Goal: Task Accomplishment & Management: Manage account settings

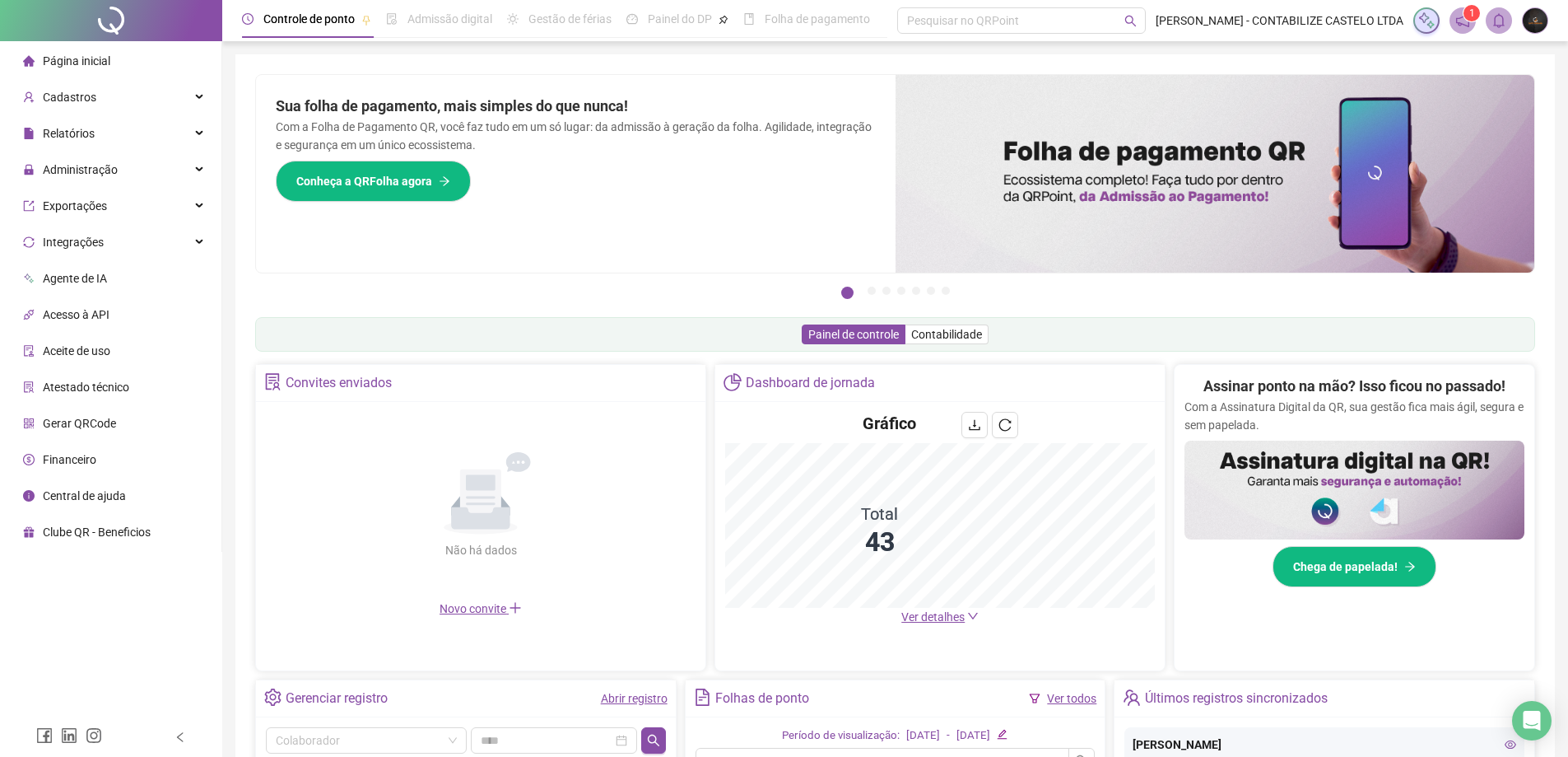
click at [107, 90] on div "Cadastros" at bounding box center [110, 97] width 215 height 33
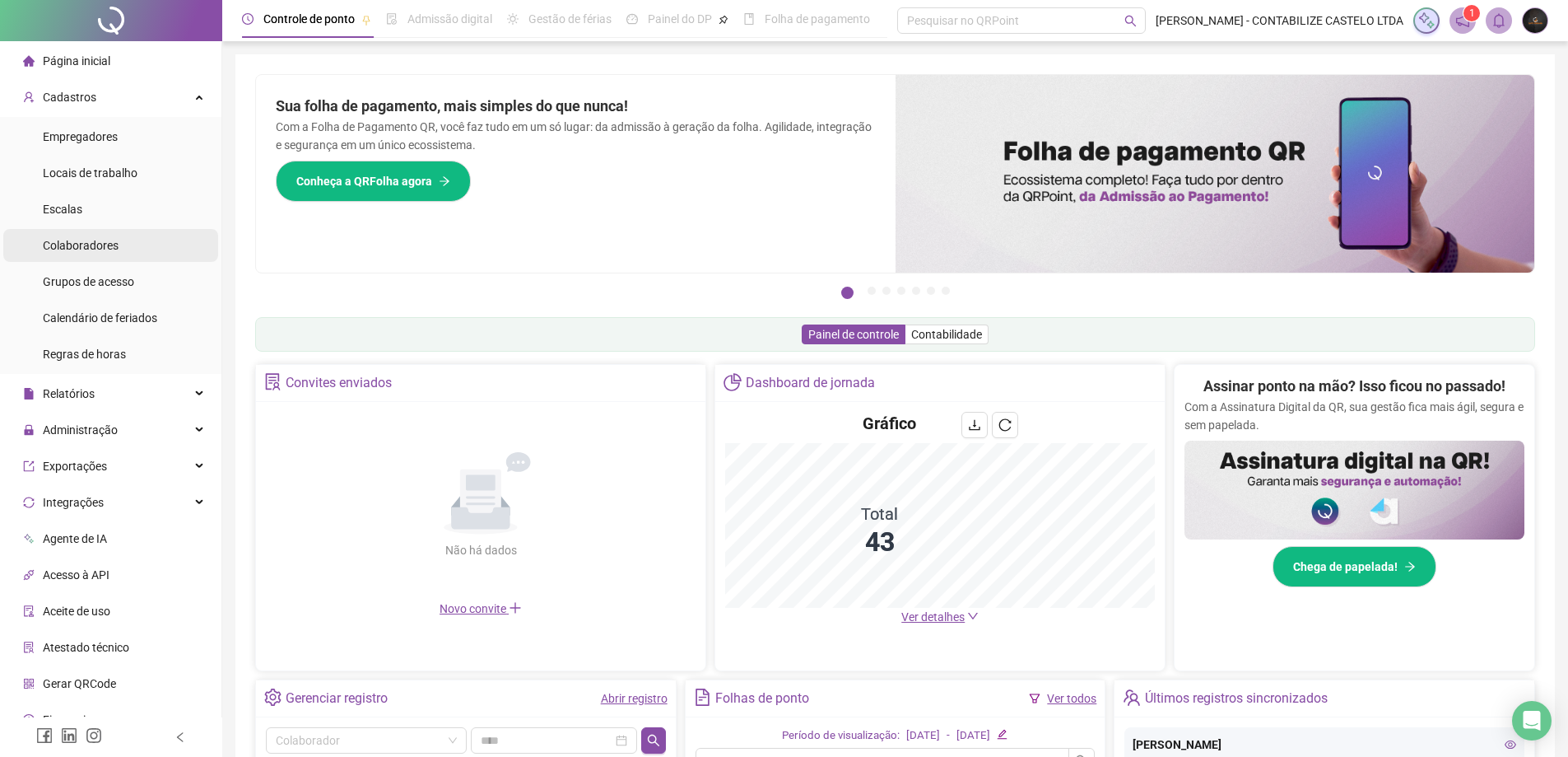
click at [97, 250] on span "Colaboradores" at bounding box center [81, 245] width 76 height 13
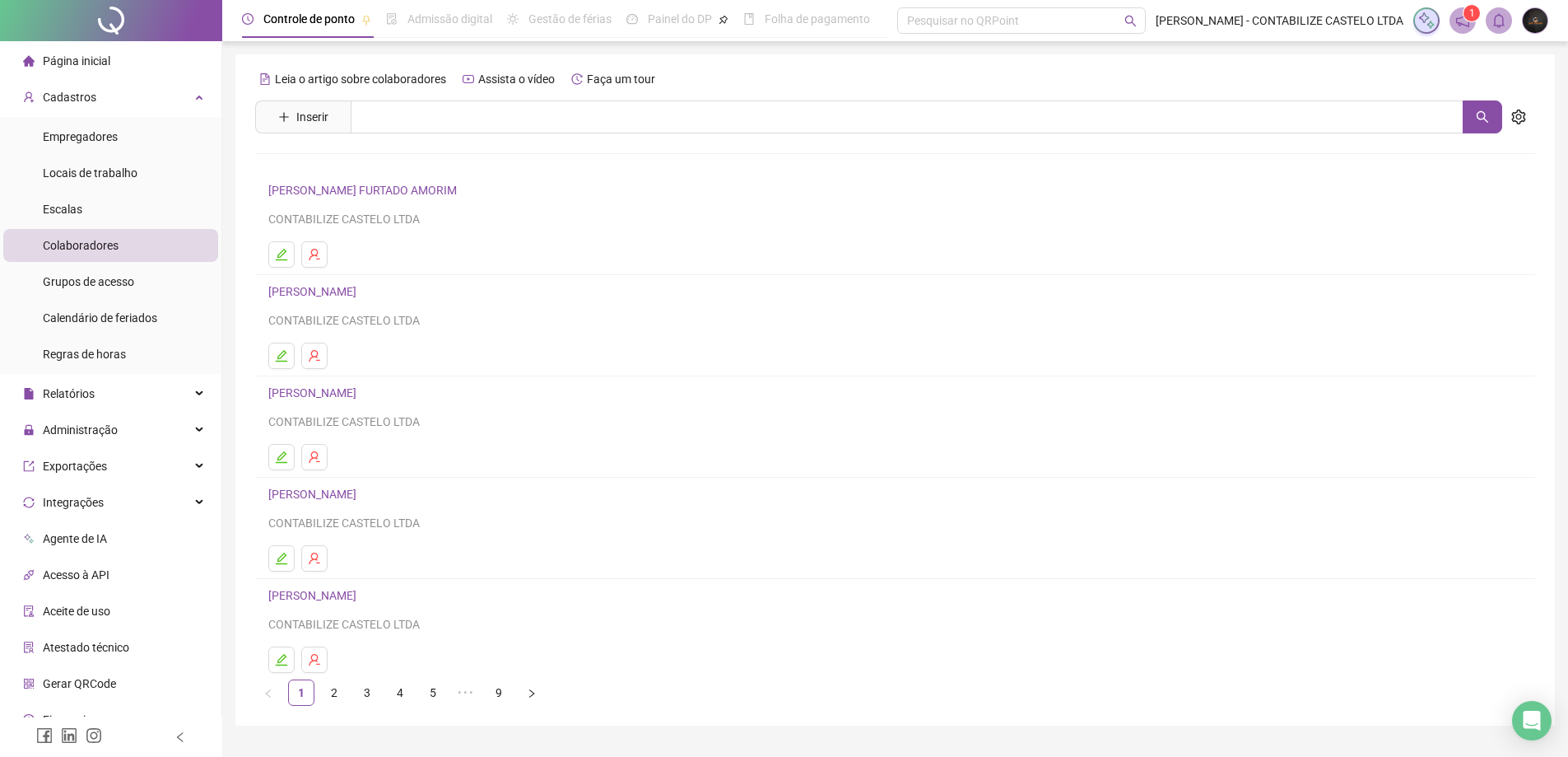
click at [361, 285] on link "[PERSON_NAME]" at bounding box center [315, 292] width 93 height 13
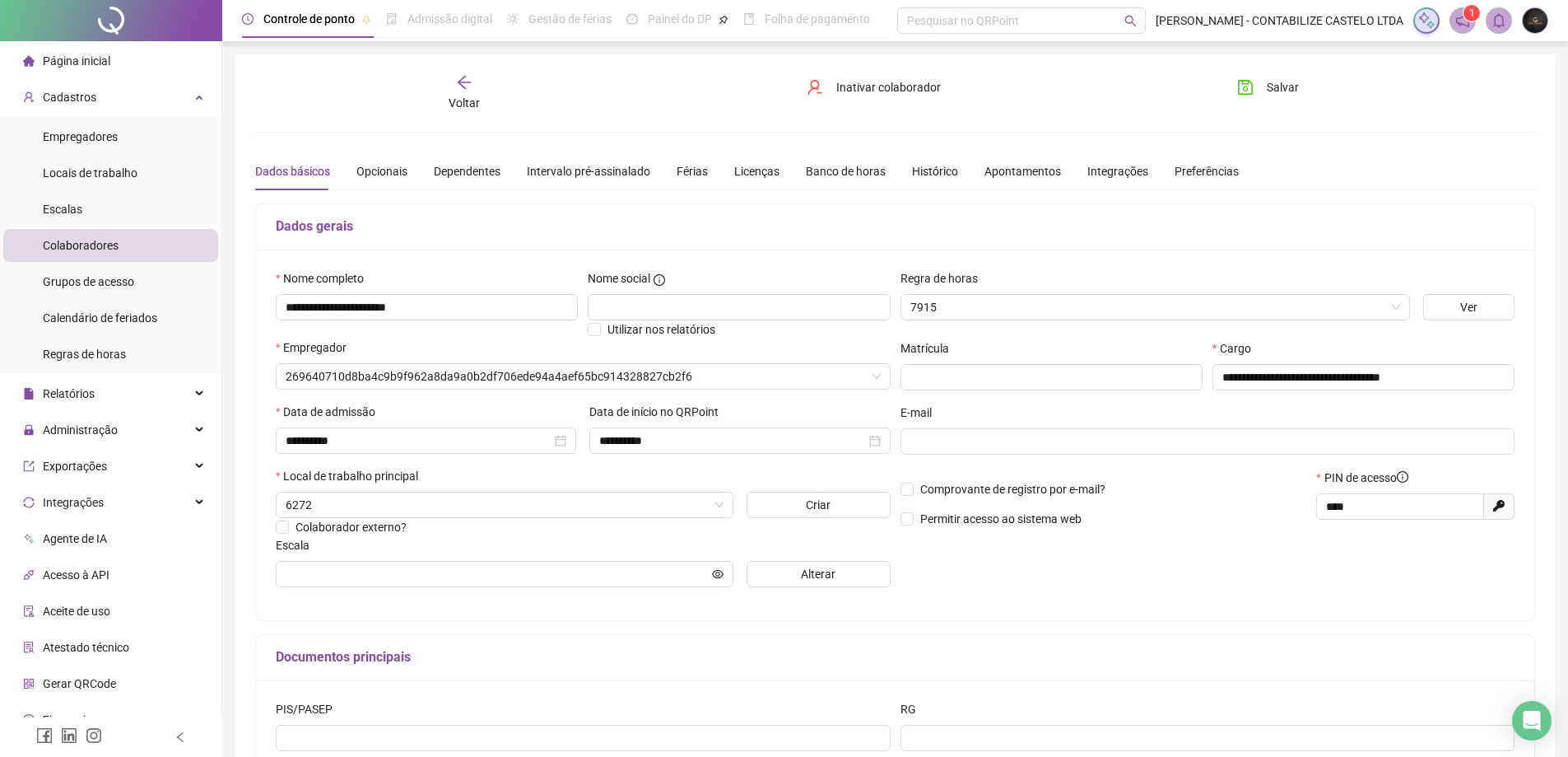
type input "**********"
click at [465, 86] on icon "arrow-left" at bounding box center [464, 82] width 17 height 17
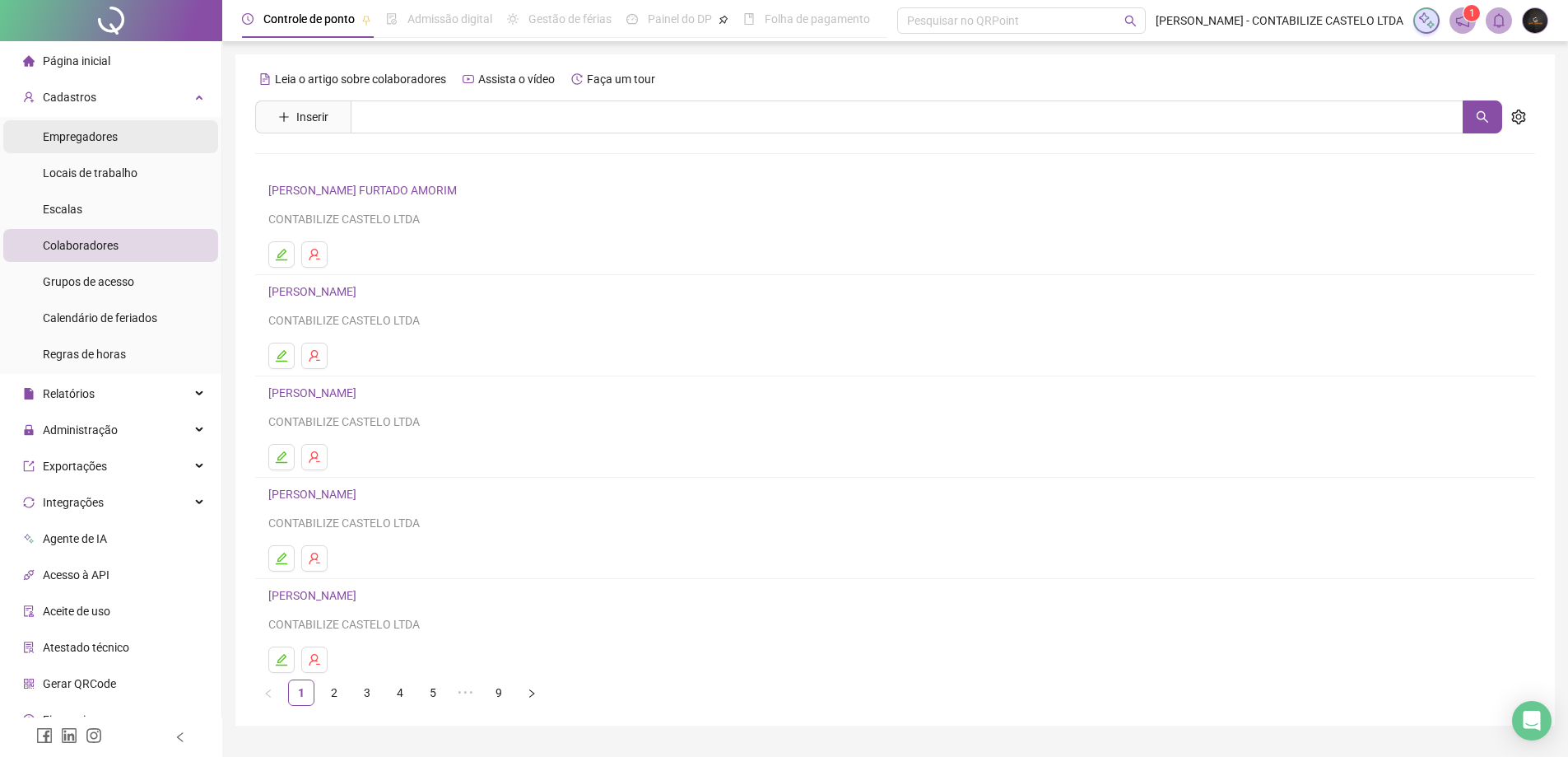
click at [168, 130] on li "Empregadores" at bounding box center [110, 137] width 215 height 33
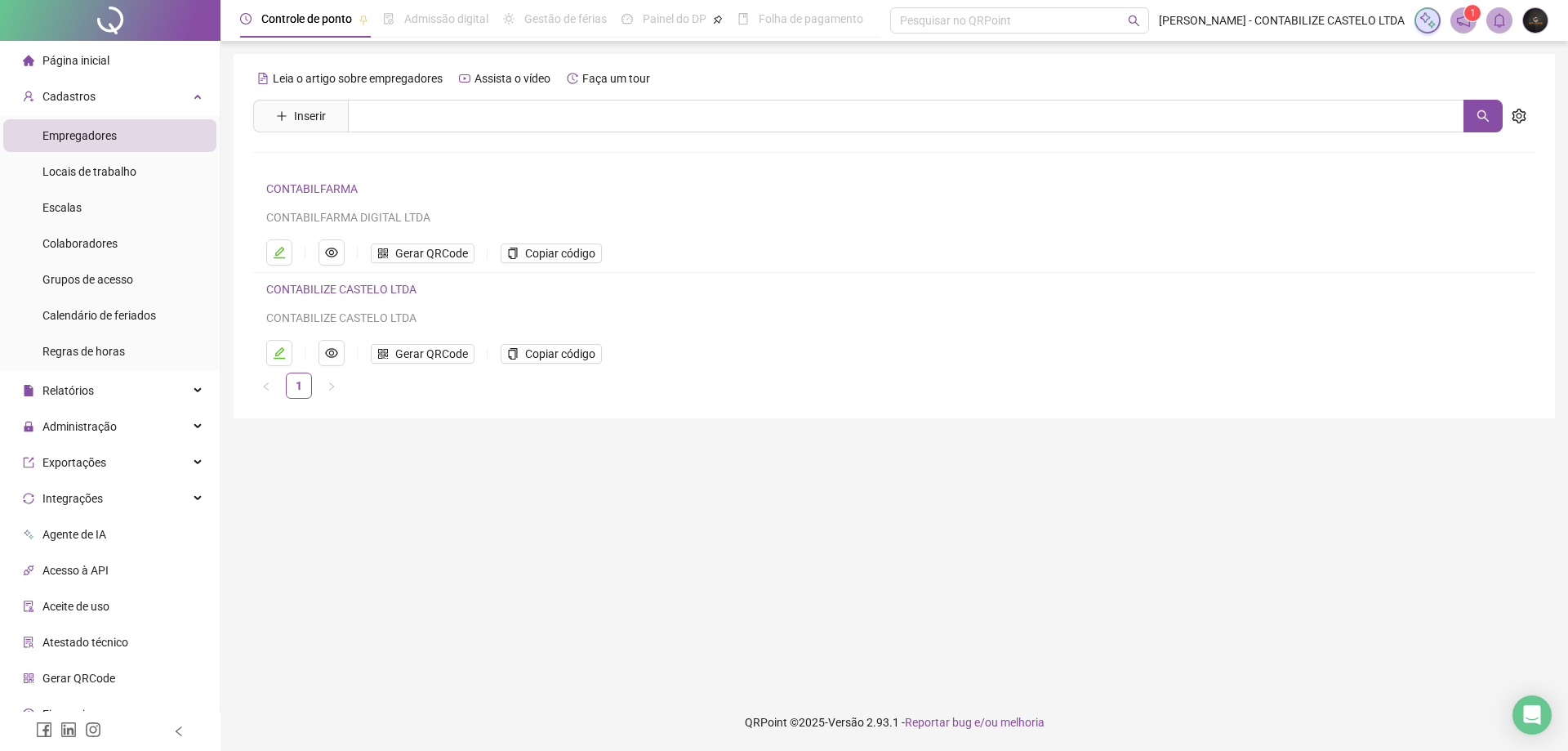
click at [359, 289] on link "CONTABILIZE CASTELO LTDA" at bounding box center [341, 289] width 150 height 13
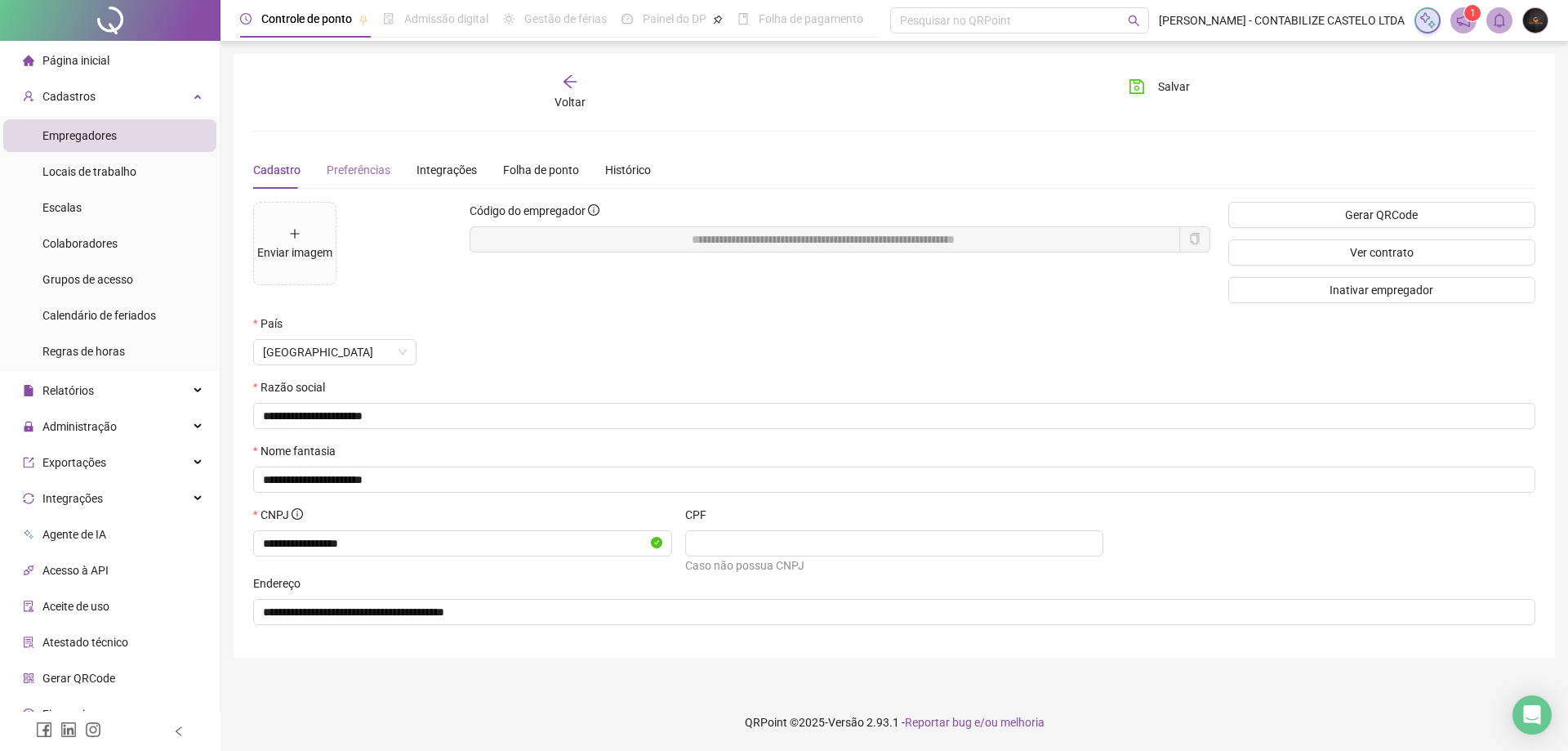
click at [354, 155] on div "Preferências" at bounding box center [358, 170] width 63 height 38
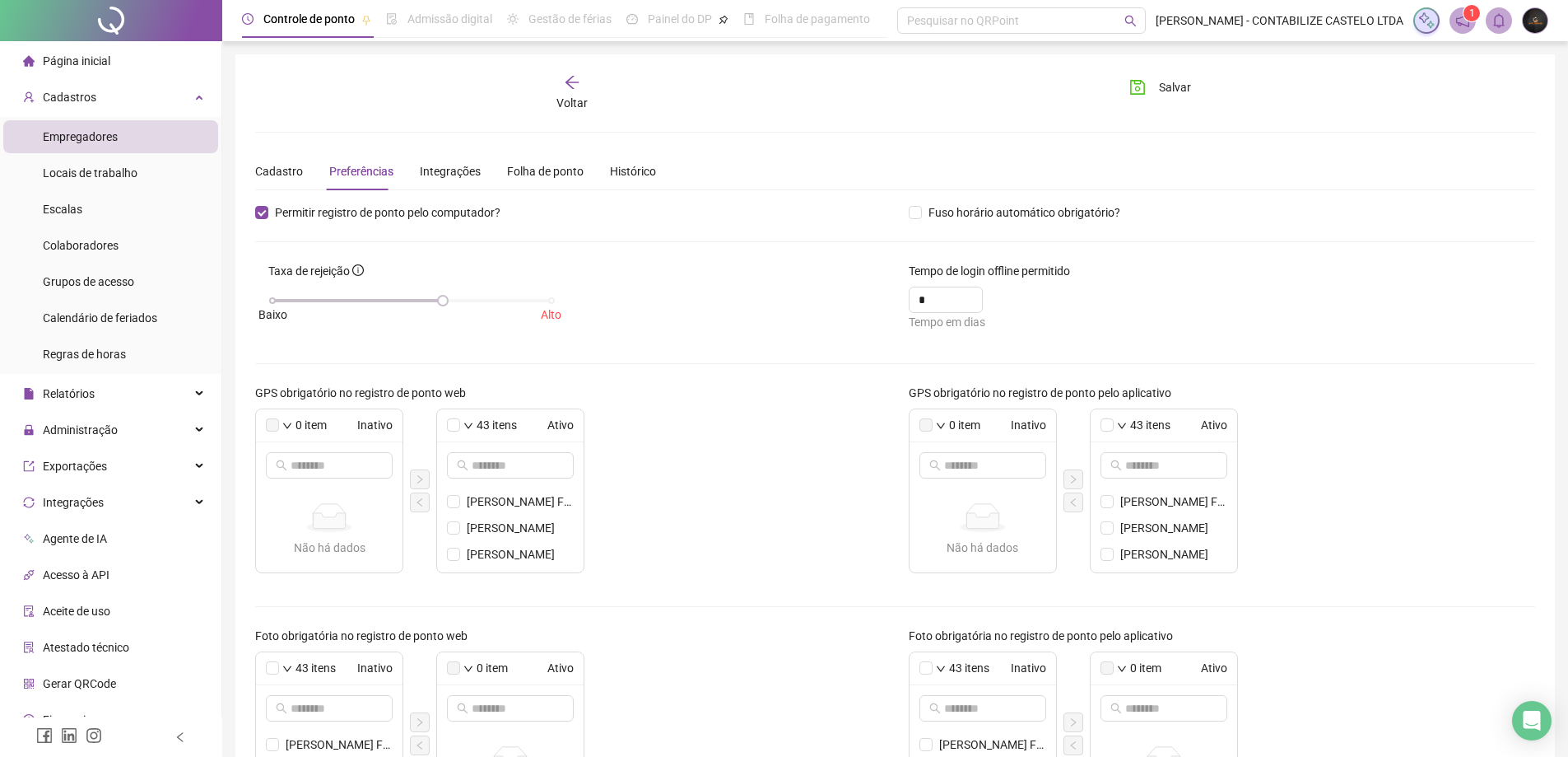
click at [478, 169] on div "Cadastro Preferências Integrações Folha de ponto Histórico" at bounding box center [455, 171] width 401 height 38
click at [451, 169] on div "Integrações" at bounding box center [449, 171] width 61 height 18
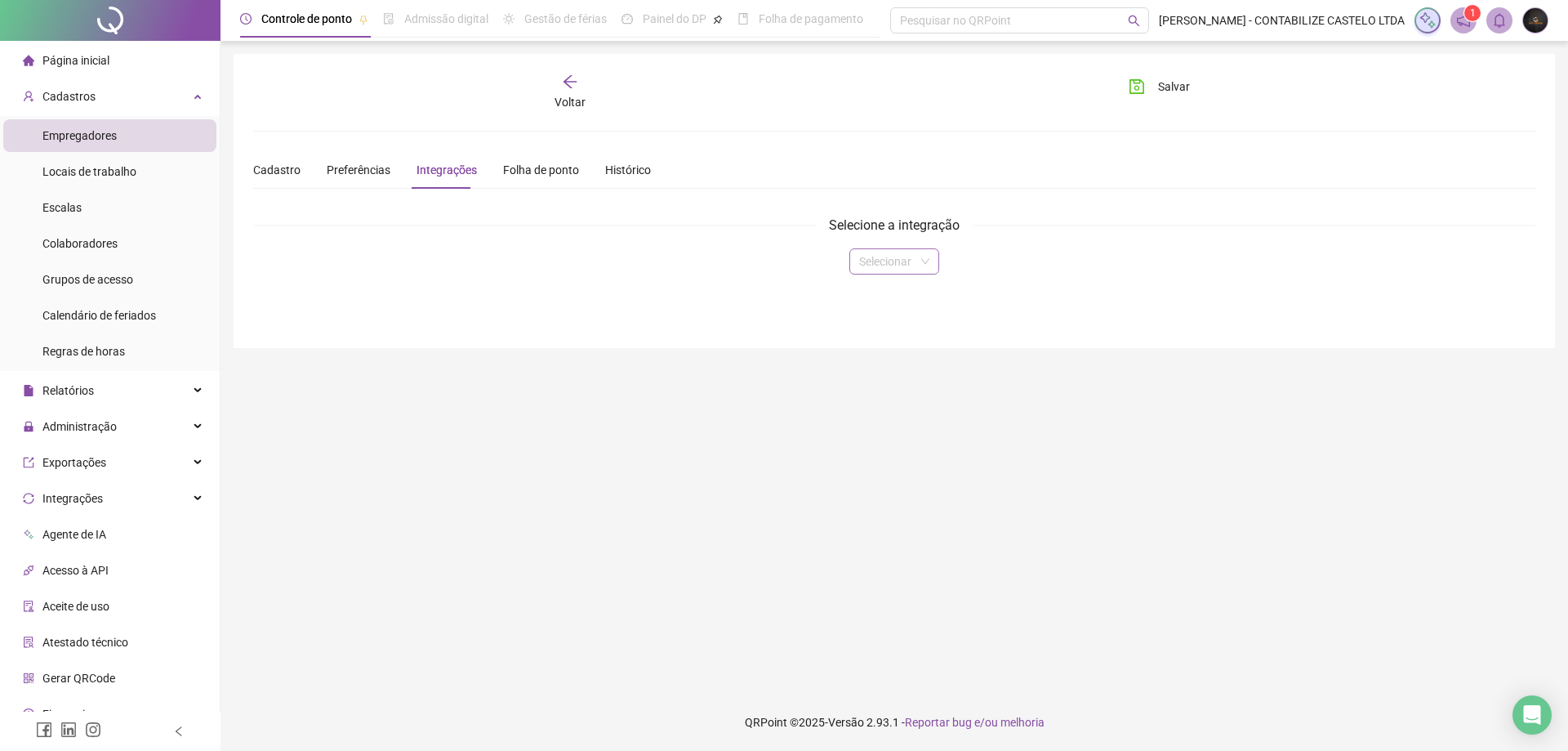
click at [924, 259] on span at bounding box center [894, 261] width 70 height 25
click at [864, 249] on input "search" at bounding box center [887, 261] width 55 height 25
click at [506, 156] on div "Folha de ponto" at bounding box center [541, 170] width 76 height 38
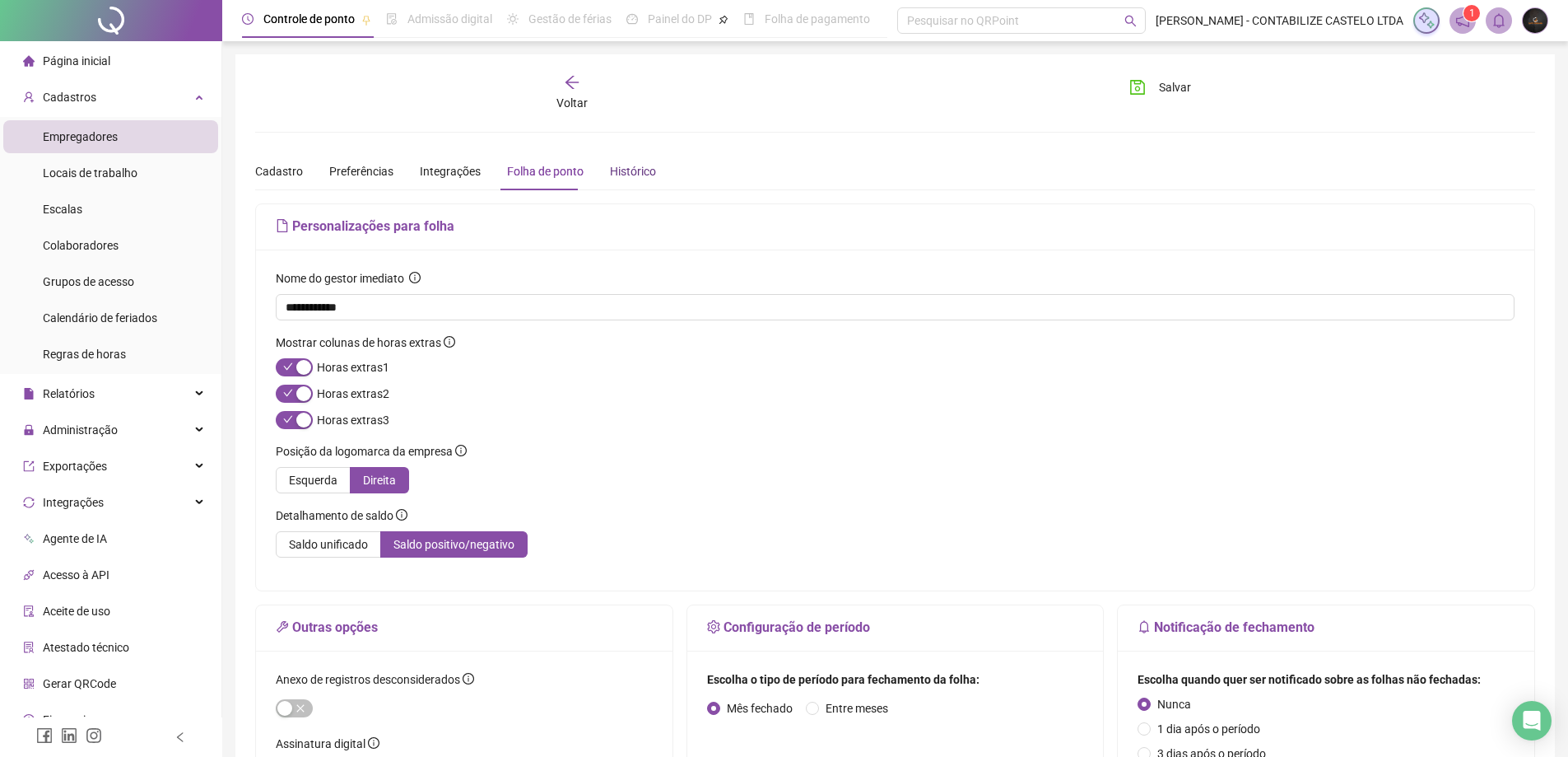
click at [623, 162] on div "Histórico" at bounding box center [633, 171] width 47 height 18
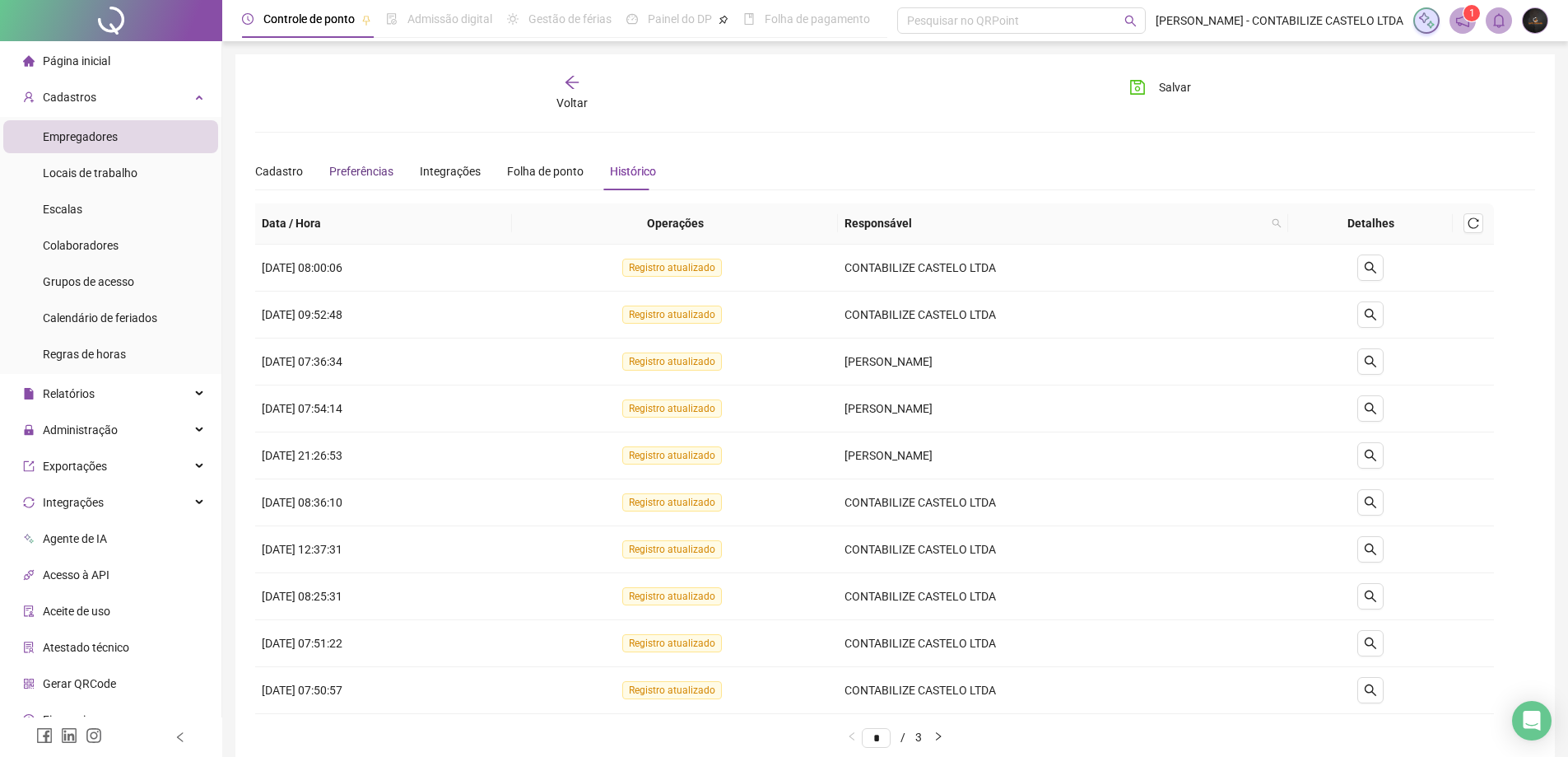
click at [359, 168] on span "Preferências" at bounding box center [360, 171] width 64 height 13
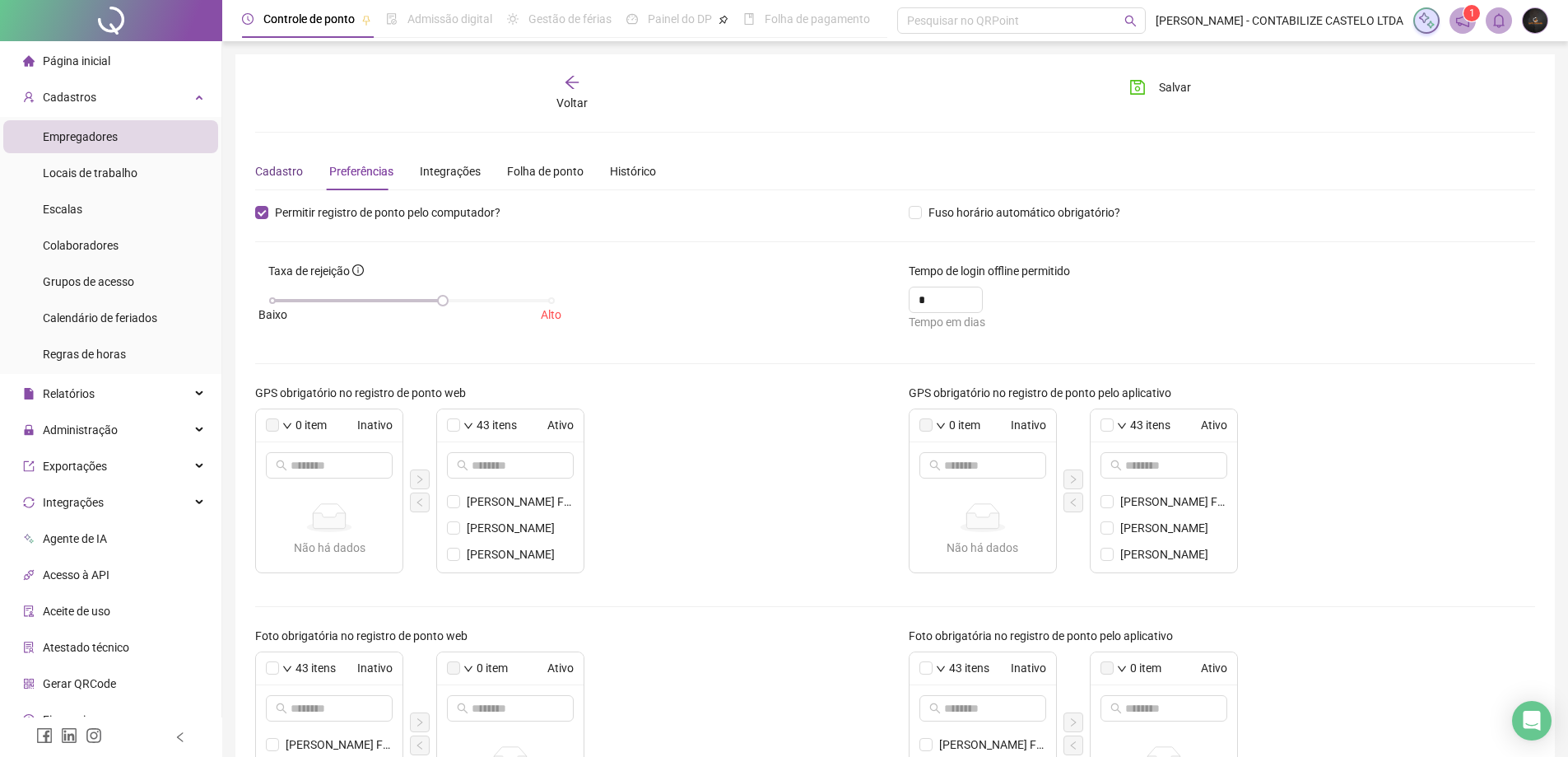
click at [276, 164] on div "Cadastro" at bounding box center [278, 171] width 47 height 18
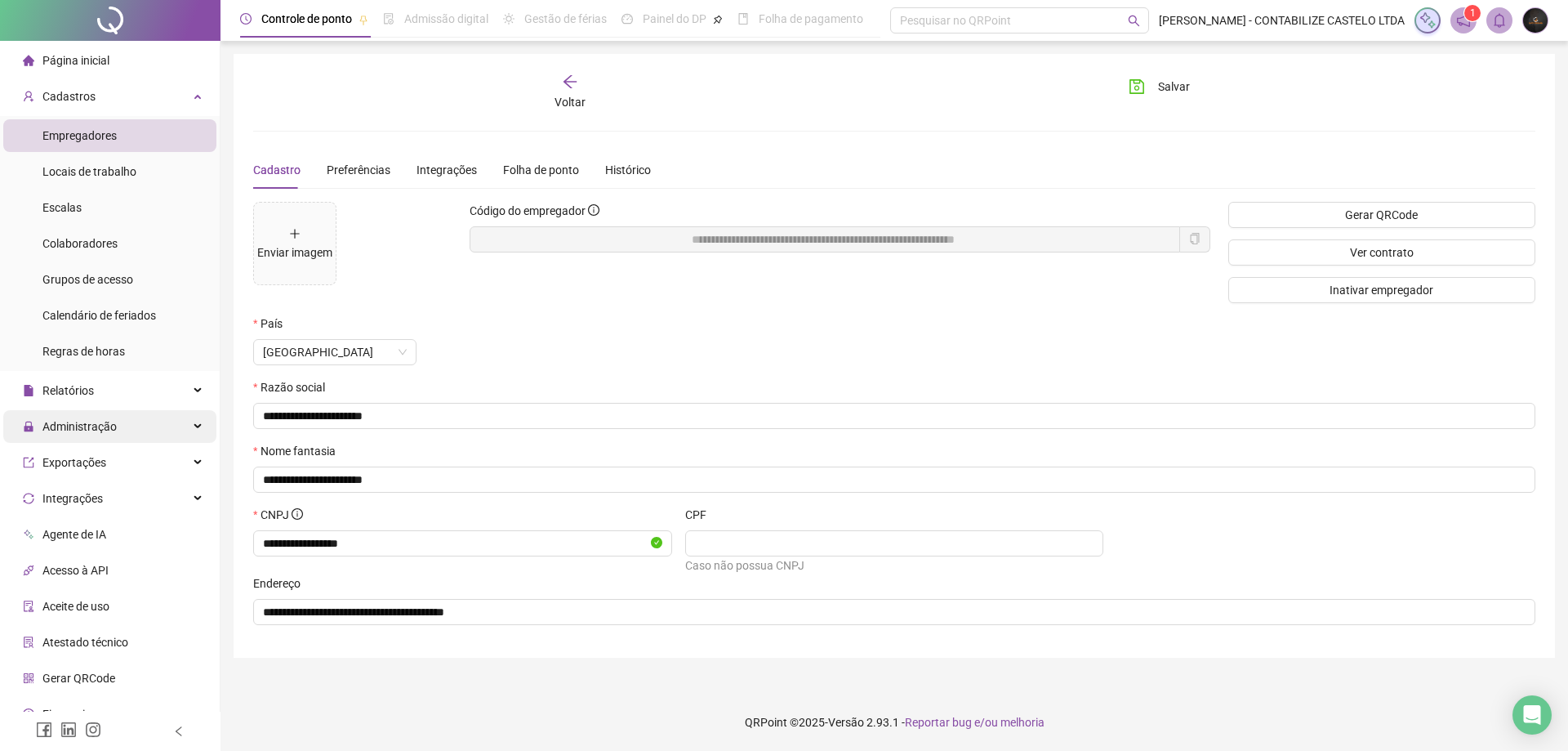
click at [99, 431] on span "Administração" at bounding box center [80, 426] width 74 height 13
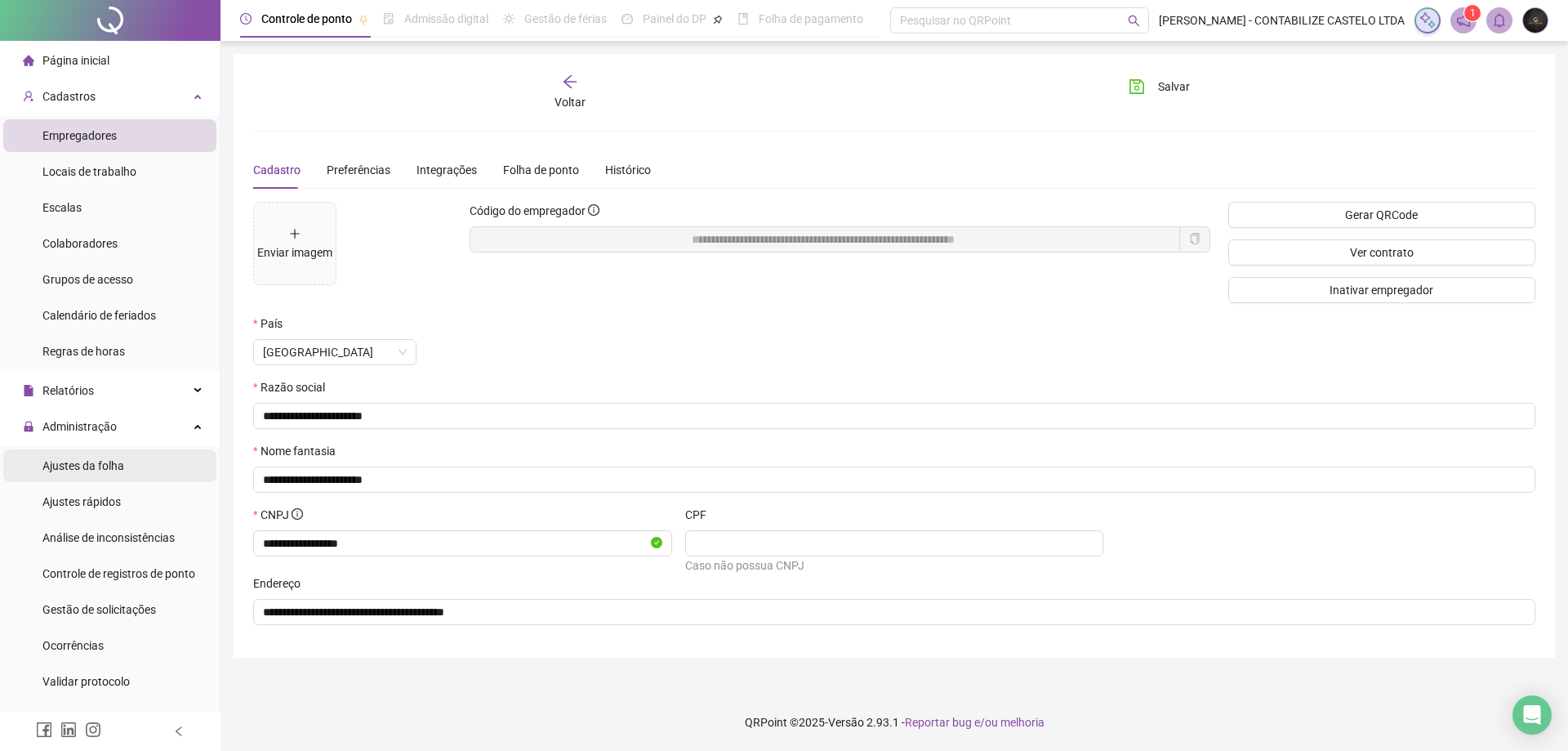
click at [105, 472] on span "Ajustes da folha" at bounding box center [83, 466] width 82 height 13
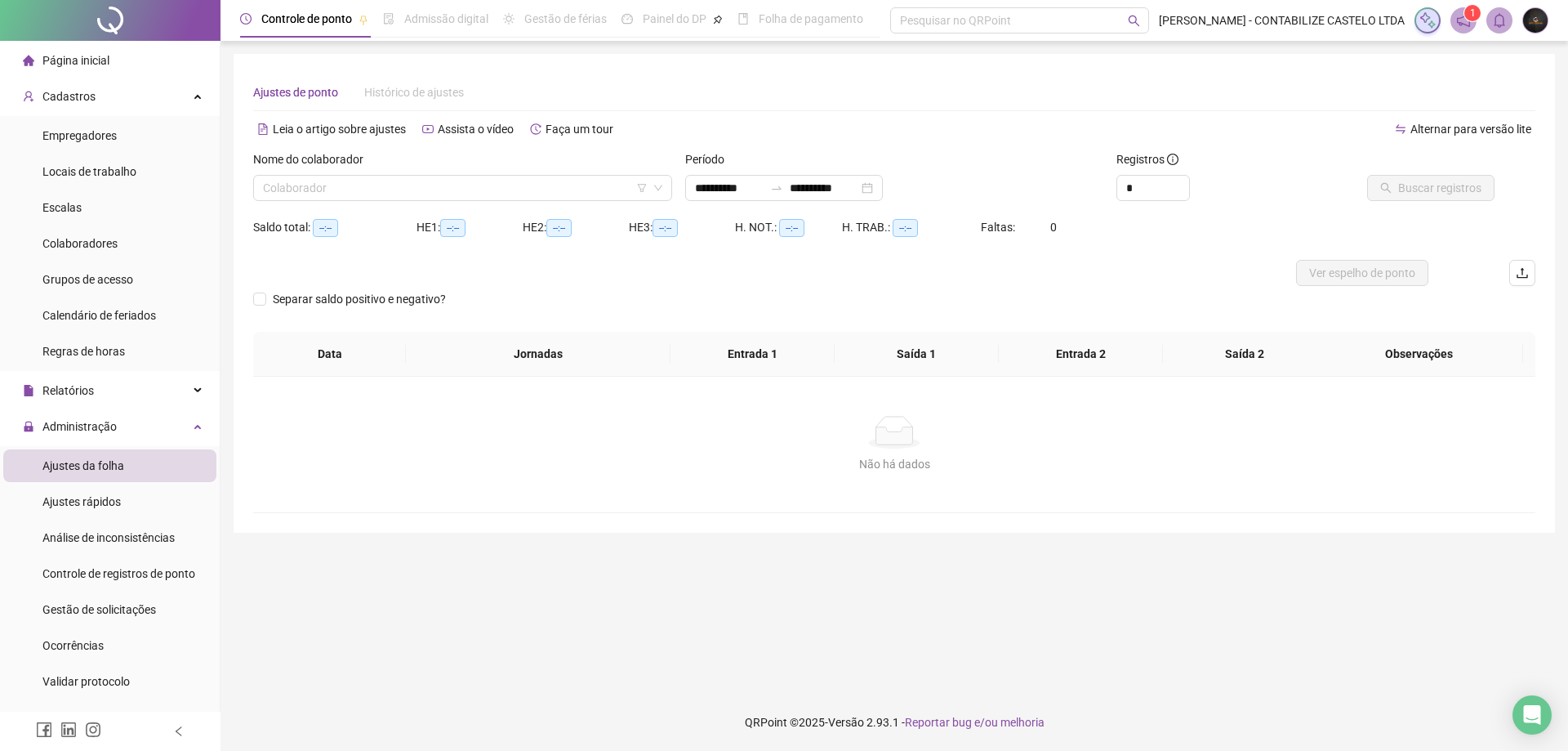
type input "**********"
click at [571, 185] on input "search" at bounding box center [455, 188] width 385 height 25
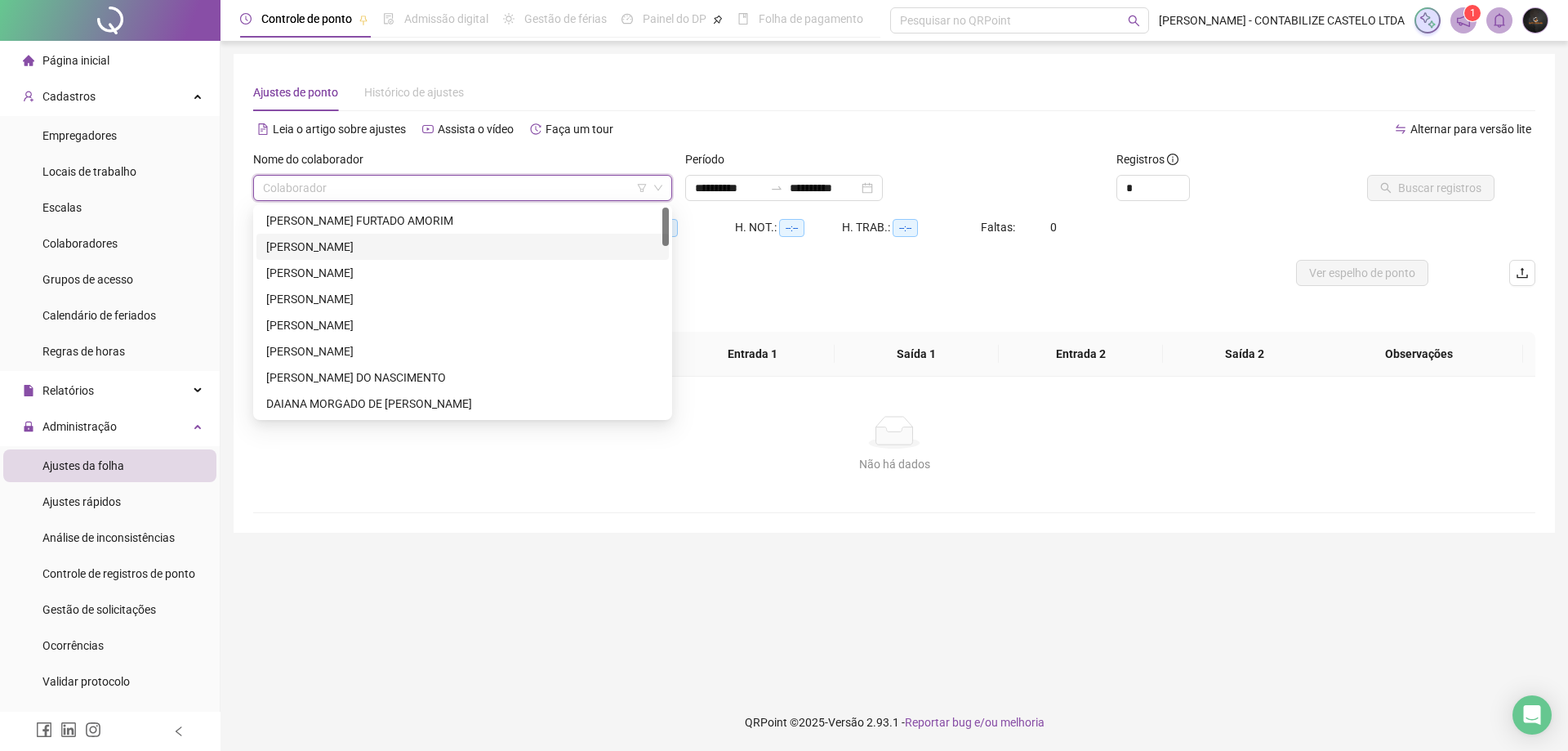
click at [406, 252] on div "[PERSON_NAME]" at bounding box center [462, 246] width 393 height 18
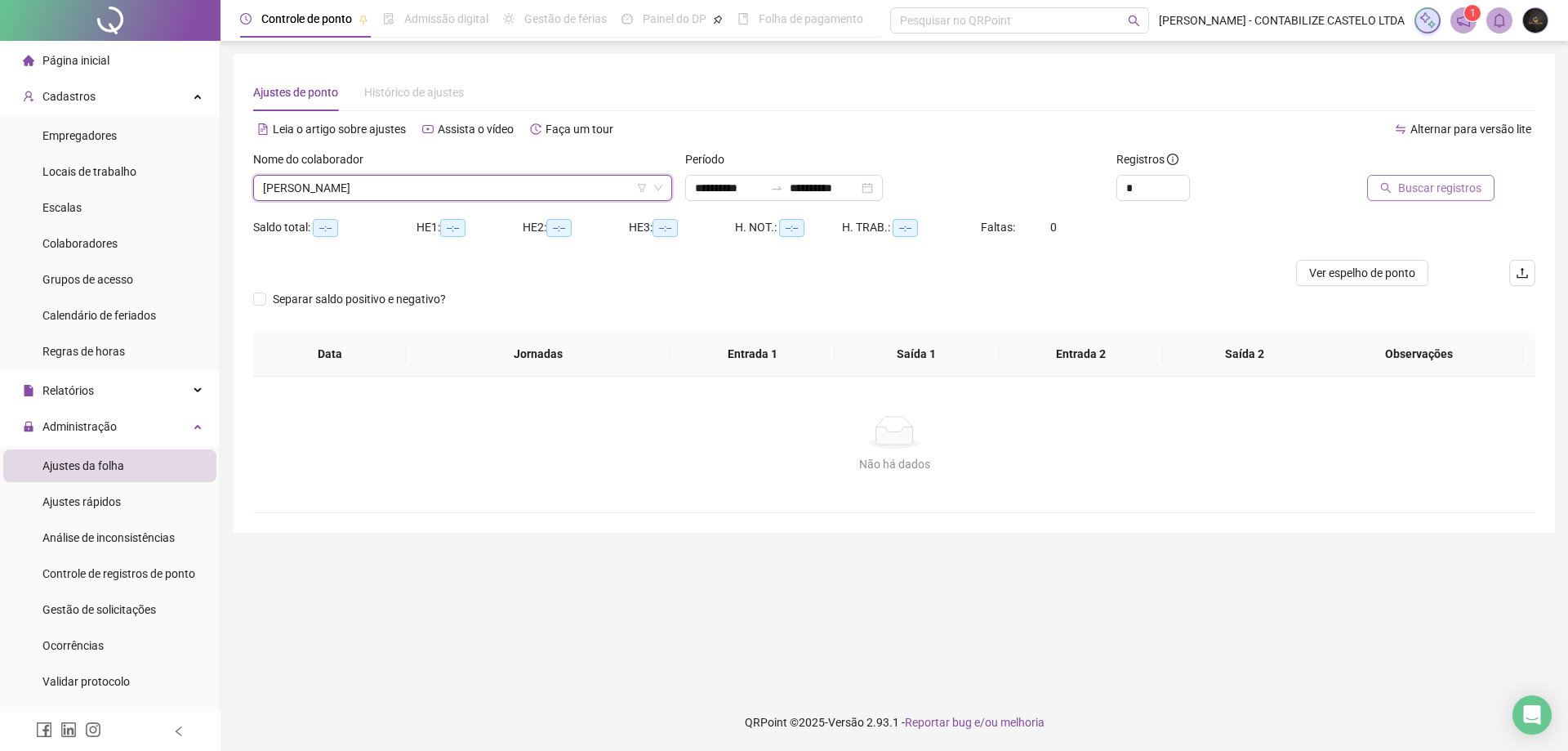
click at [1384, 189] on icon "search" at bounding box center [1386, 188] width 12 height 12
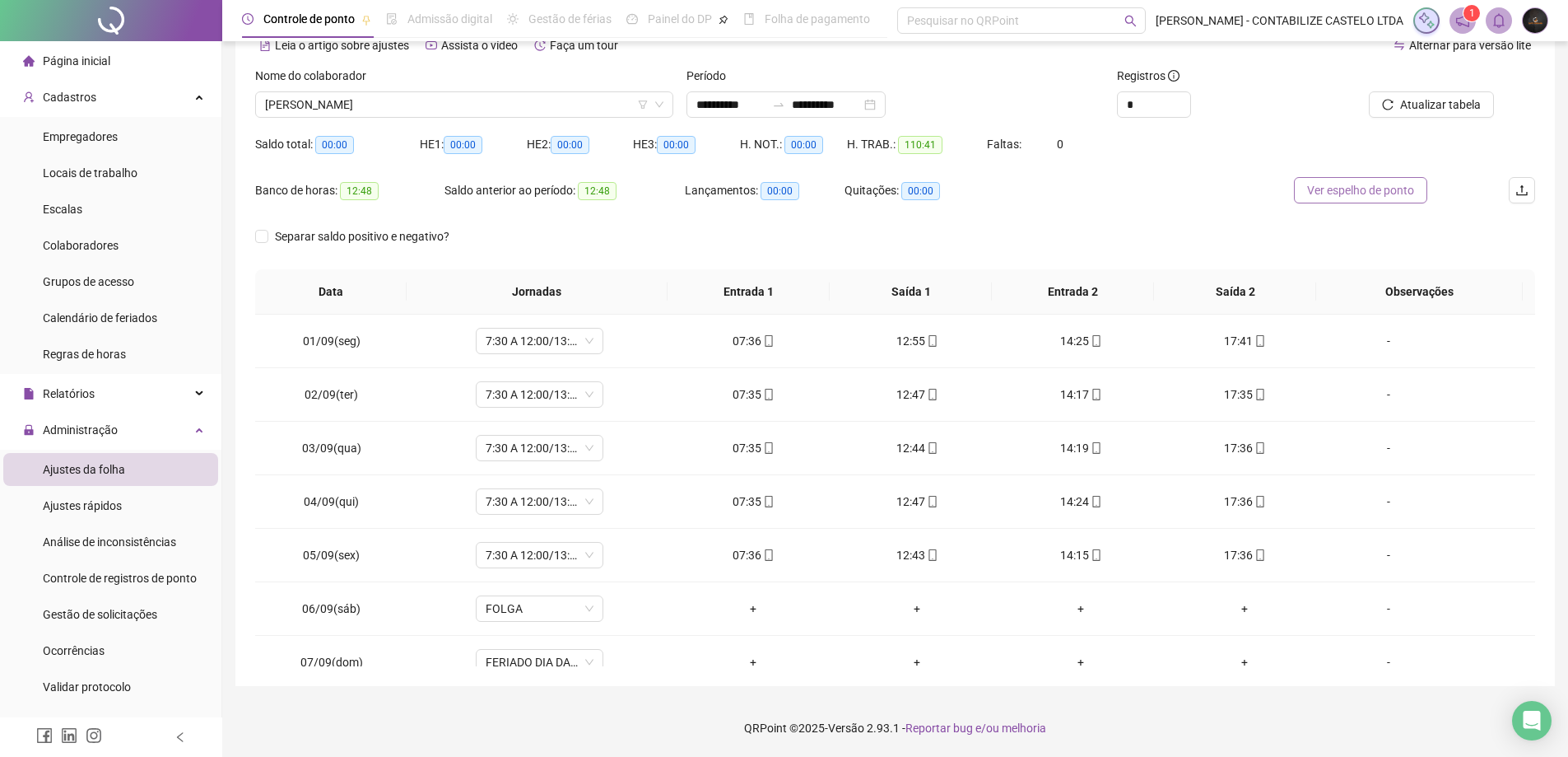
click at [1345, 191] on span "Ver espelho de ponto" at bounding box center [1360, 190] width 107 height 18
click at [408, 109] on span "[PERSON_NAME]" at bounding box center [464, 105] width 399 height 25
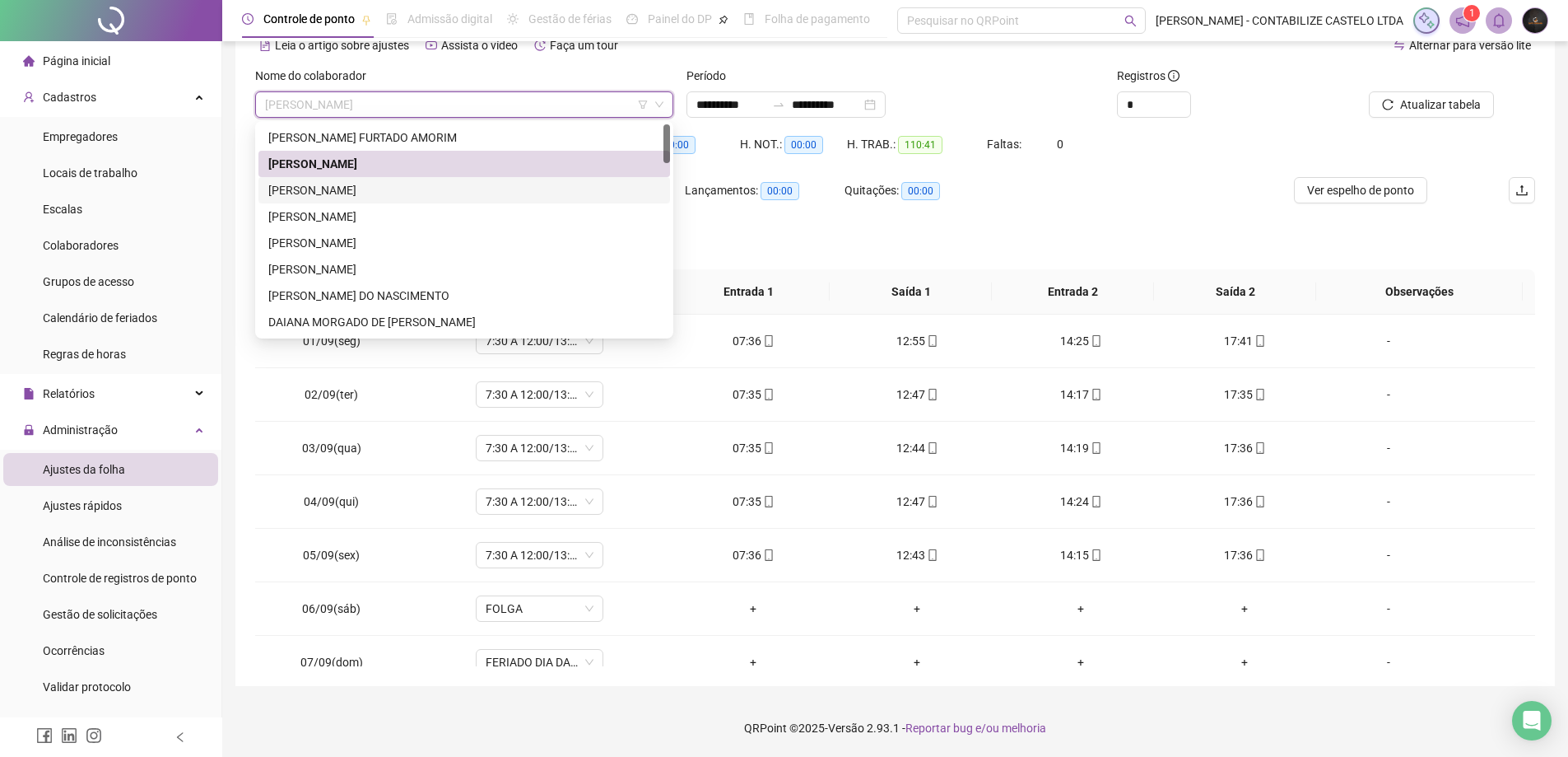
click at [383, 193] on div "[PERSON_NAME]" at bounding box center [464, 190] width 392 height 18
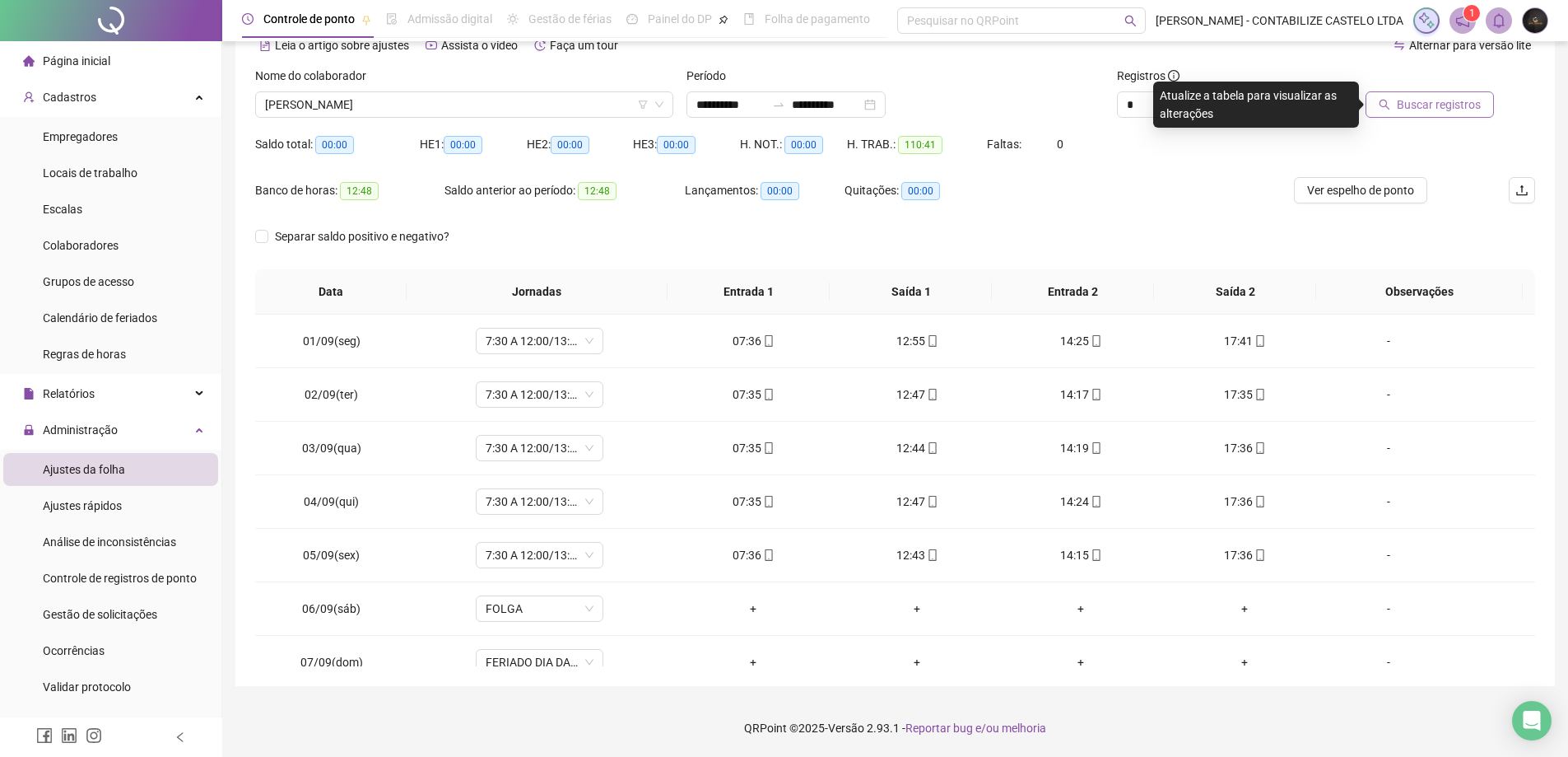
click at [1387, 113] on button "Buscar registros" at bounding box center [1429, 105] width 129 height 27
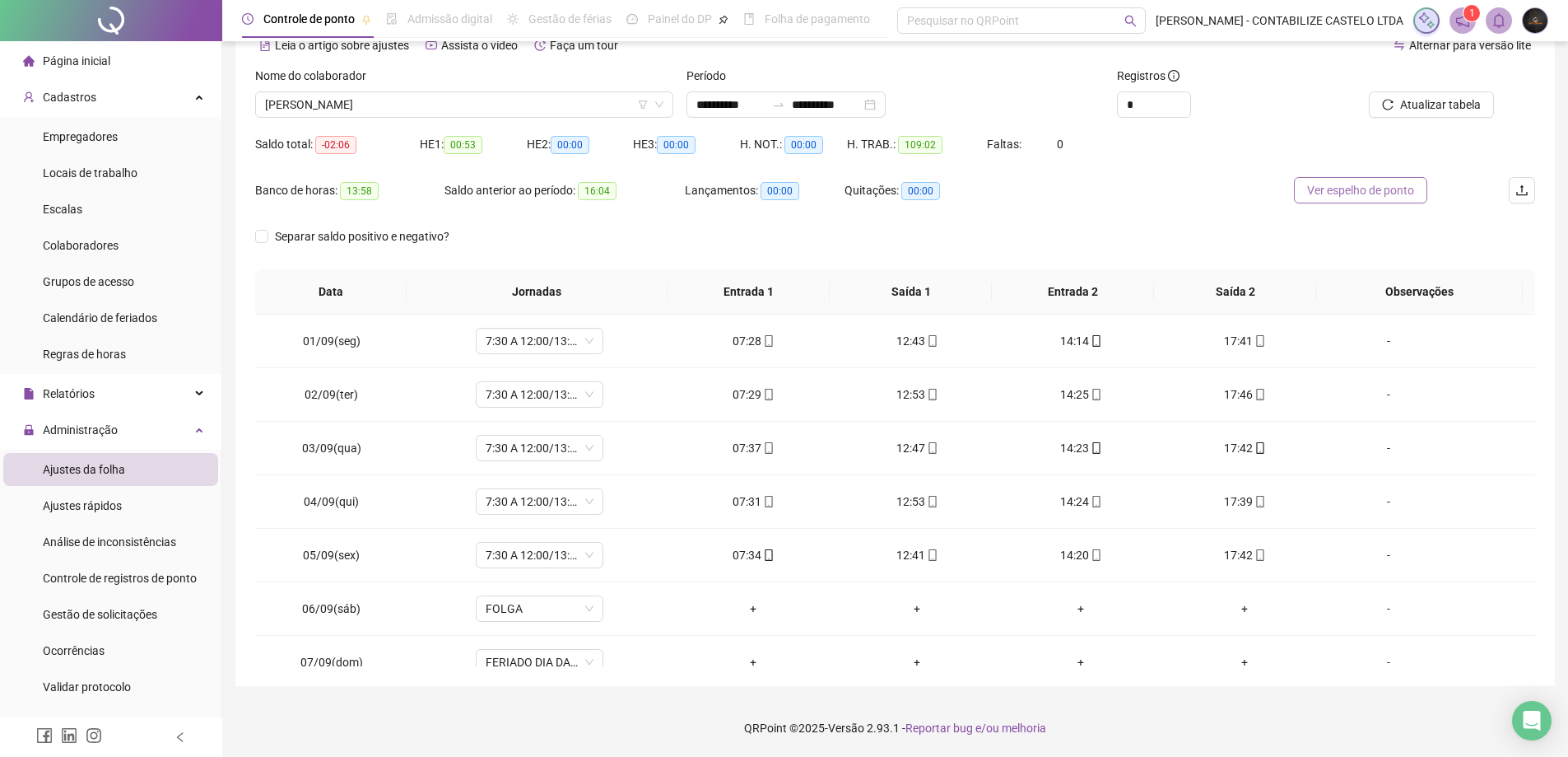
click at [1316, 190] on span "Ver espelho de ponto" at bounding box center [1360, 190] width 107 height 18
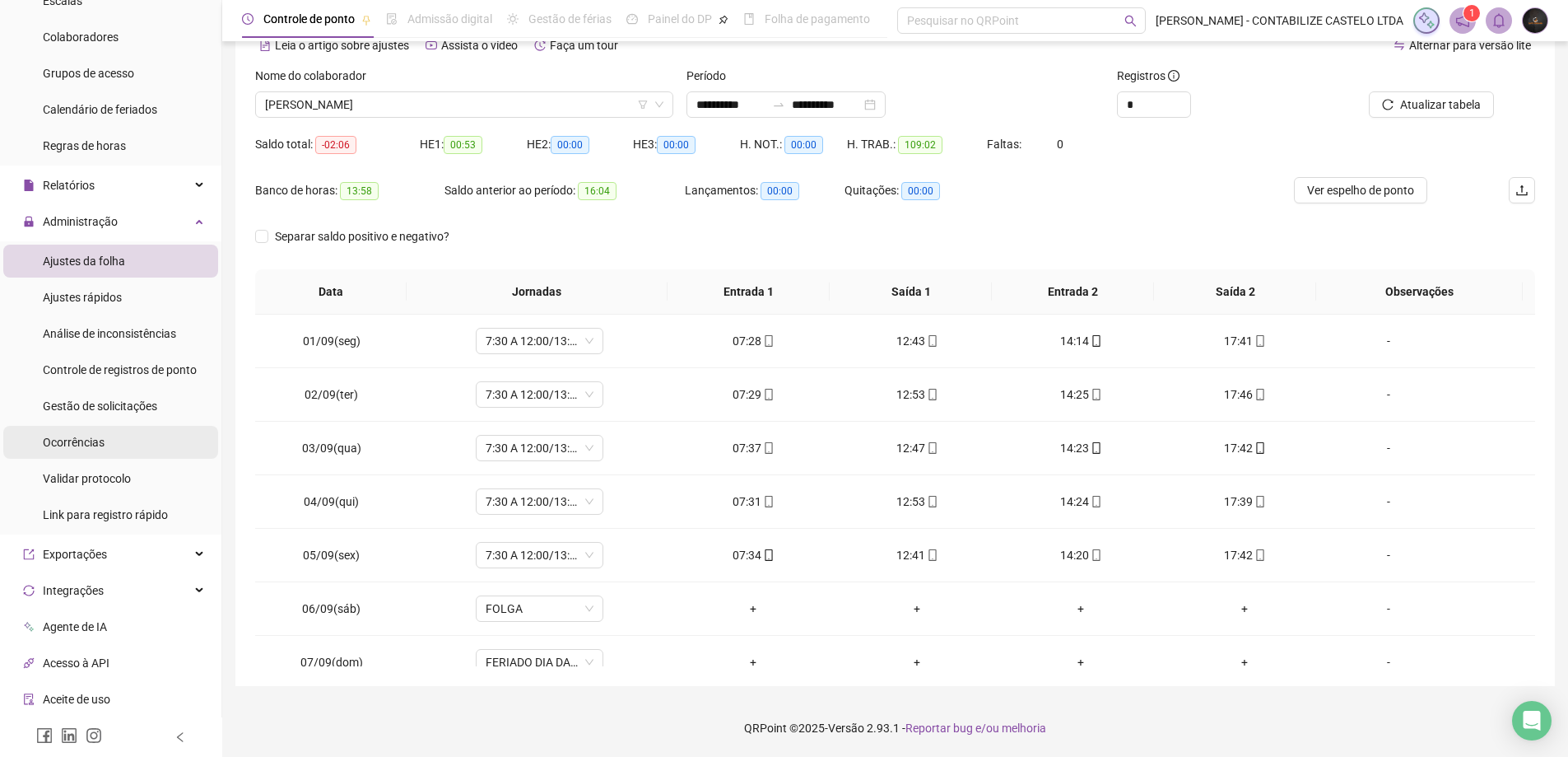
scroll to position [247, 0]
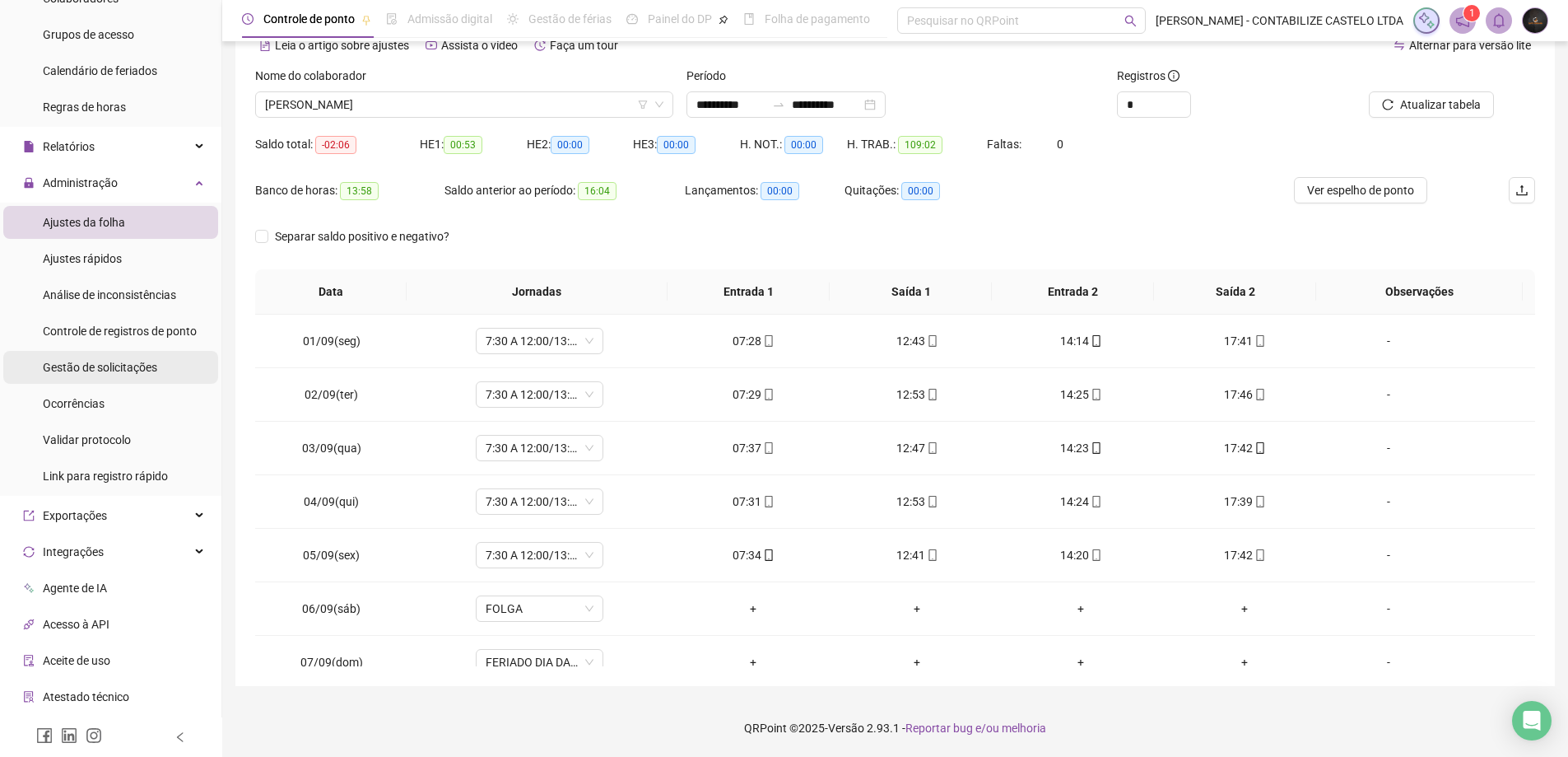
click at [139, 378] on div "Gestão de solicitações" at bounding box center [100, 367] width 115 height 33
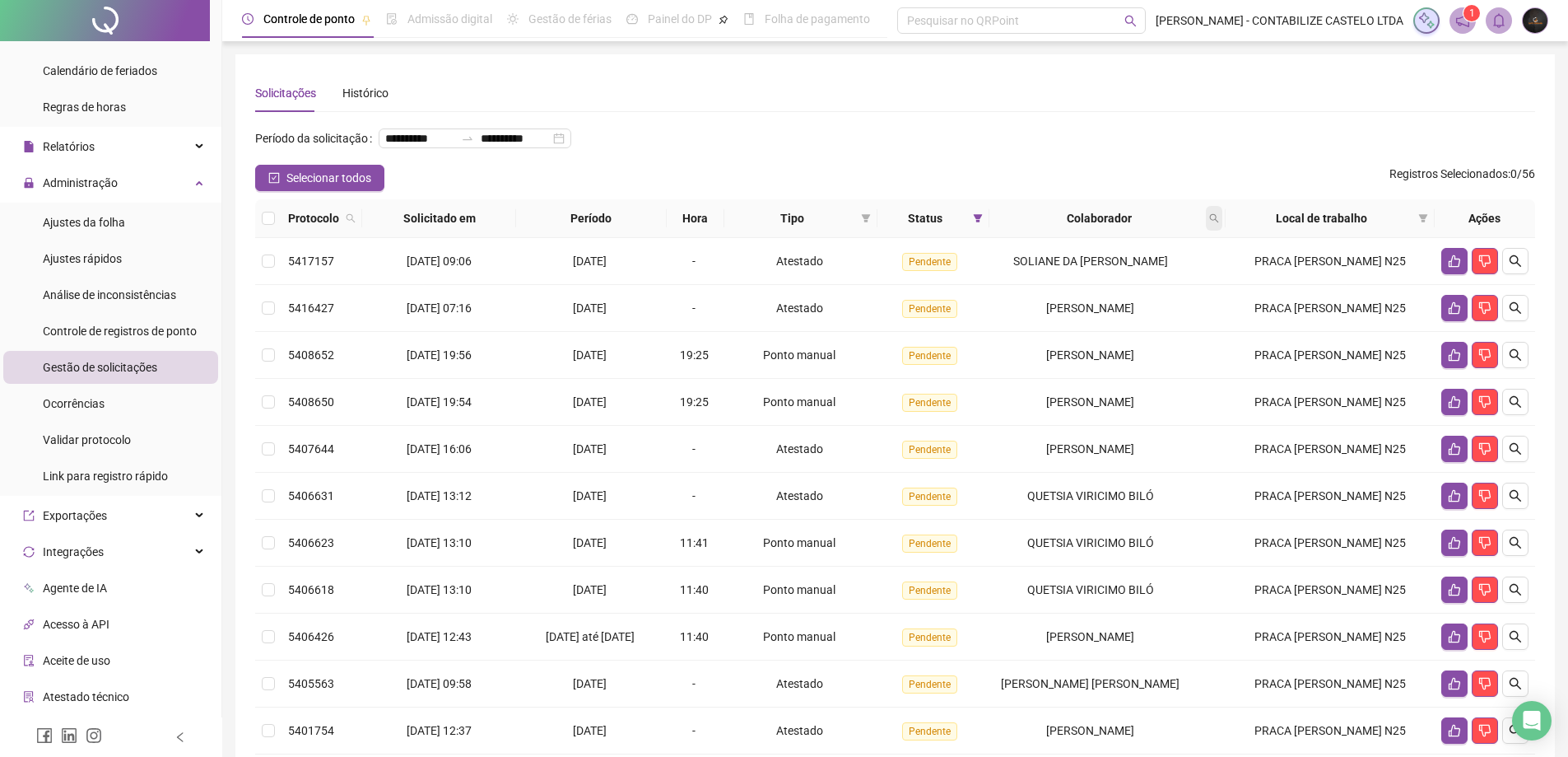
click at [1219, 224] on icon "search" at bounding box center [1214, 219] width 9 height 9
type input "**********"
click at [1098, 312] on button "Buscar" at bounding box center [1106, 310] width 74 height 20
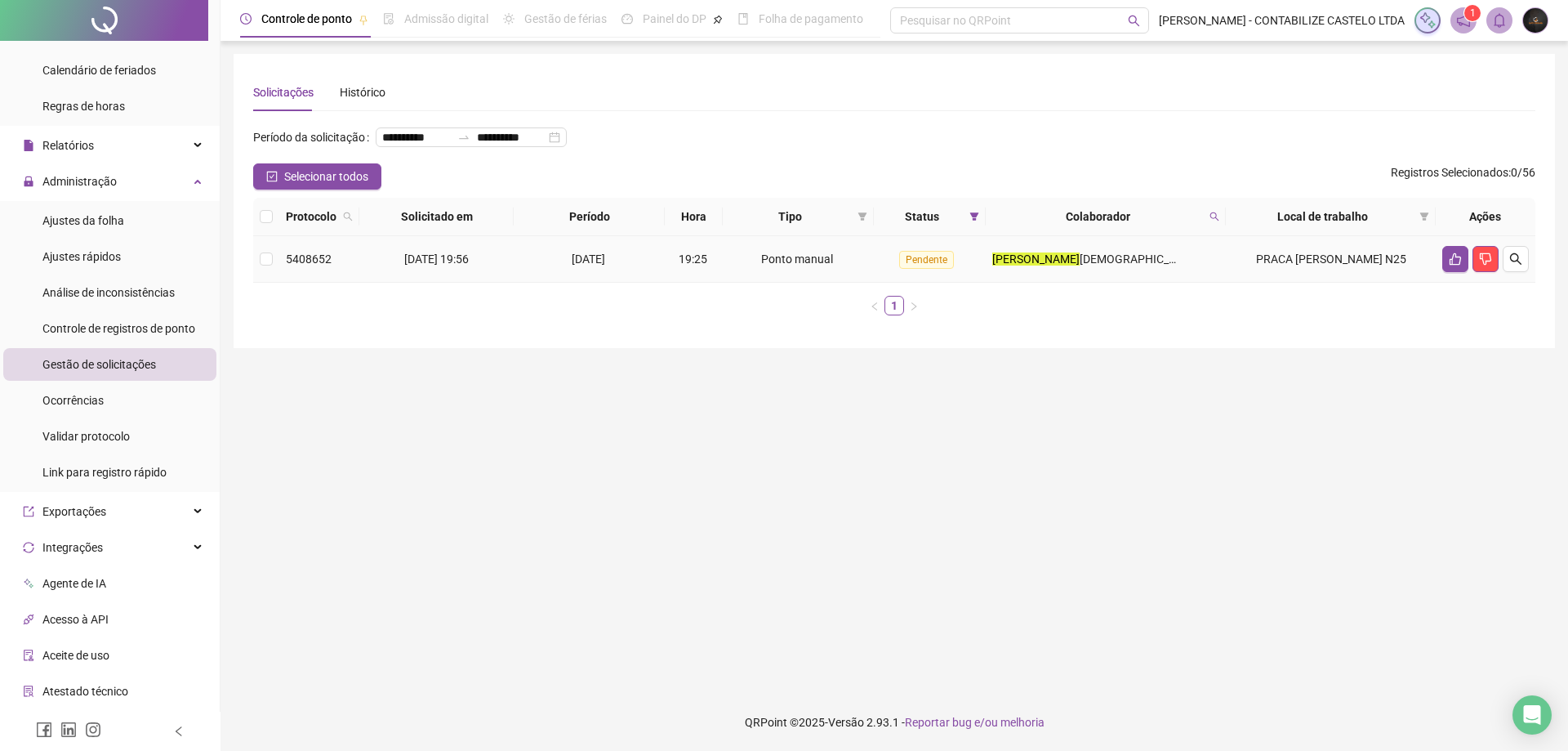
click at [1519, 270] on td at bounding box center [1485, 259] width 100 height 46
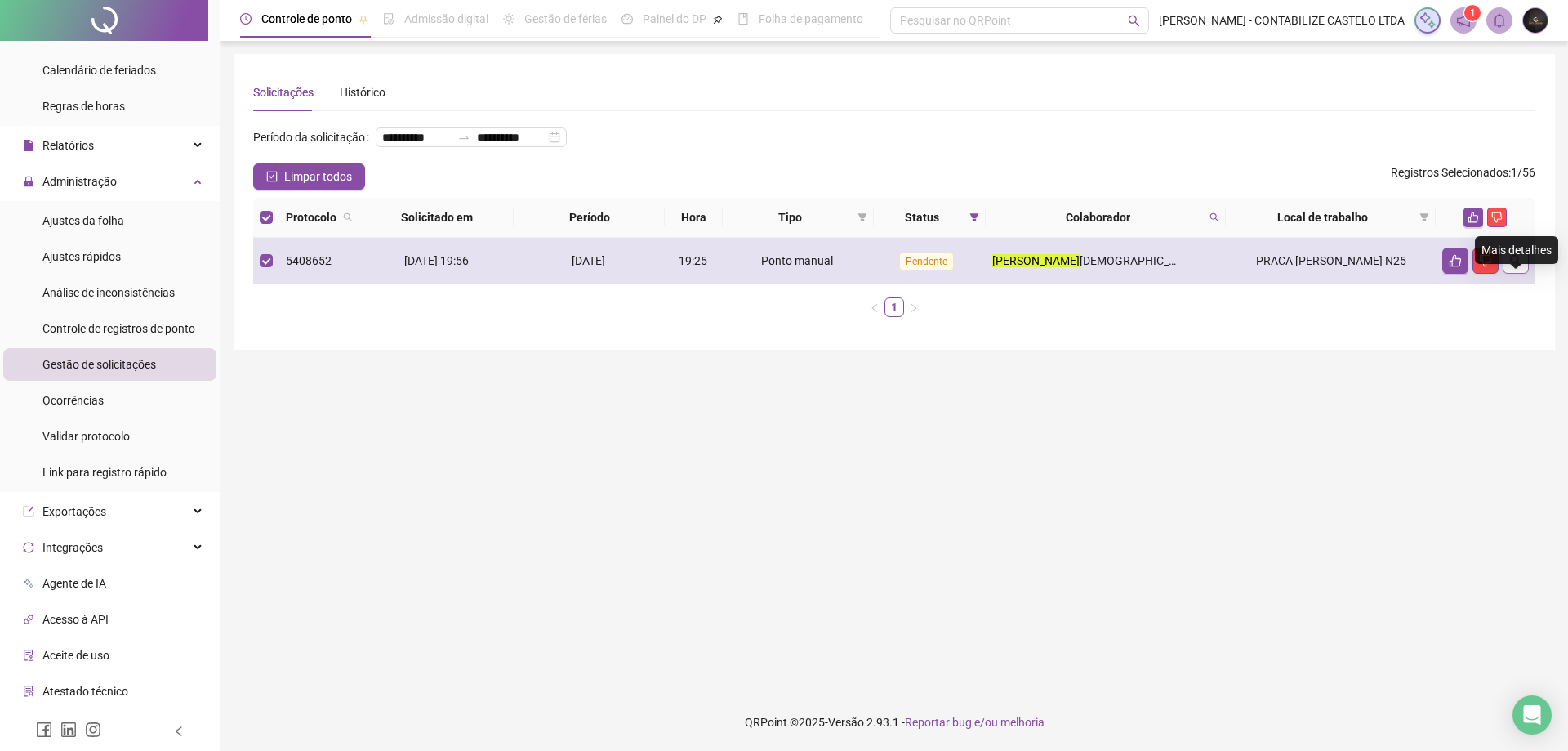
click at [1519, 267] on icon "search" at bounding box center [1516, 261] width 13 height 13
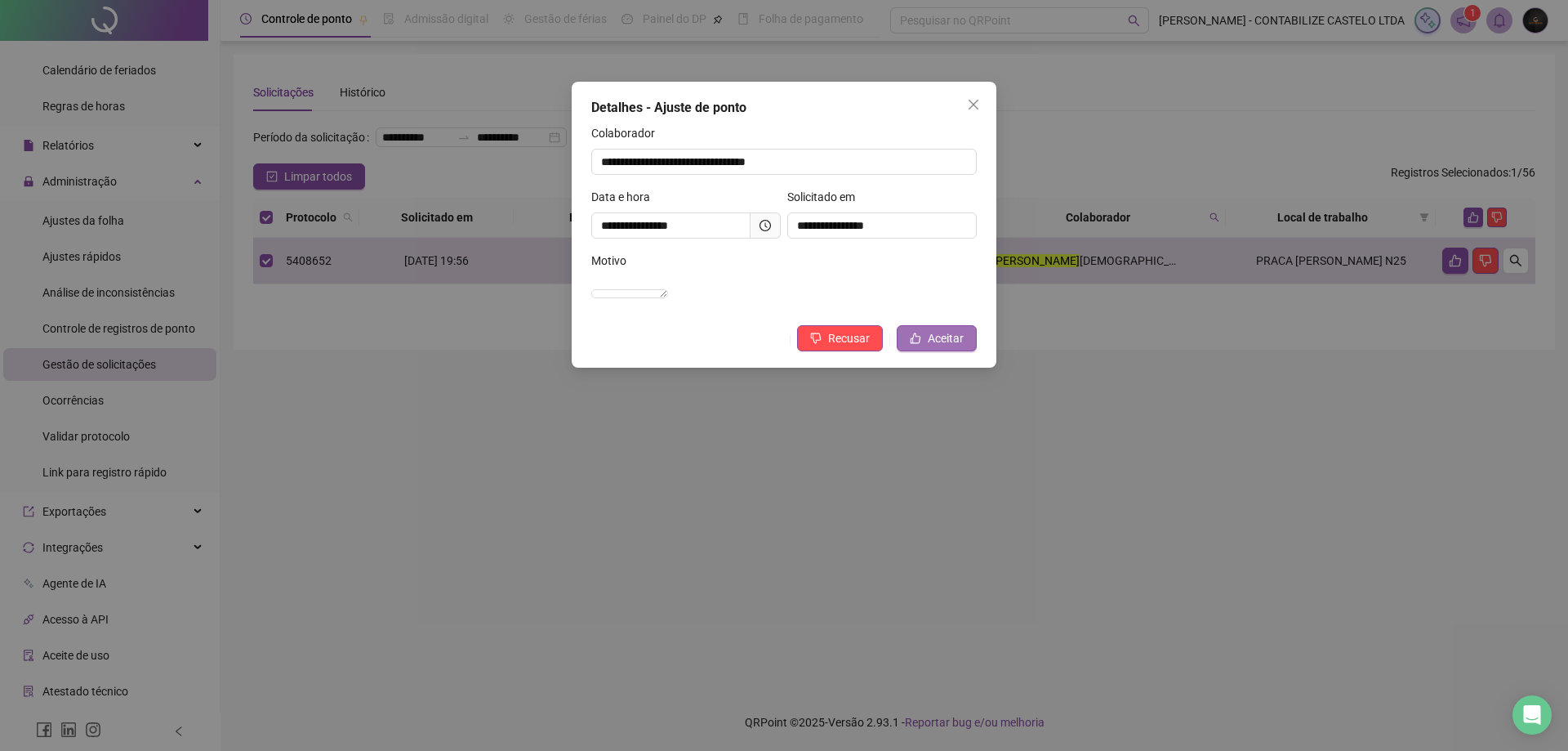
click at [931, 347] on span "Aceitar" at bounding box center [946, 338] width 36 height 18
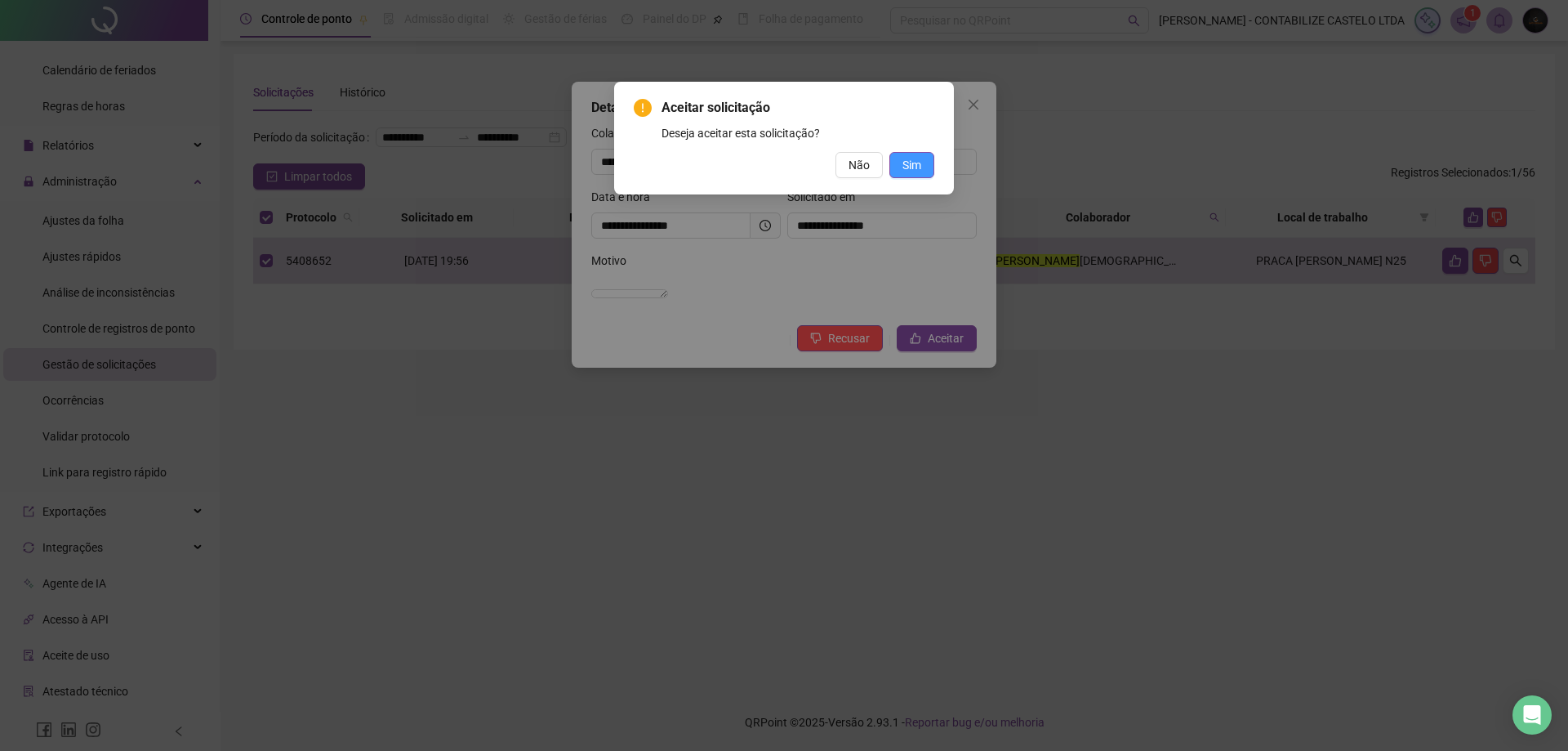
click at [906, 163] on span "Sim" at bounding box center [911, 165] width 19 height 18
click at [837, 157] on button "Não" at bounding box center [859, 165] width 47 height 26
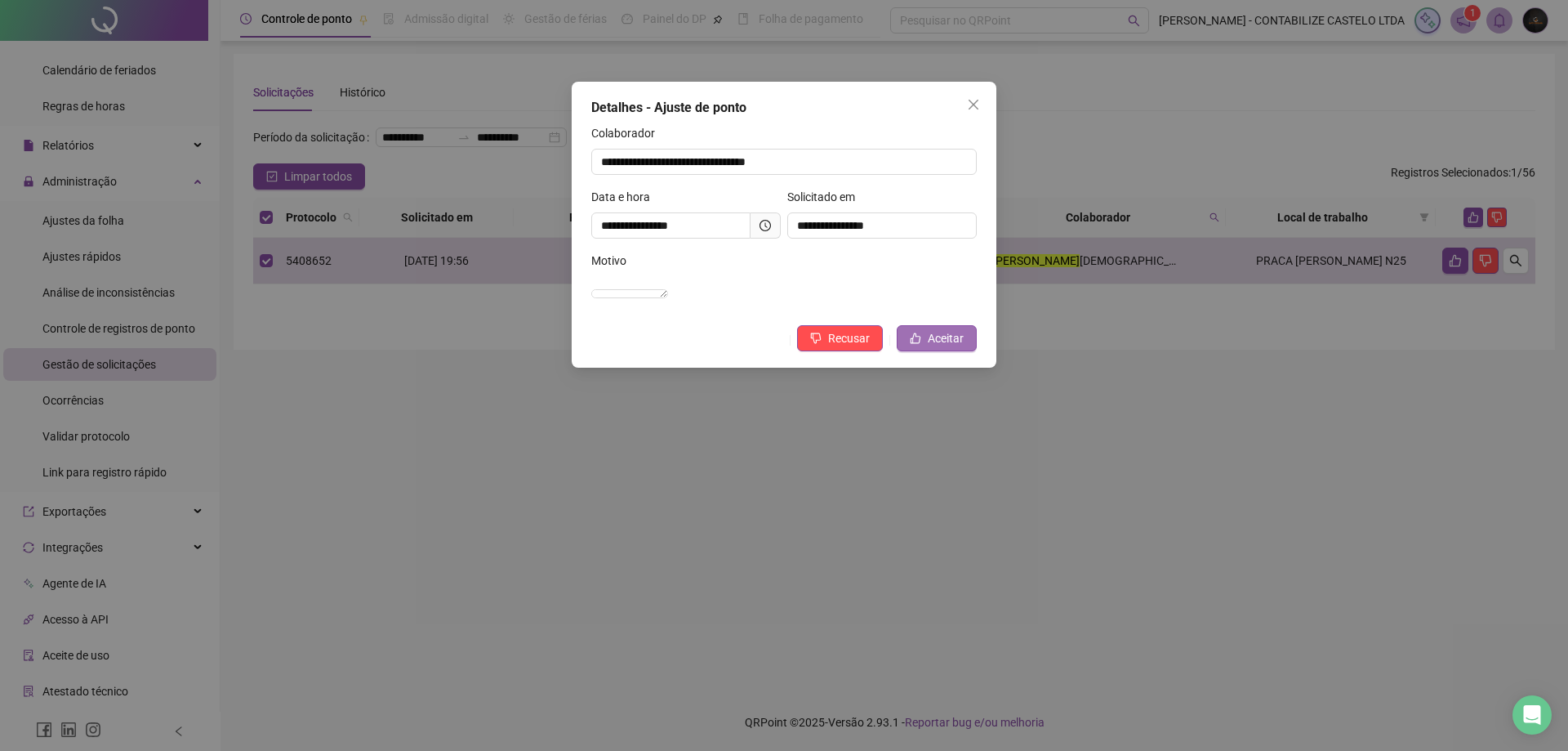
click at [948, 347] on span "Aceitar" at bounding box center [946, 338] width 36 height 18
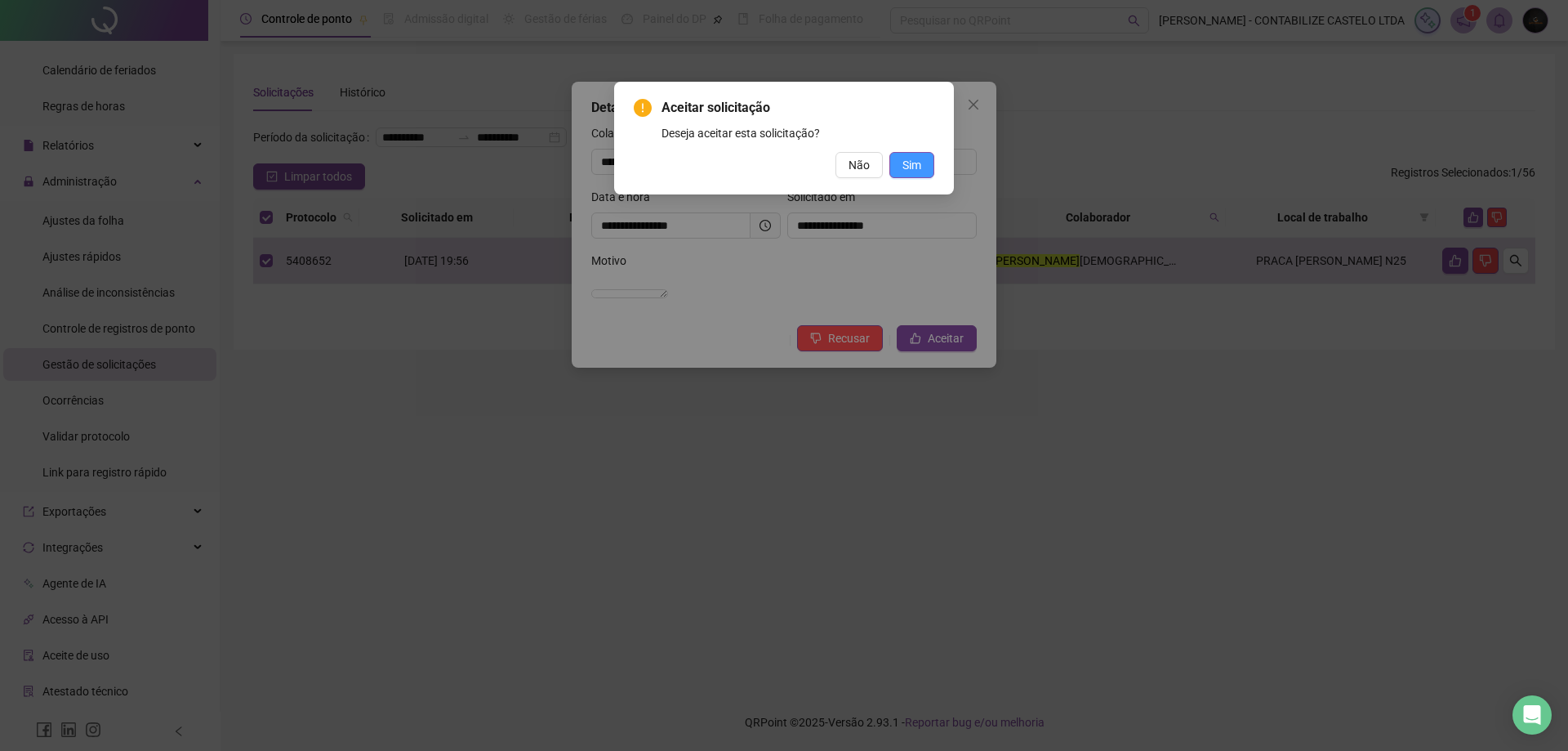
click at [930, 163] on button "Sim" at bounding box center [911, 165] width 45 height 26
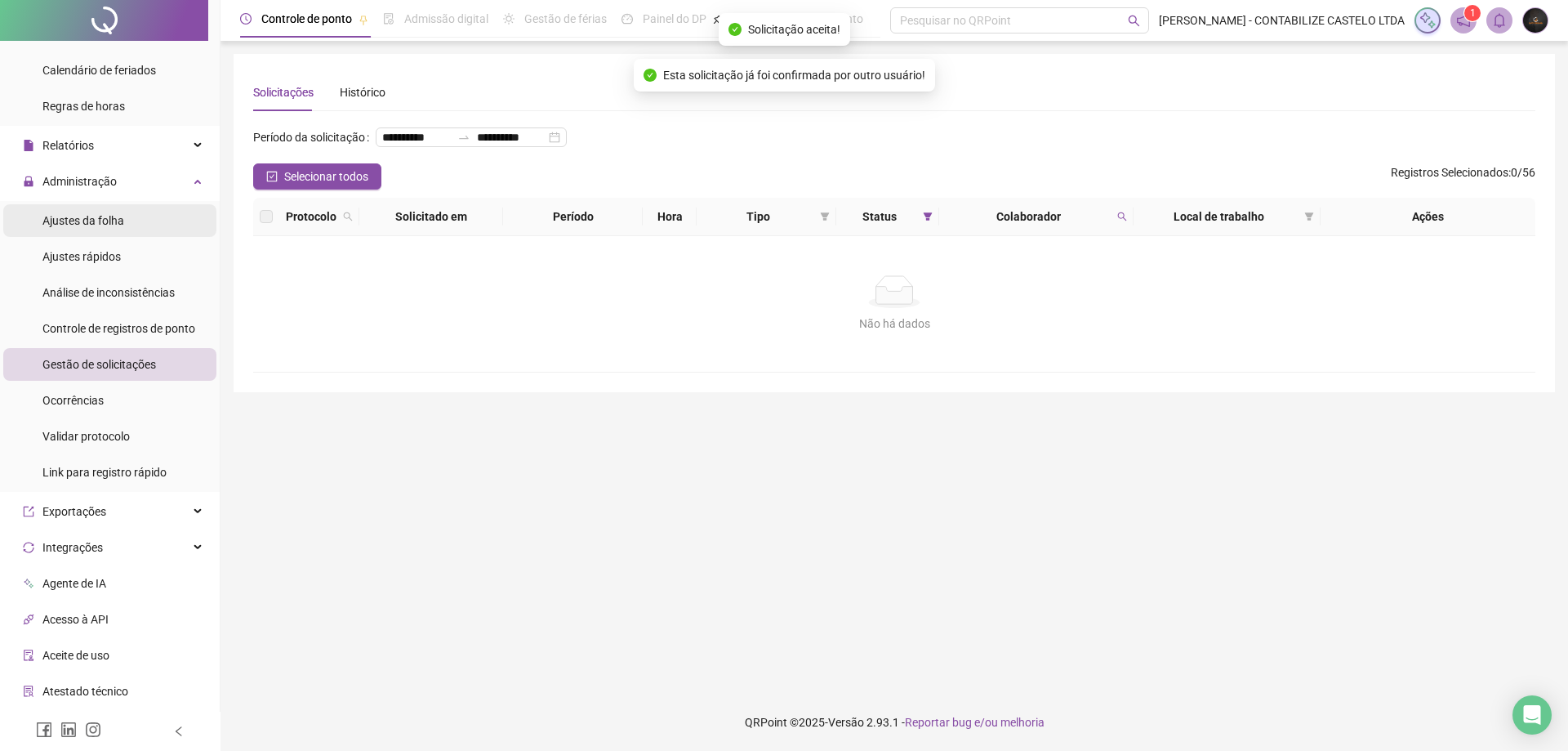
click at [168, 230] on li "Ajustes da folha" at bounding box center [110, 221] width 213 height 33
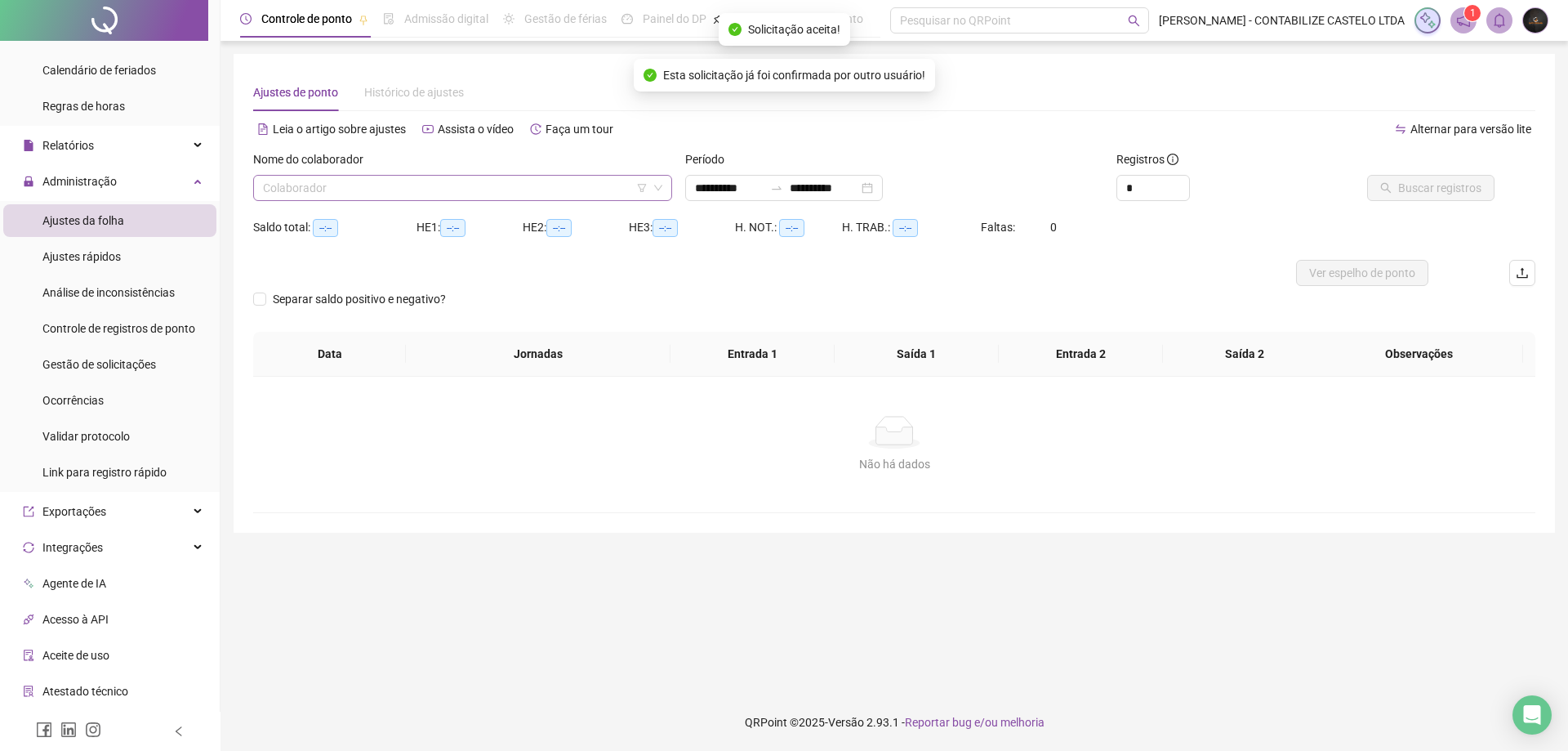
type input "**********"
click at [442, 183] on input "search" at bounding box center [455, 188] width 385 height 25
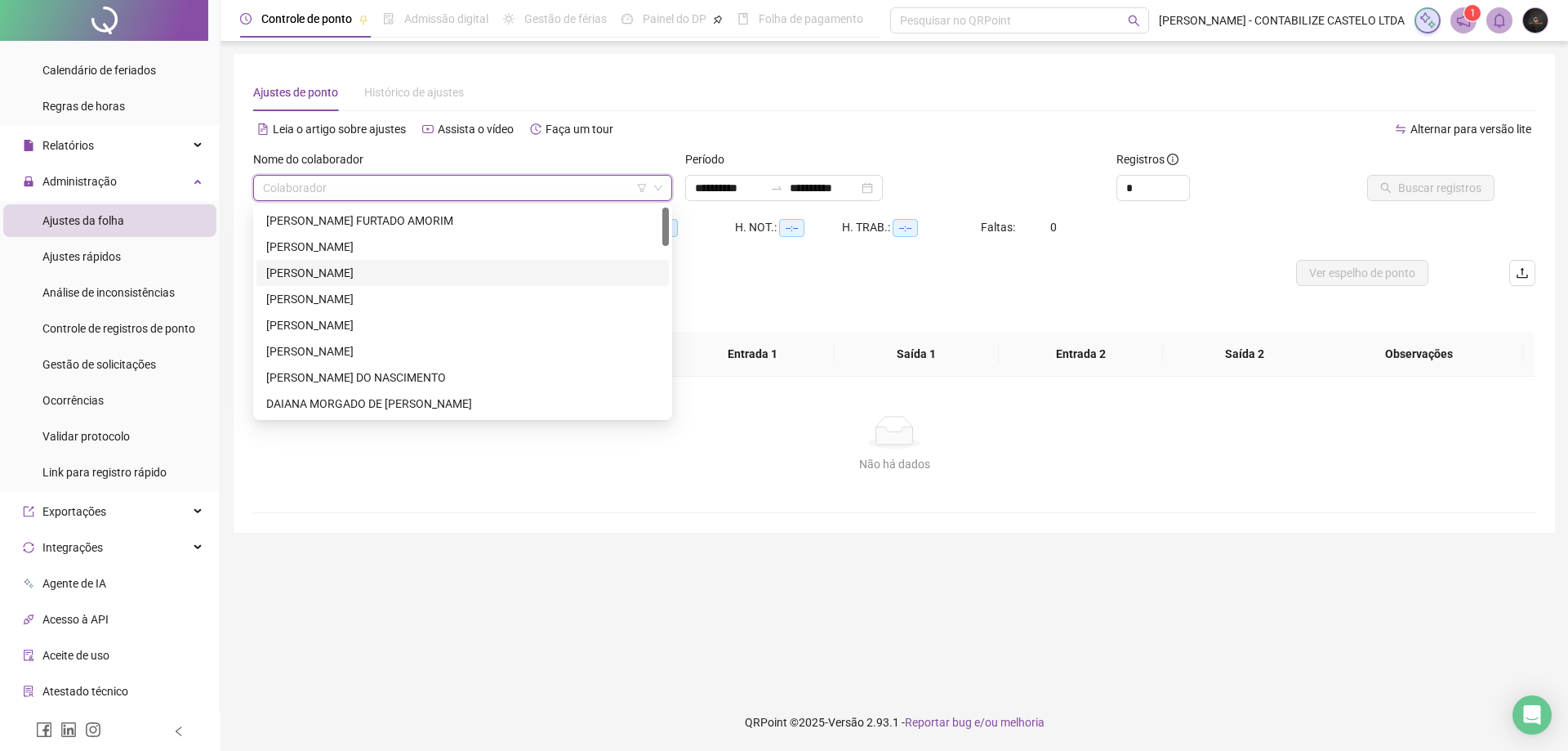
click at [414, 264] on div "[PERSON_NAME]" at bounding box center [462, 273] width 393 height 18
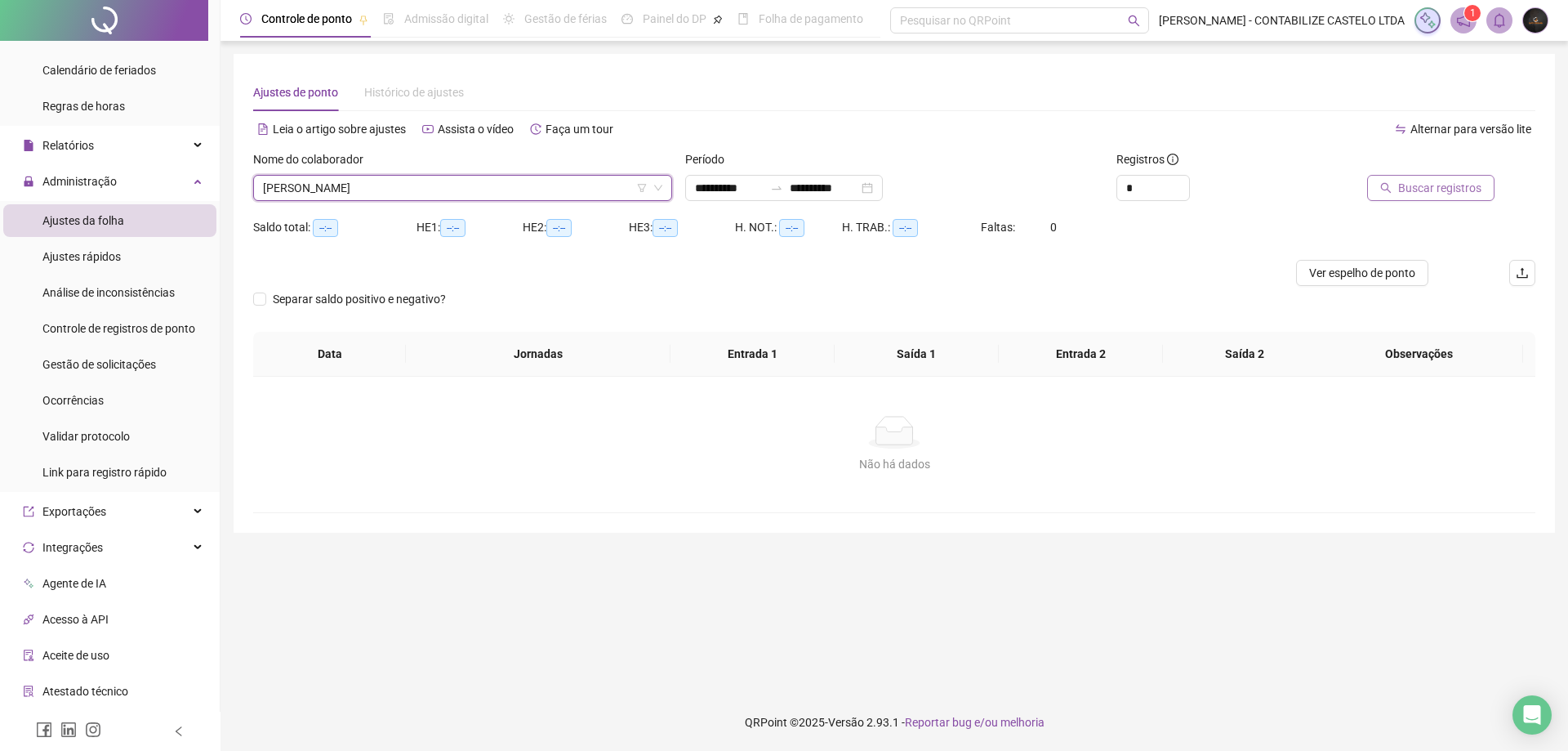
click at [1421, 187] on span "Buscar registros" at bounding box center [1439, 188] width 83 height 18
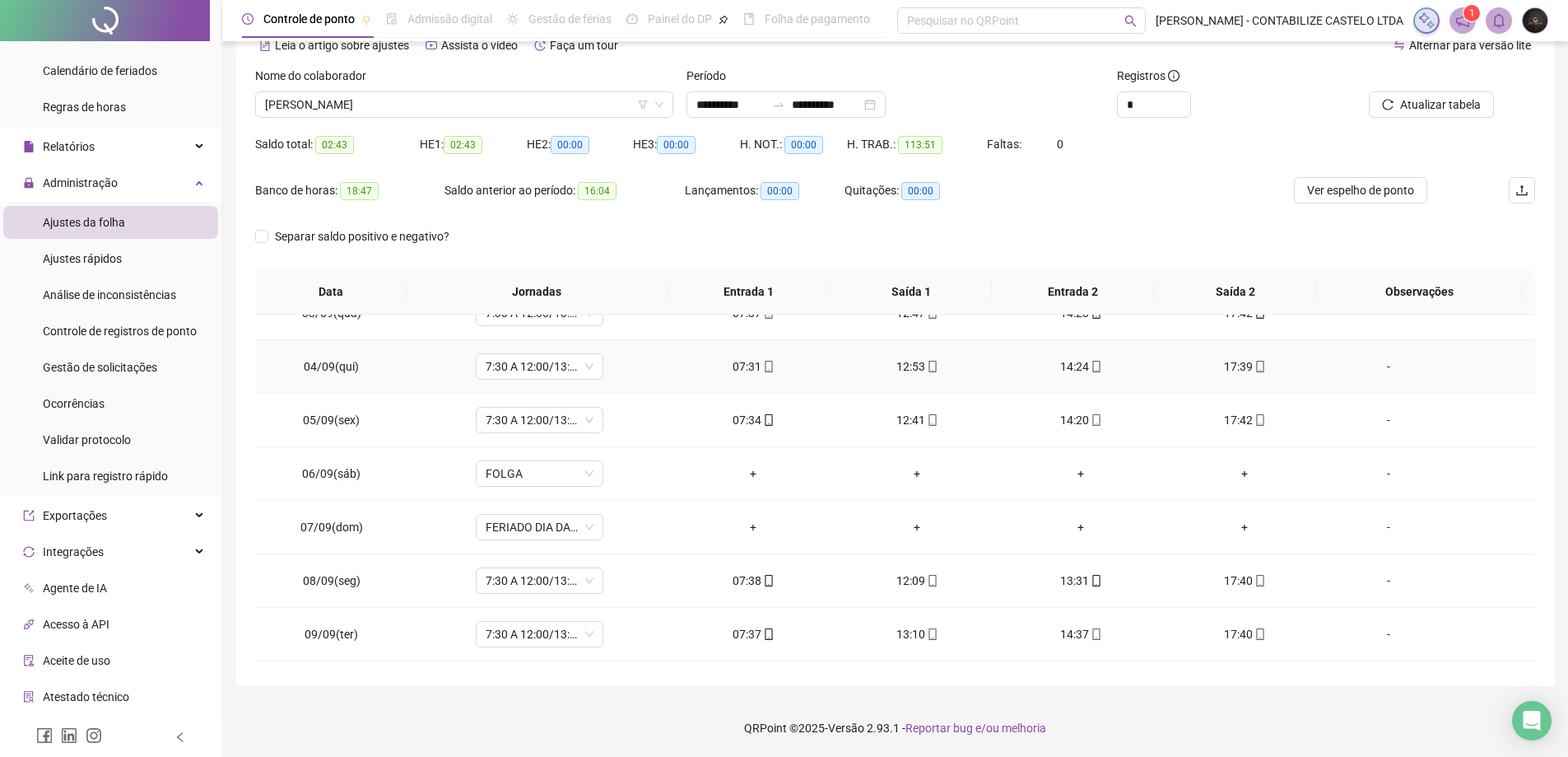
scroll to position [165, 0]
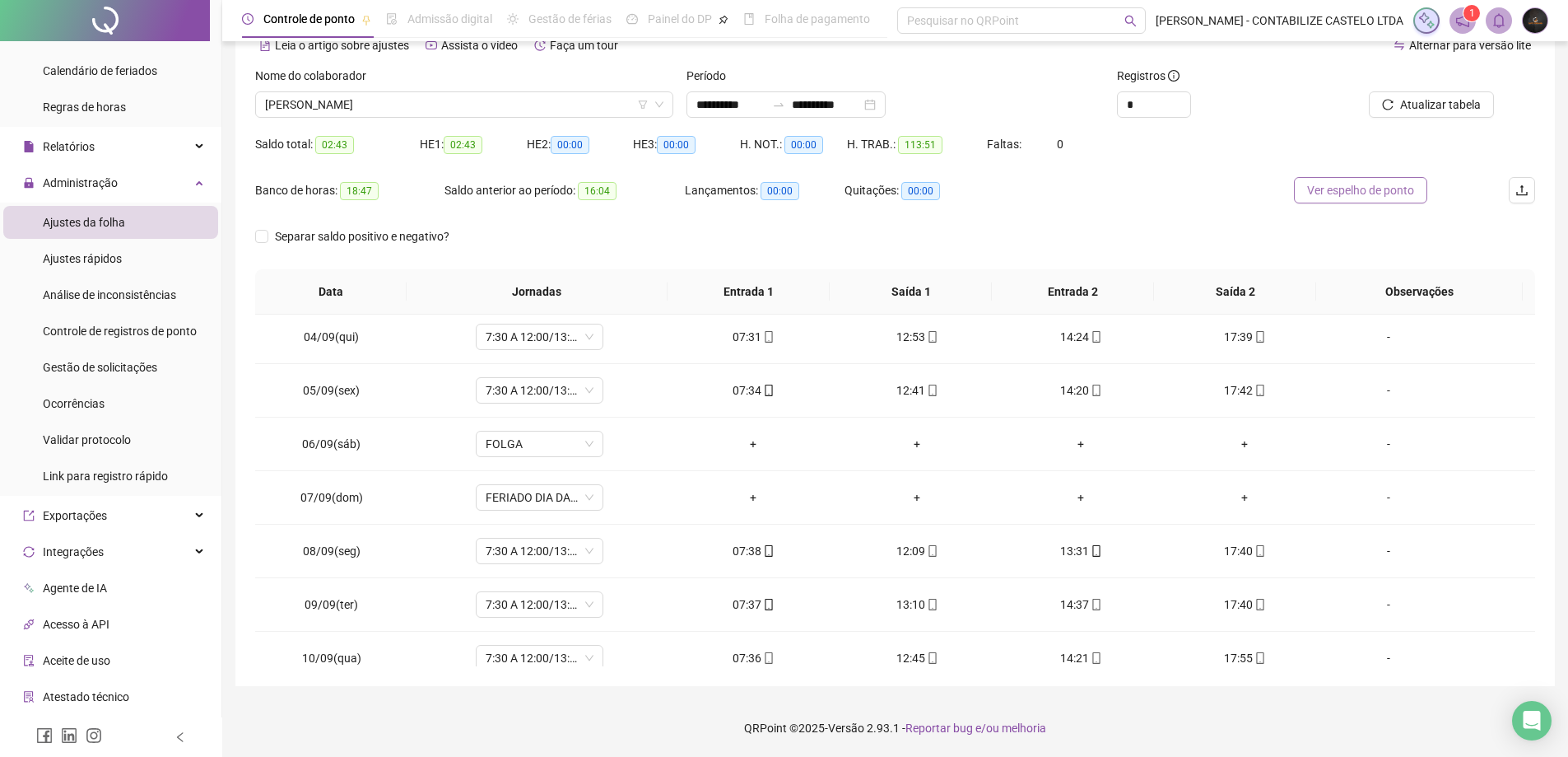
click at [1396, 187] on span "Ver espelho de ponto" at bounding box center [1360, 190] width 107 height 18
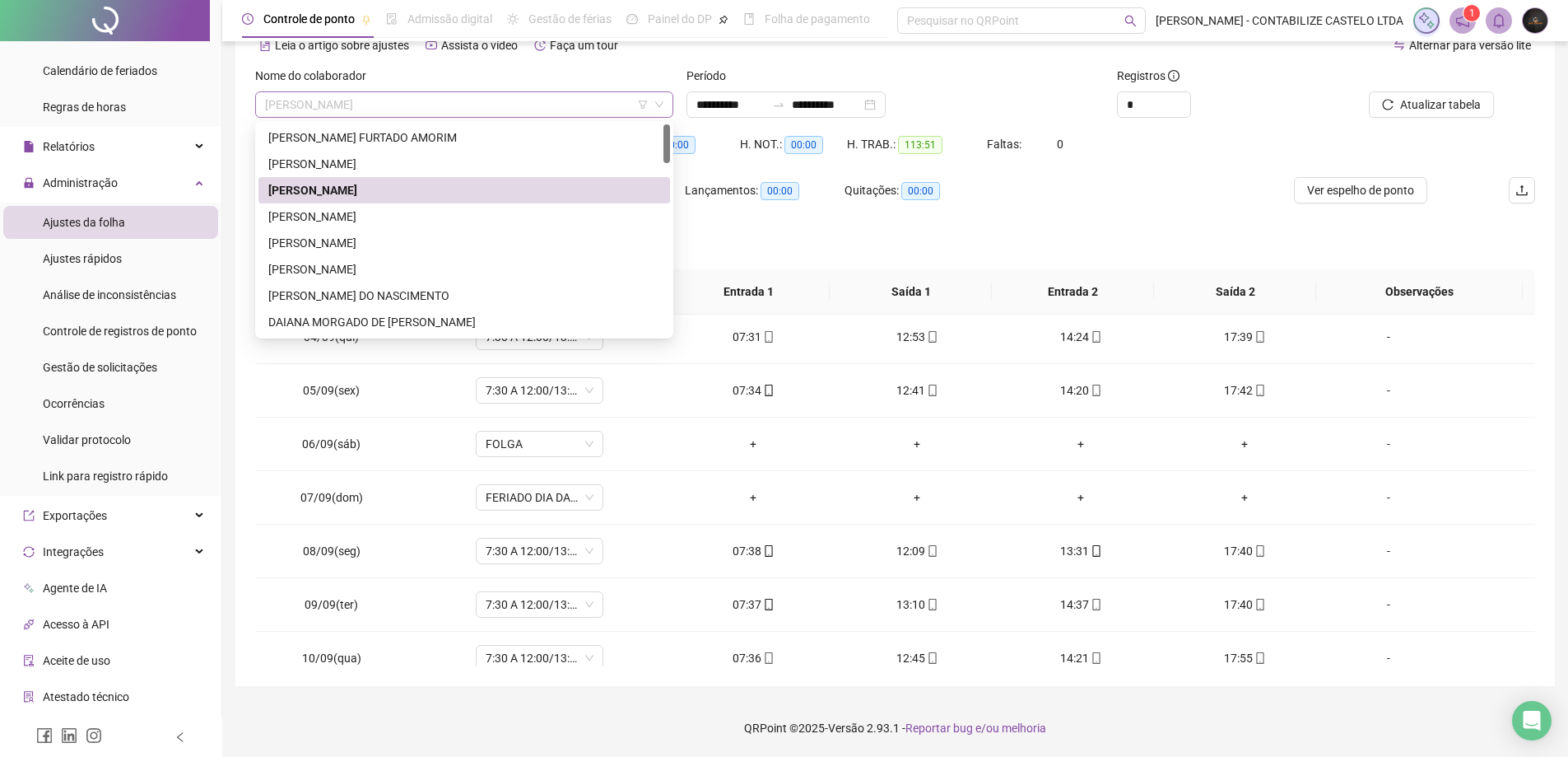
click at [525, 98] on span "[PERSON_NAME]" at bounding box center [464, 105] width 399 height 25
click at [442, 206] on div "[PERSON_NAME]" at bounding box center [464, 217] width 412 height 27
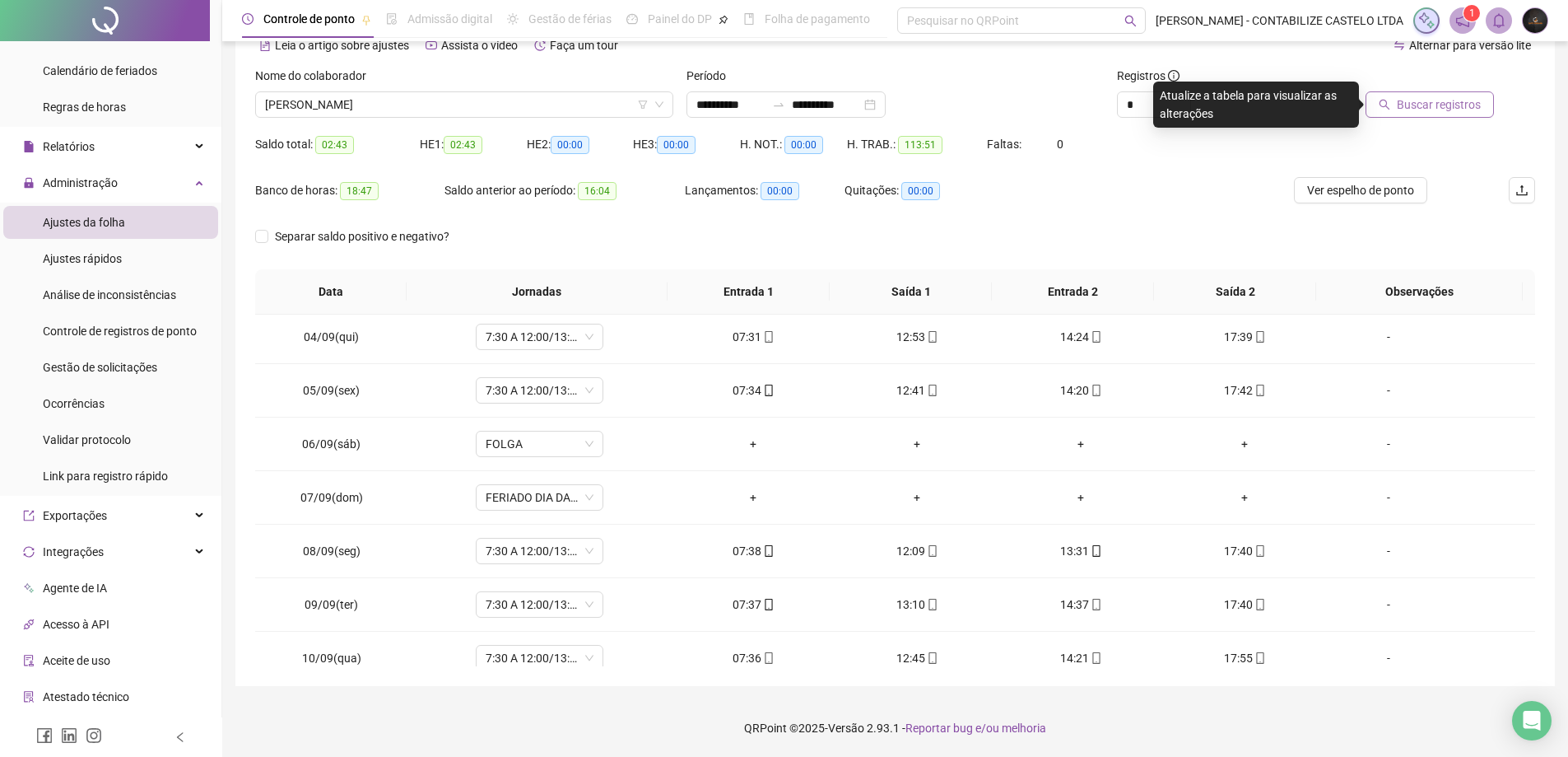
click at [1464, 110] on span "Buscar registros" at bounding box center [1438, 105] width 84 height 18
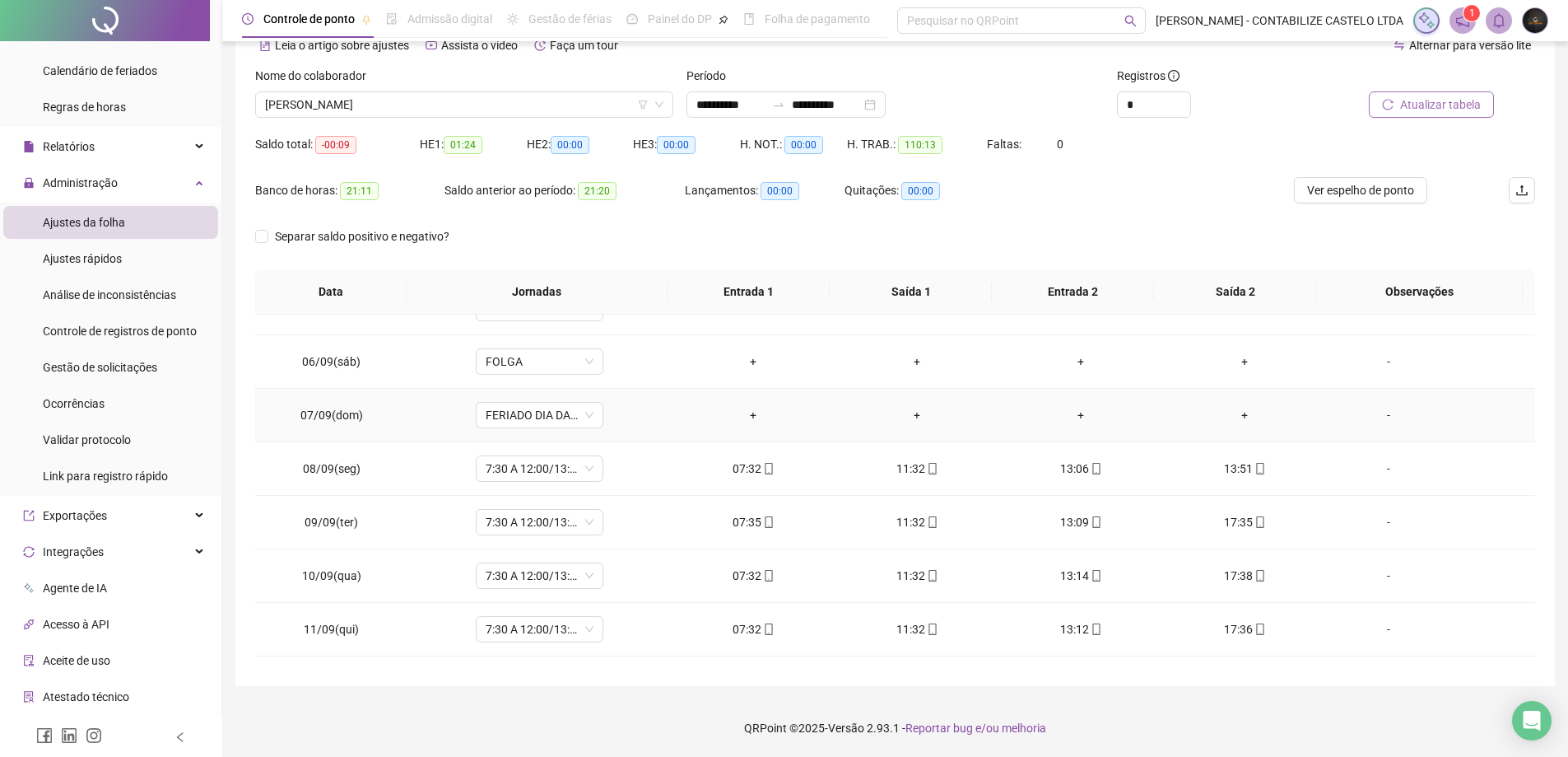
scroll to position [329, 0]
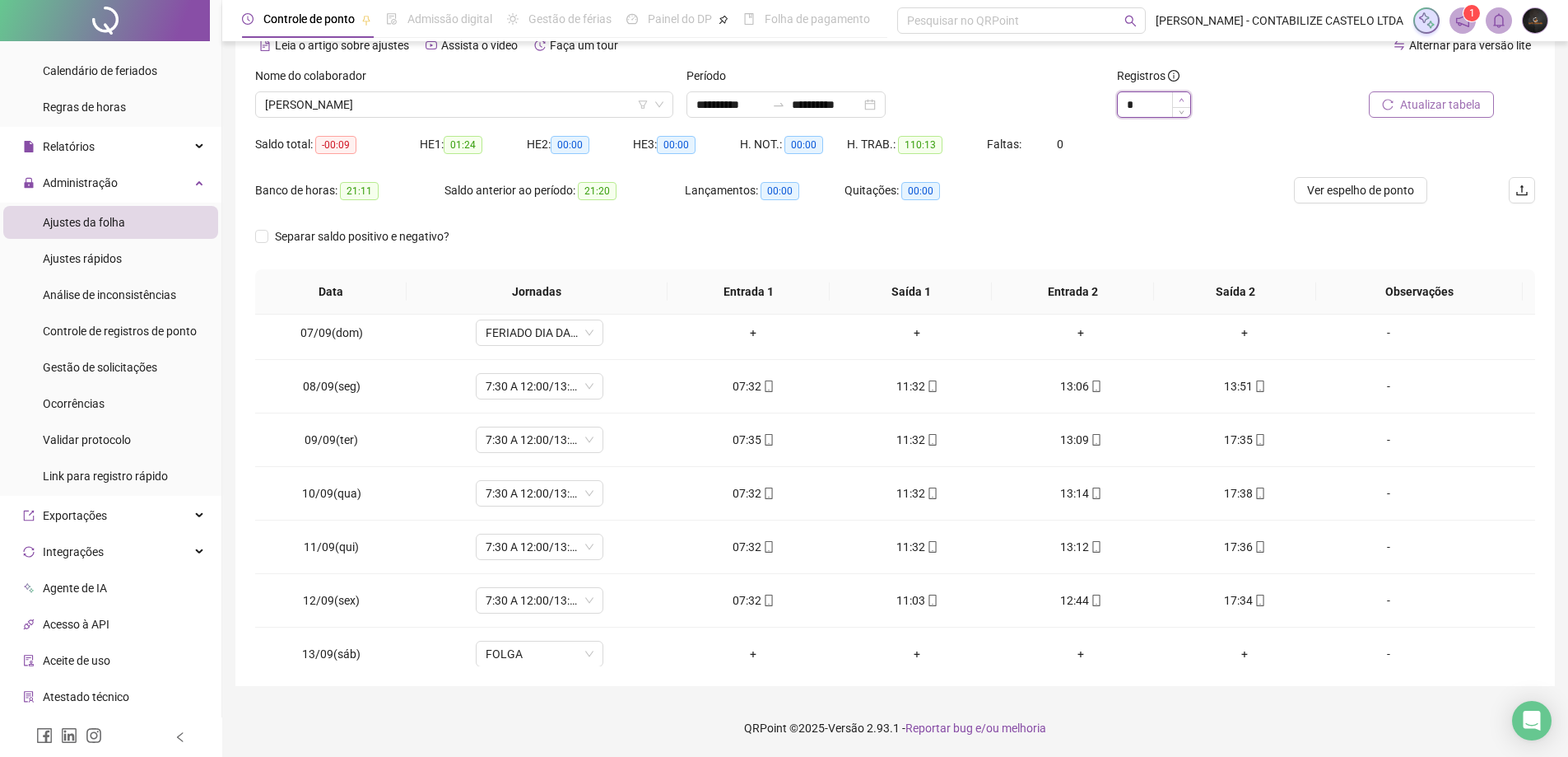
click at [1184, 99] on icon "up" at bounding box center [1181, 100] width 6 height 6
type input "*"
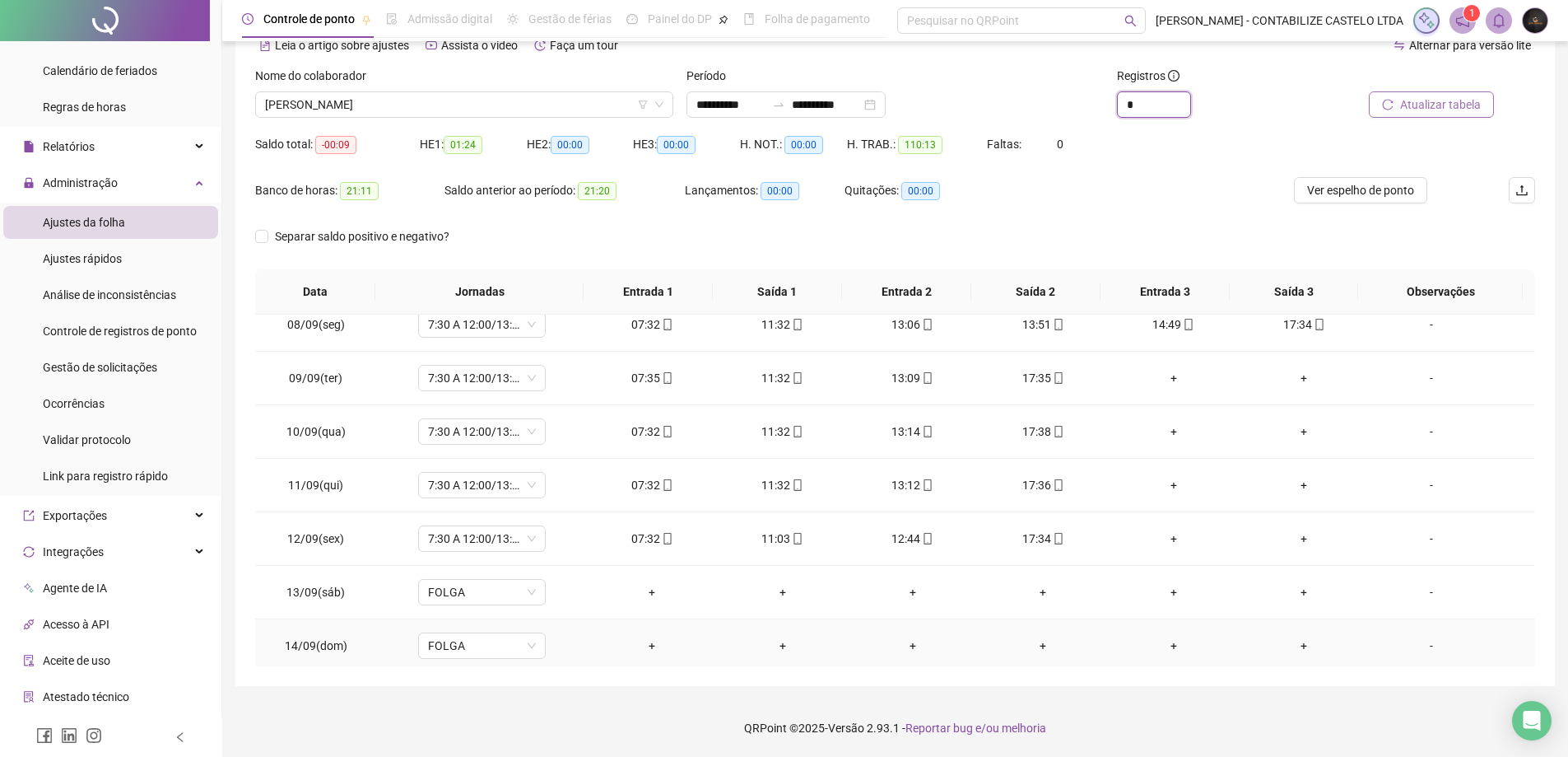
scroll to position [312, 0]
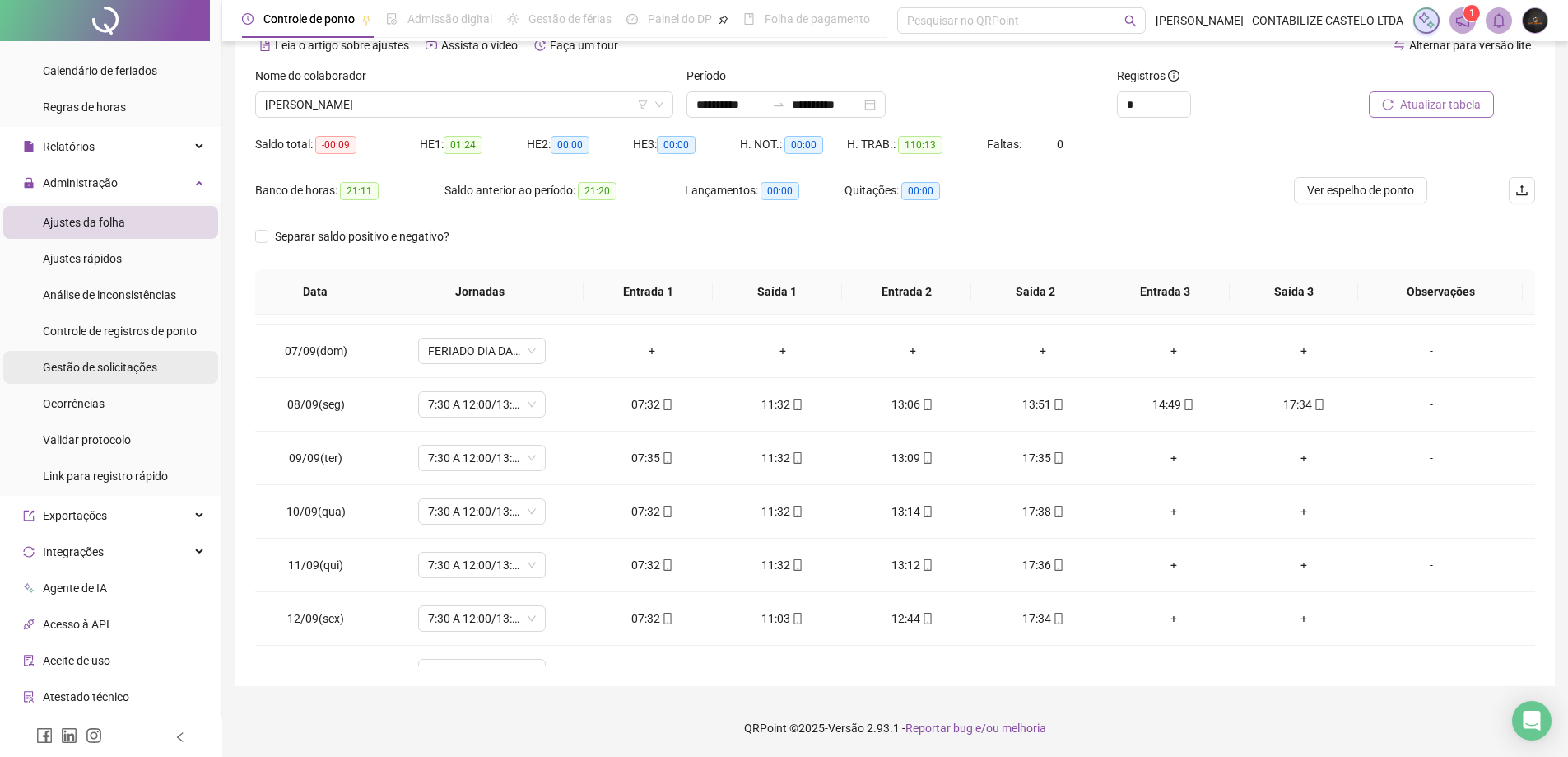
click at [110, 365] on span "Gestão de solicitações" at bounding box center [100, 367] width 115 height 13
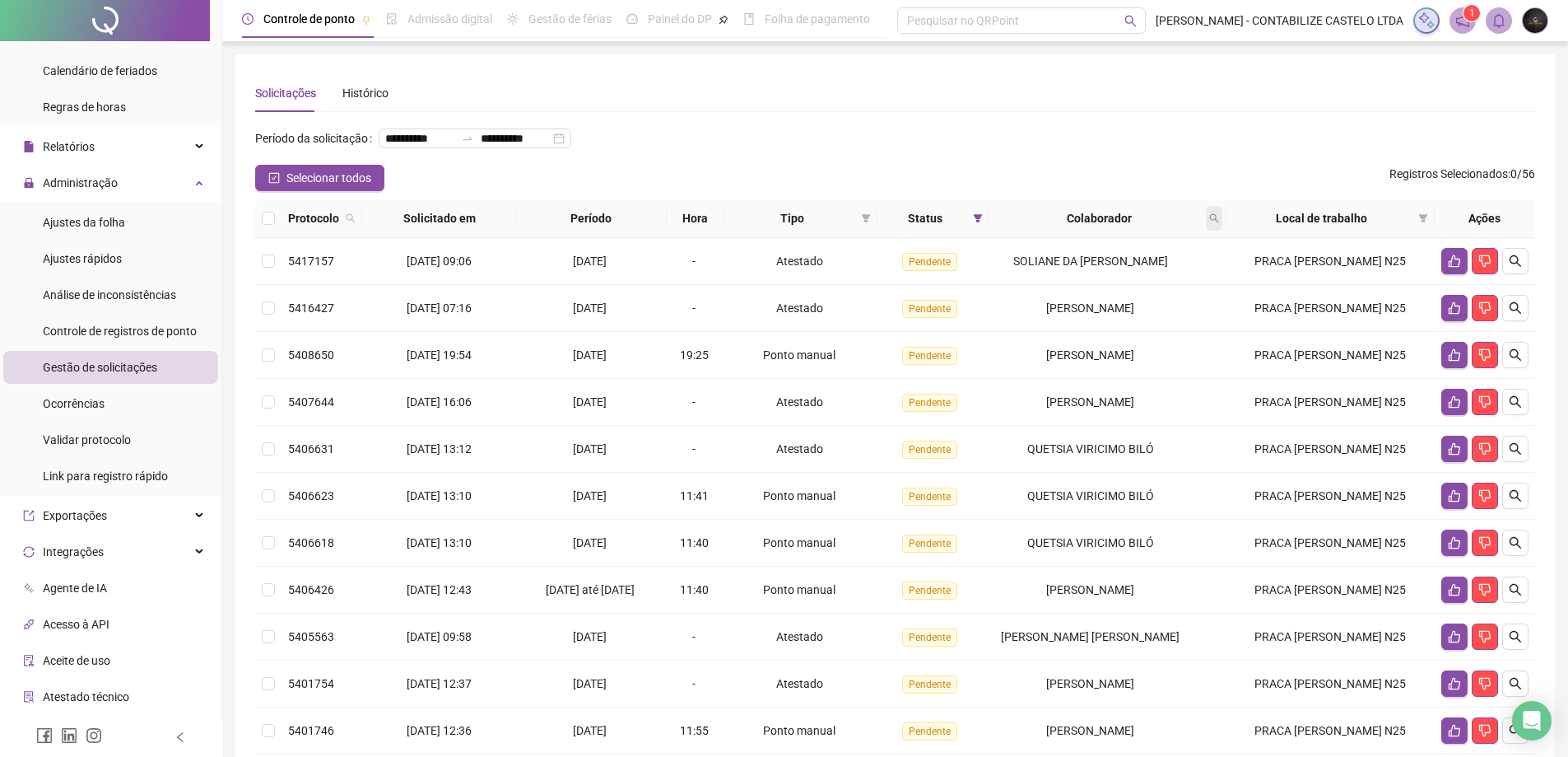
click at [1223, 231] on span at bounding box center [1214, 219] width 17 height 25
type input "*********"
click at [1121, 308] on span "Buscar" at bounding box center [1116, 310] width 37 height 18
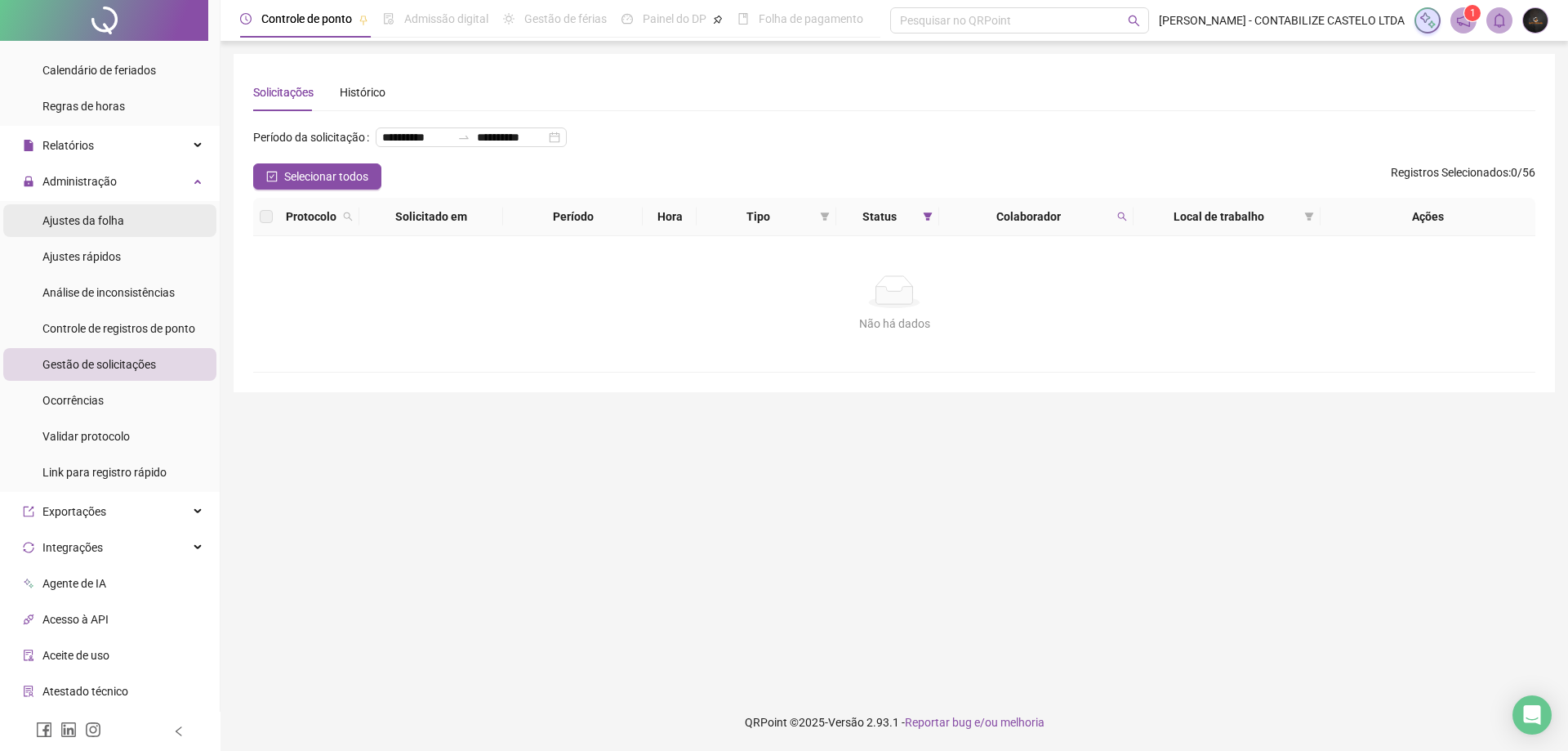
click at [141, 224] on li "Ajustes da folha" at bounding box center [110, 221] width 213 height 33
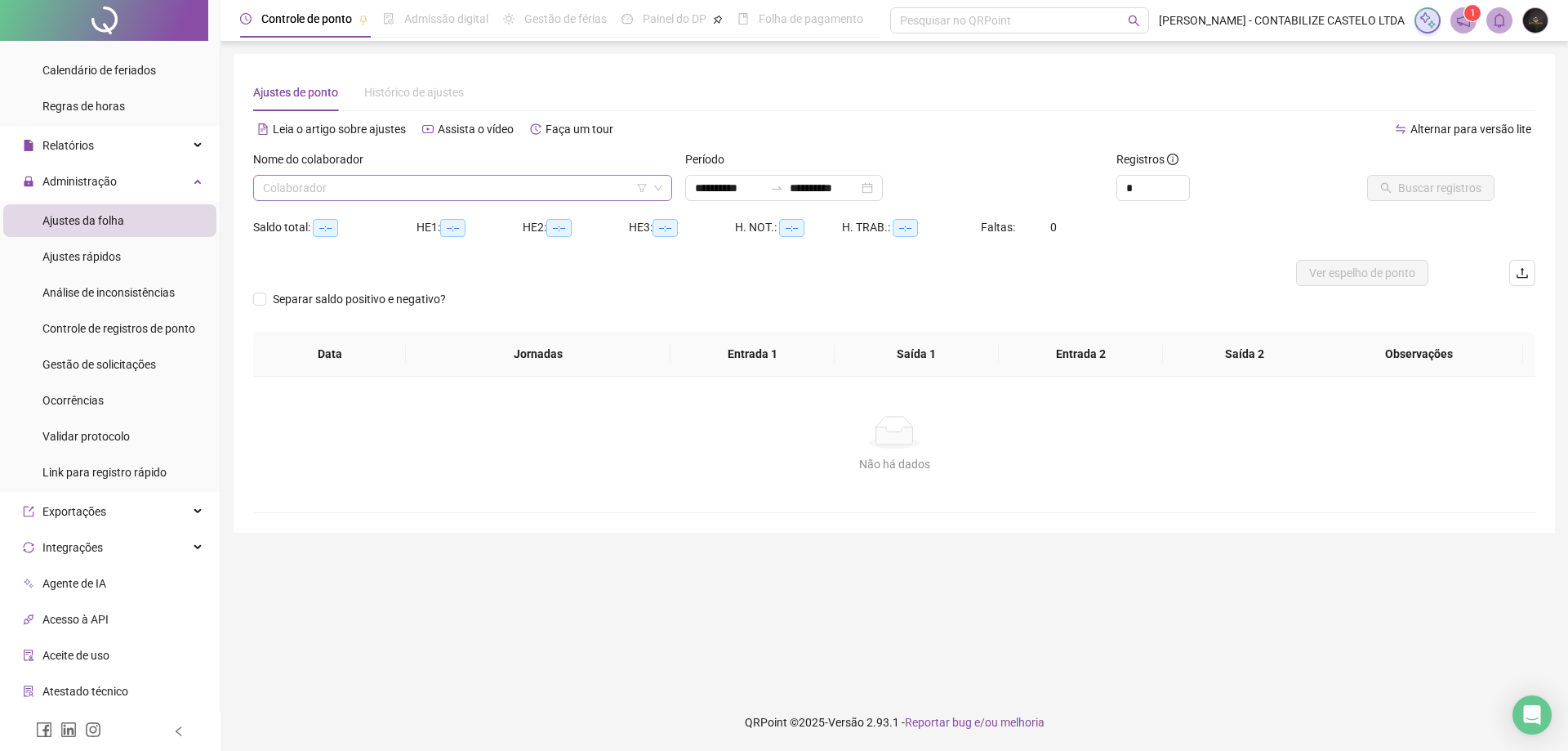
type input "**********"
click at [535, 190] on input "search" at bounding box center [455, 188] width 385 height 25
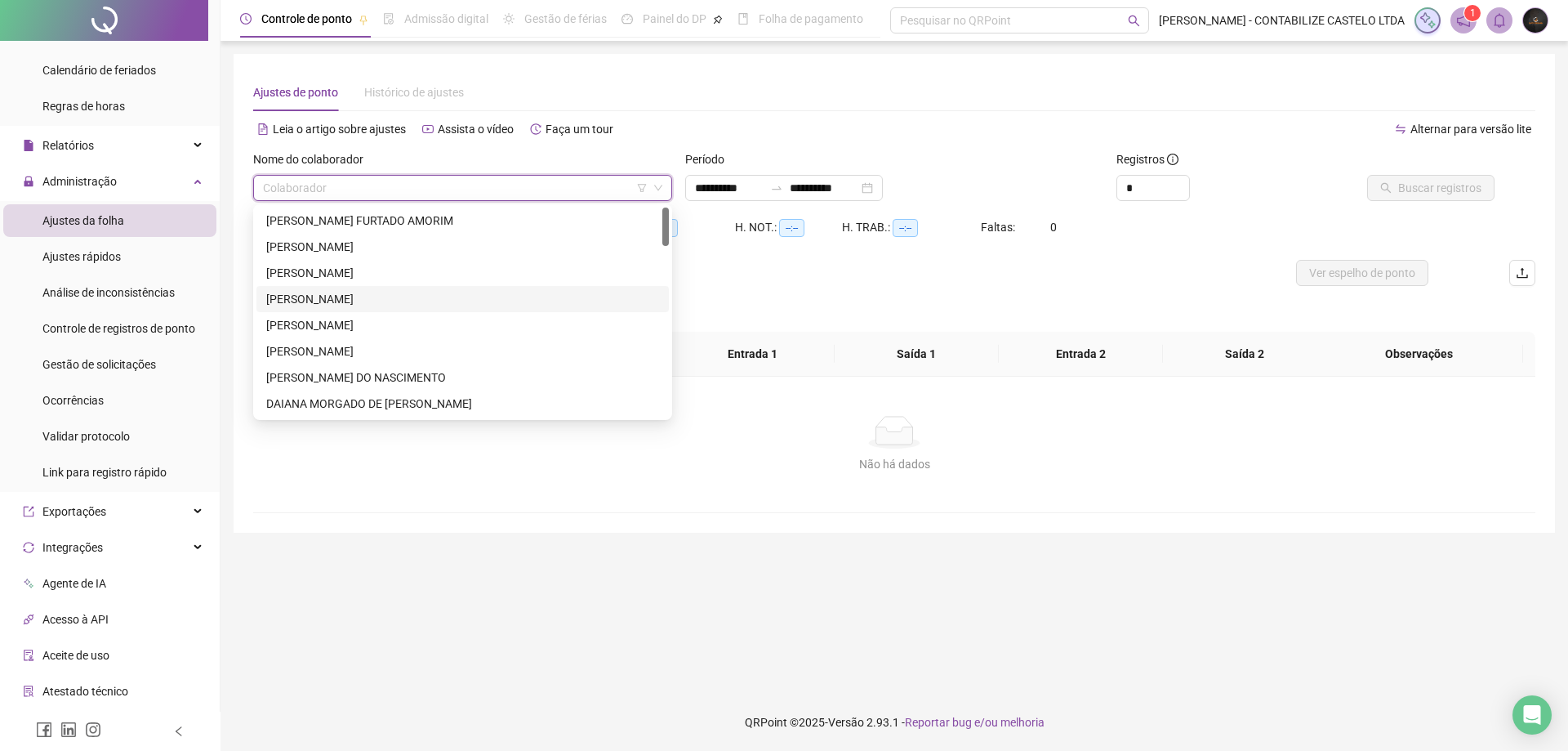
click at [443, 289] on div "[PERSON_NAME]" at bounding box center [462, 299] width 413 height 26
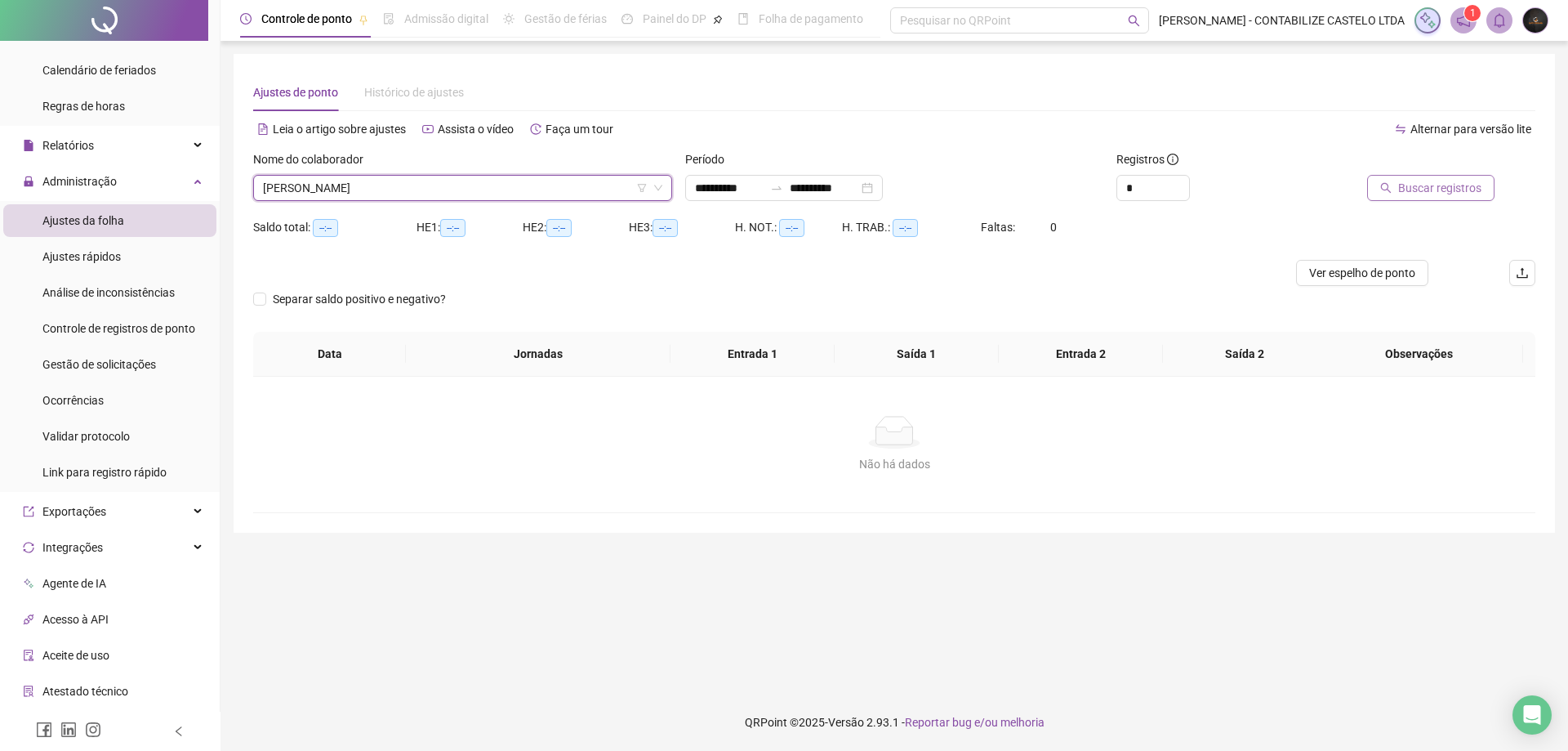
click at [1431, 181] on span "Buscar registros" at bounding box center [1439, 188] width 83 height 18
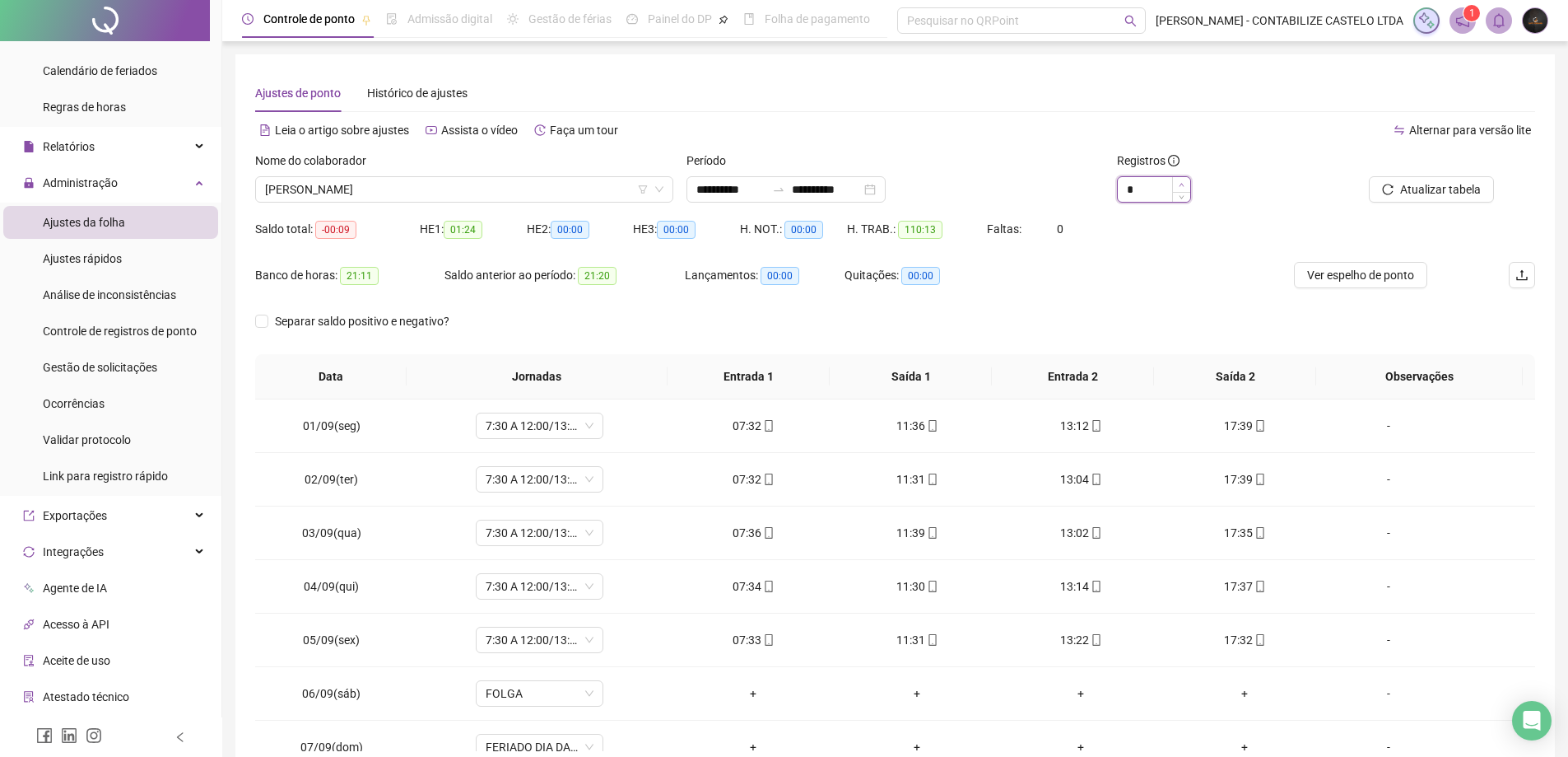
click at [1182, 182] on icon "up" at bounding box center [1181, 184] width 6 height 6
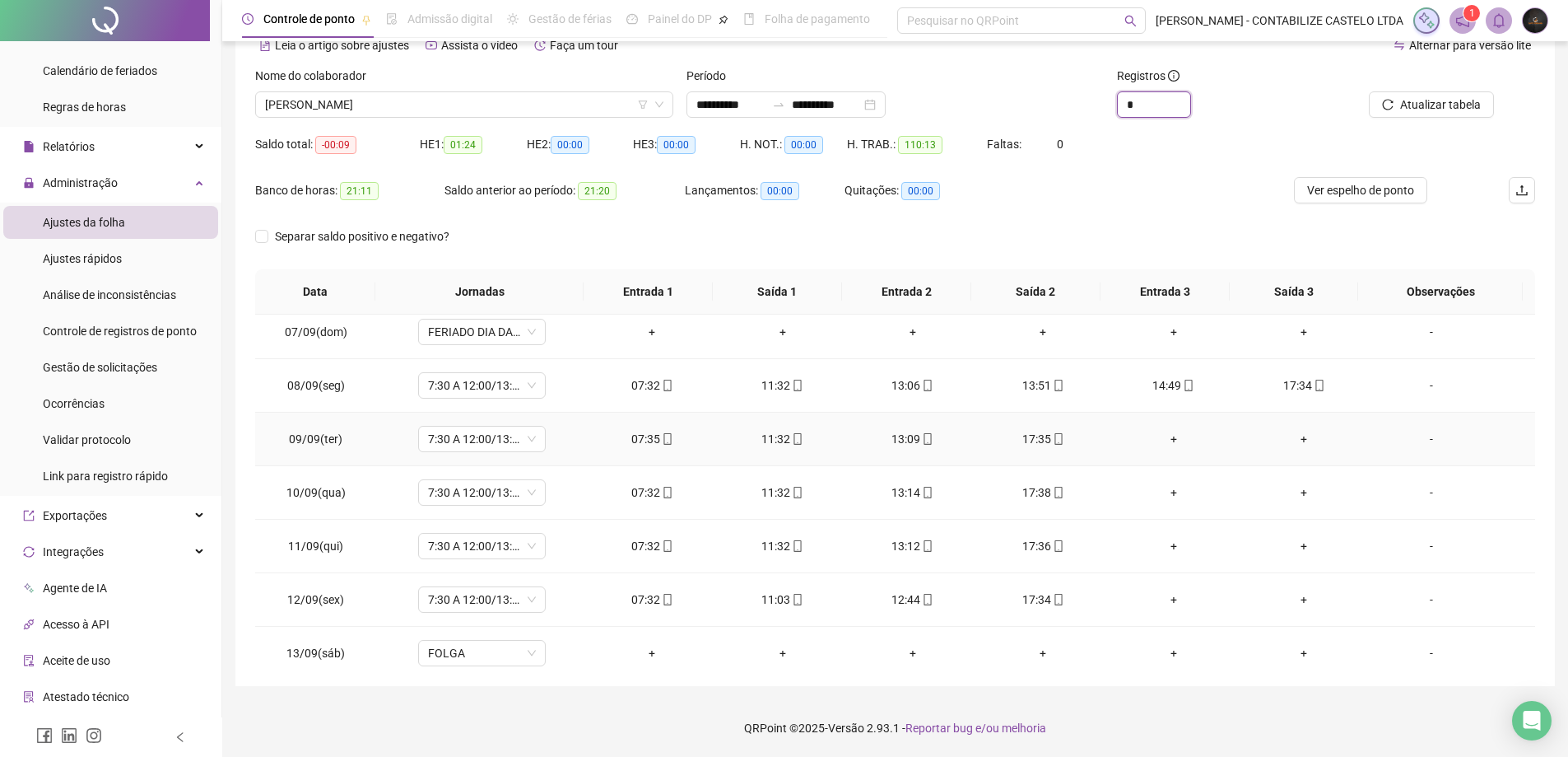
scroll to position [329, 0]
click at [1390, 189] on span "Ver espelho de ponto" at bounding box center [1360, 190] width 107 height 18
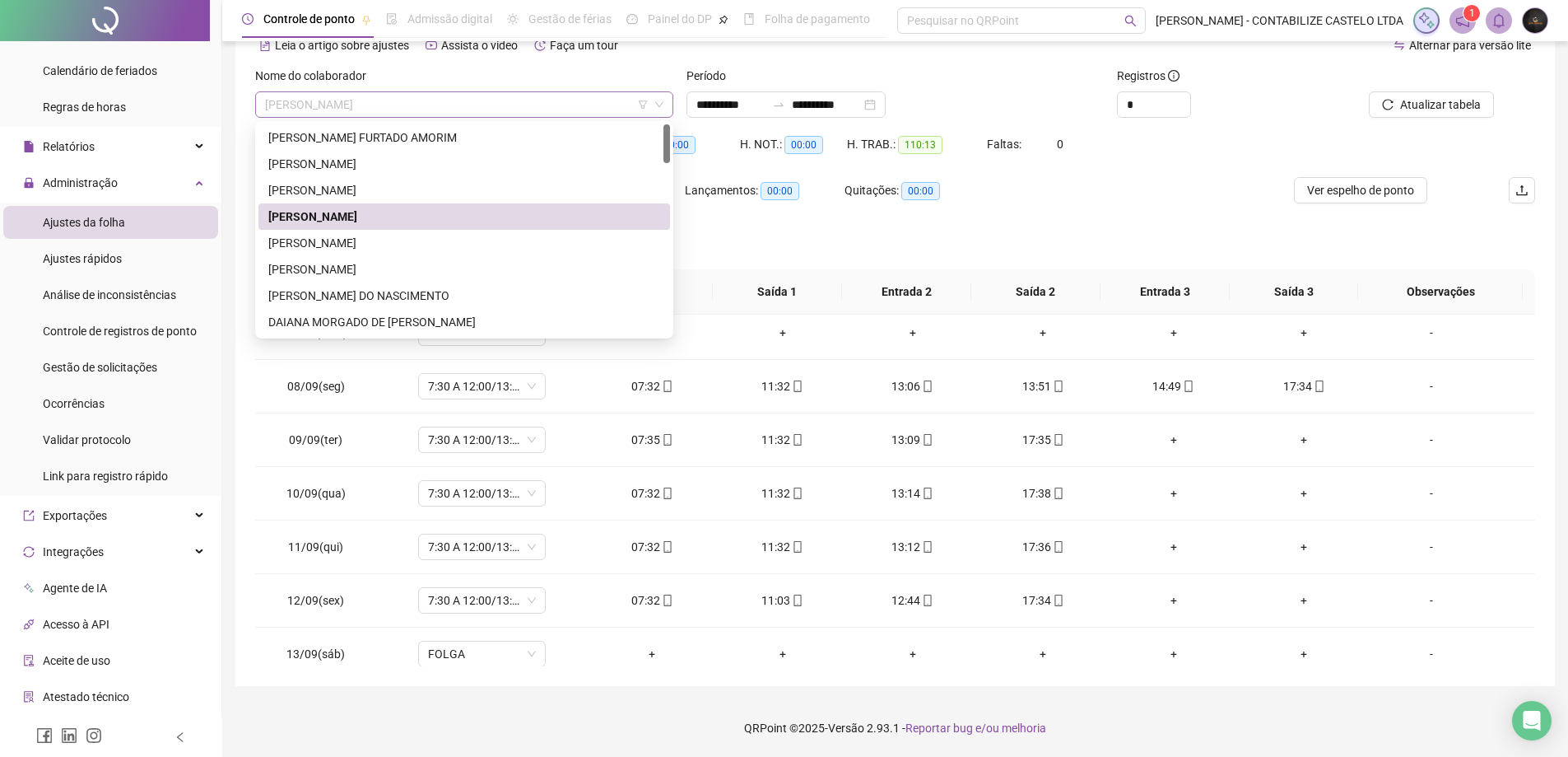
click at [424, 101] on span "[PERSON_NAME]" at bounding box center [464, 105] width 399 height 25
click at [389, 245] on div "[PERSON_NAME]" at bounding box center [464, 243] width 392 height 18
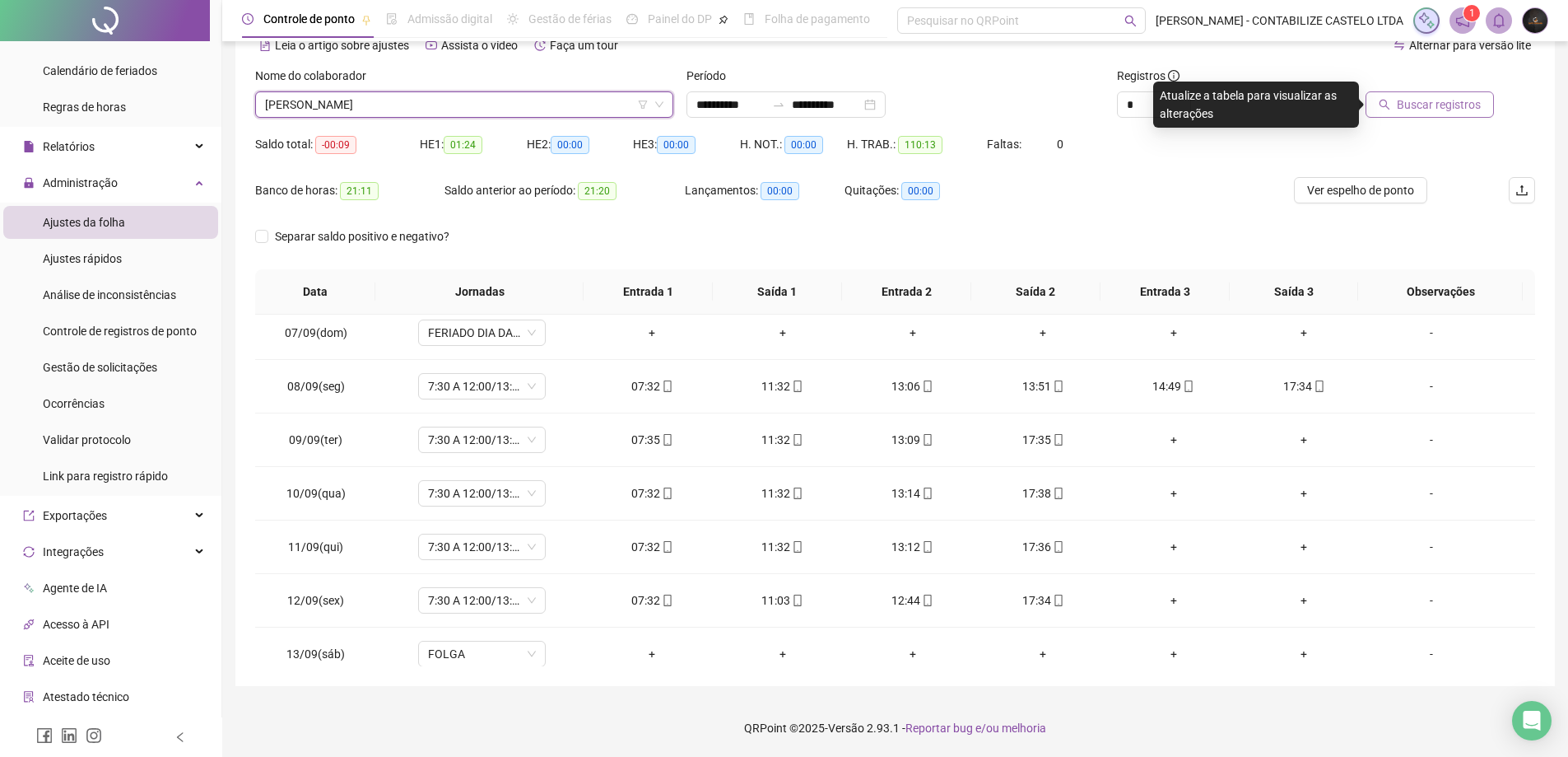
click at [1400, 106] on span "Buscar registros" at bounding box center [1438, 105] width 84 height 18
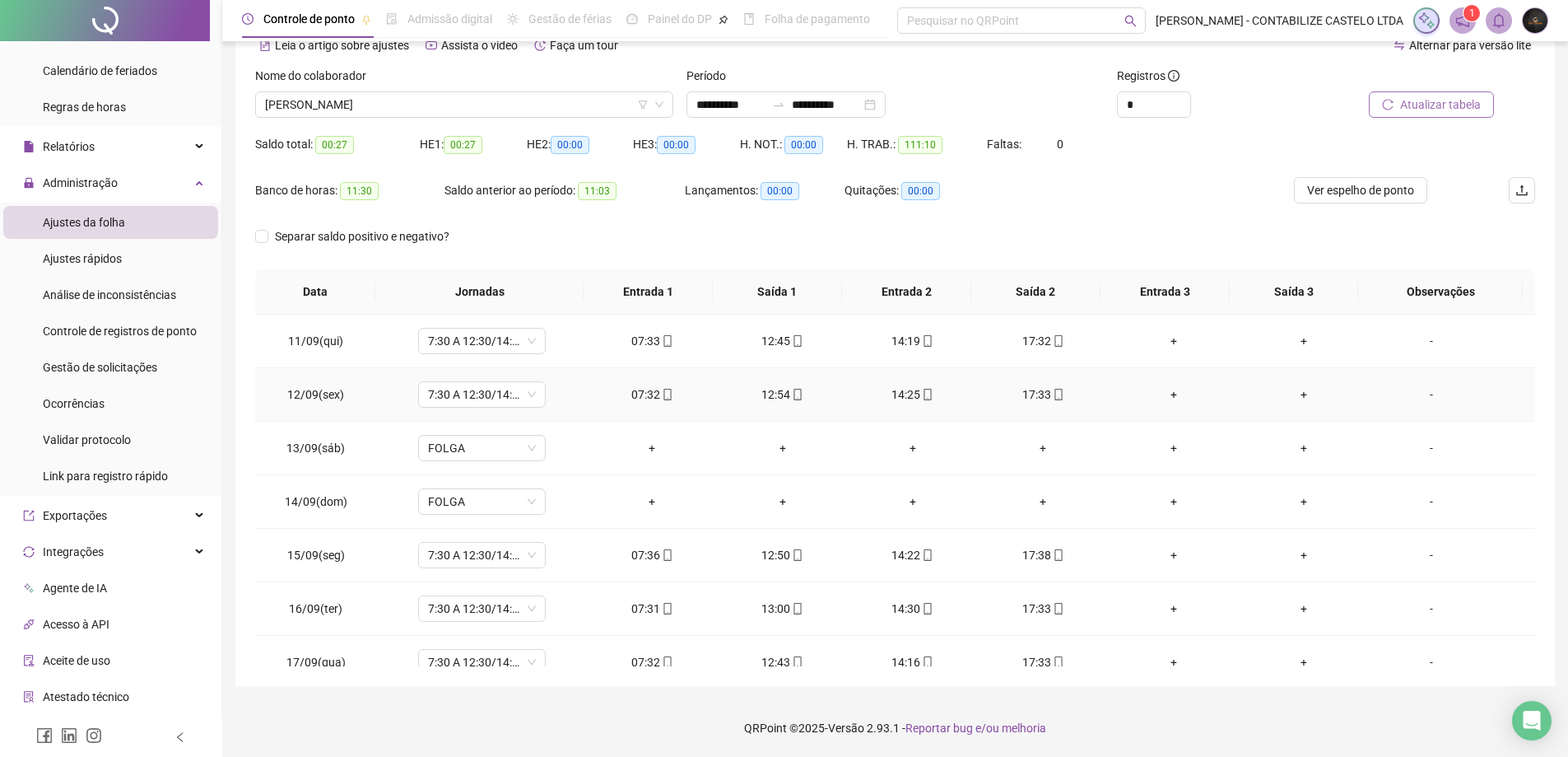
scroll to position [558, 0]
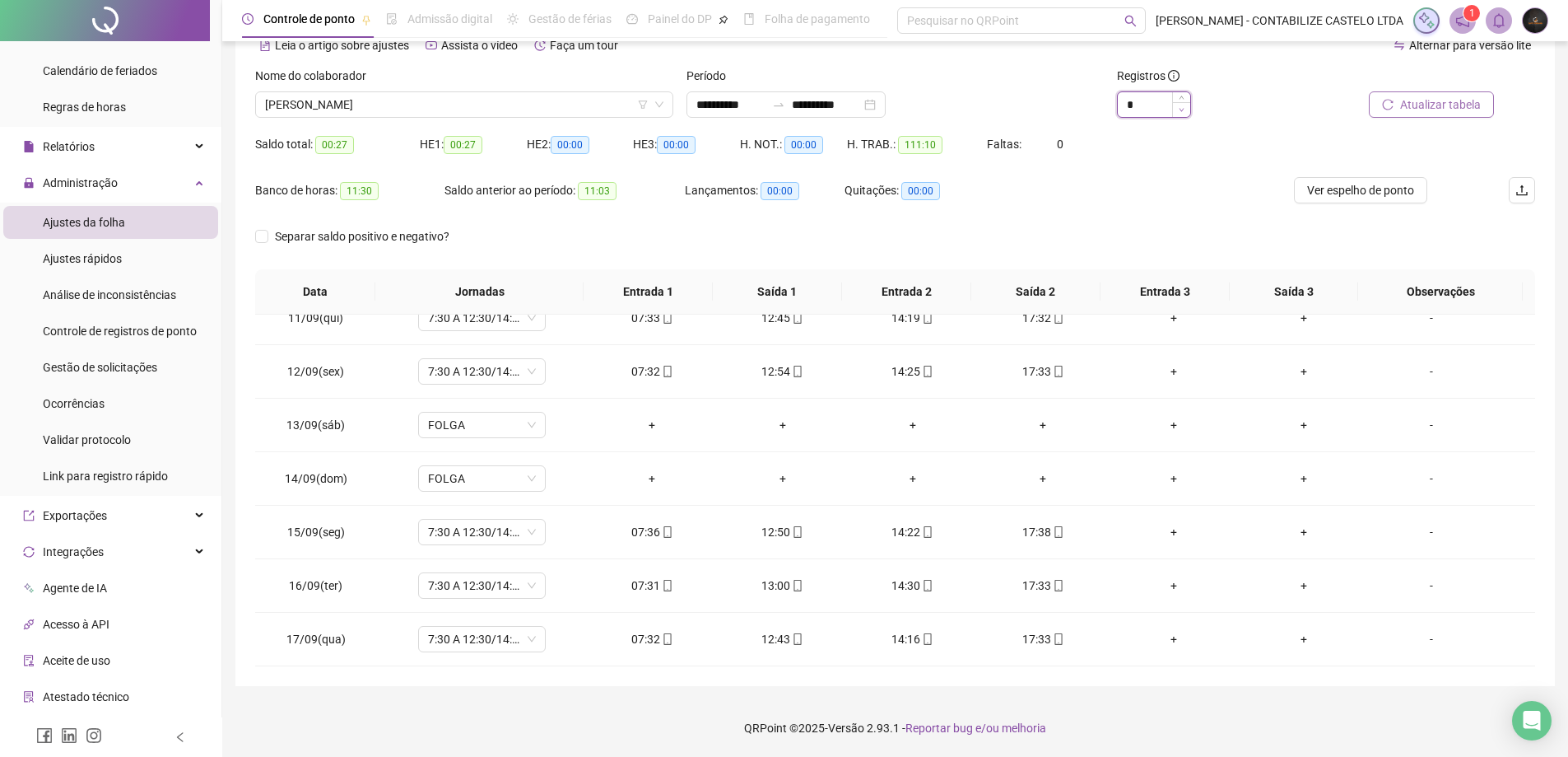
click at [1180, 112] on icon "down" at bounding box center [1181, 110] width 6 height 6
type input "*"
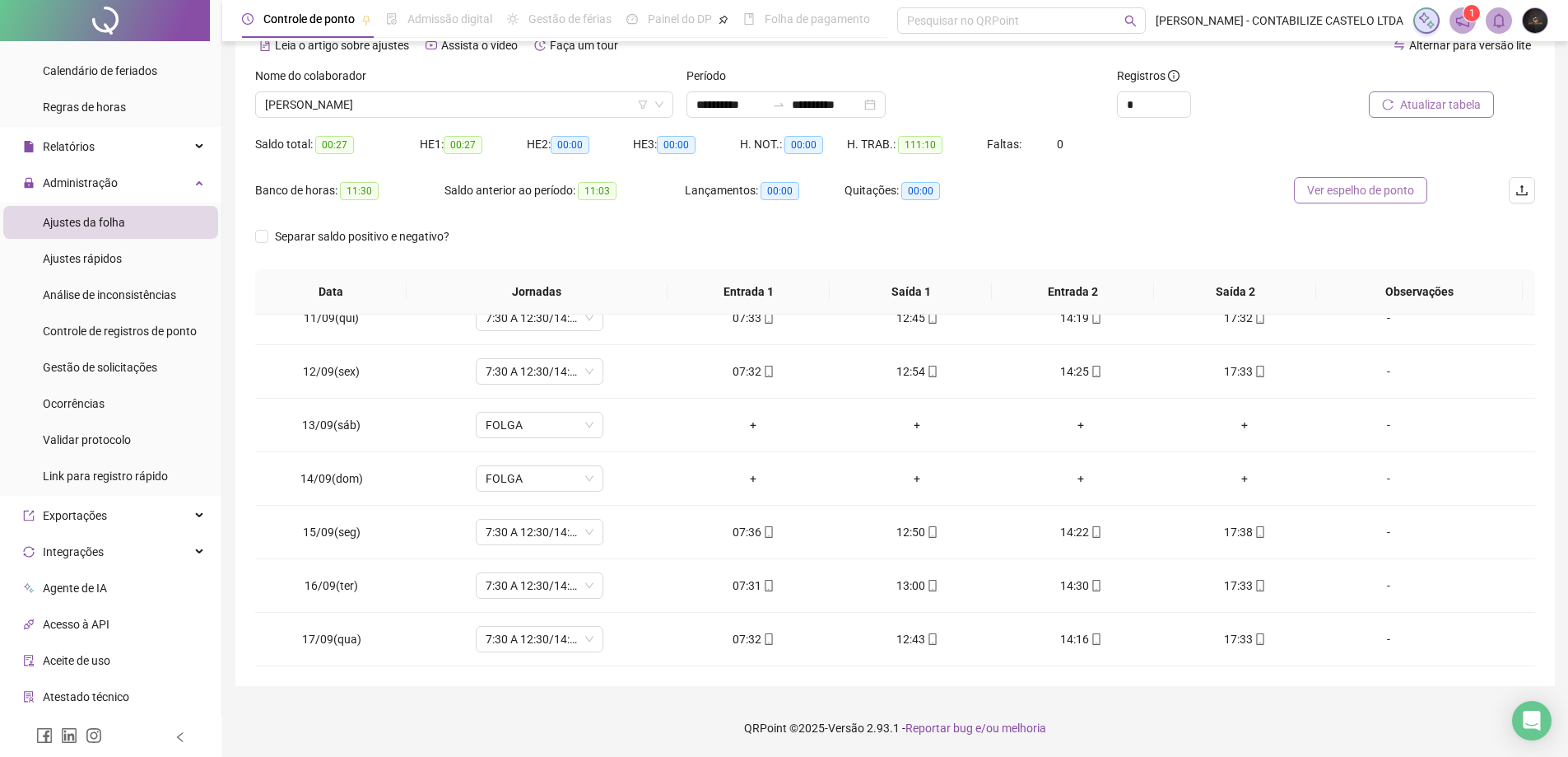
click at [1344, 189] on span "Ver espelho de ponto" at bounding box center [1360, 190] width 107 height 18
click at [458, 110] on span "[PERSON_NAME]" at bounding box center [464, 105] width 399 height 25
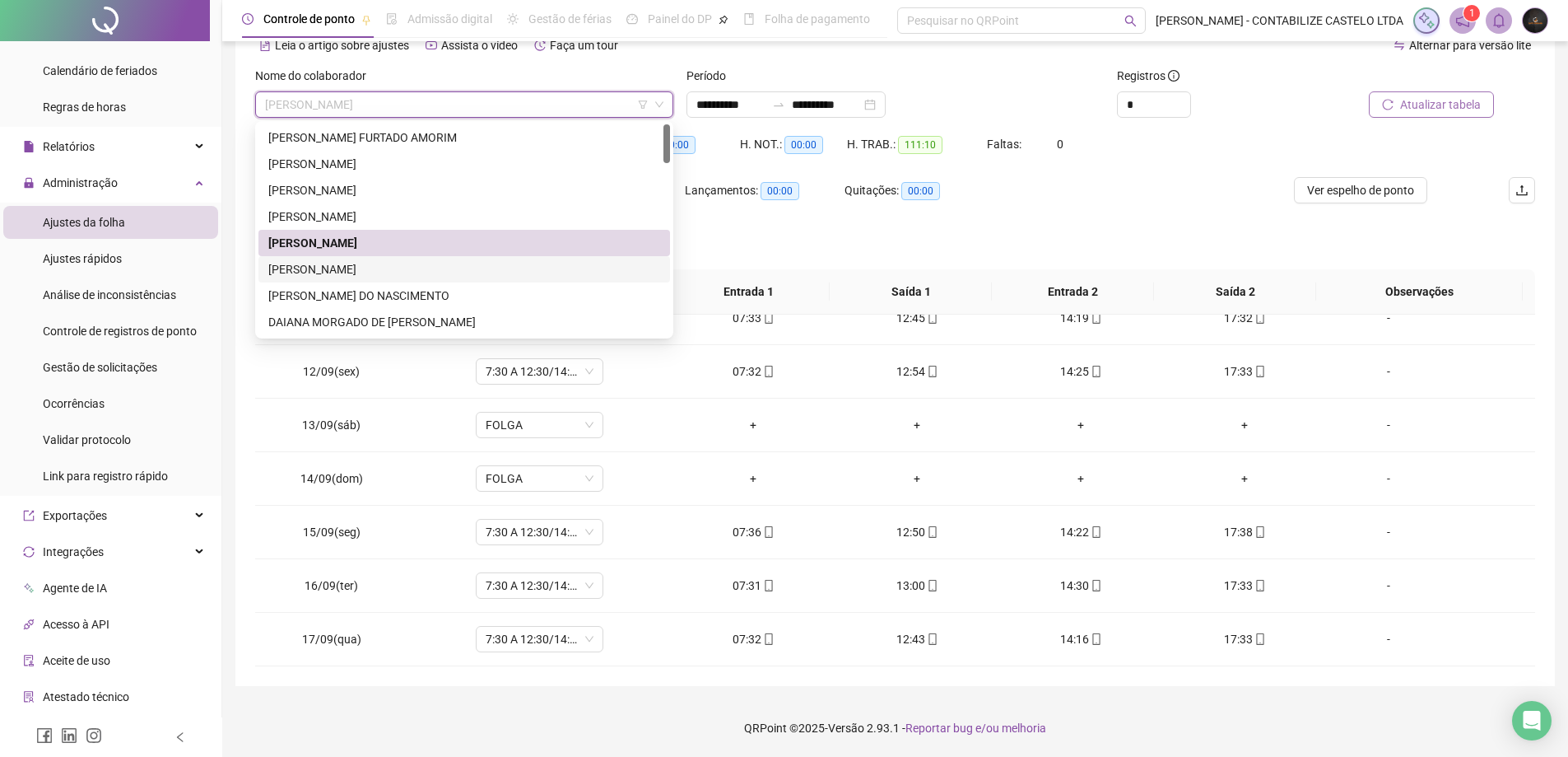
click at [378, 268] on div "[PERSON_NAME]" at bounding box center [464, 269] width 392 height 18
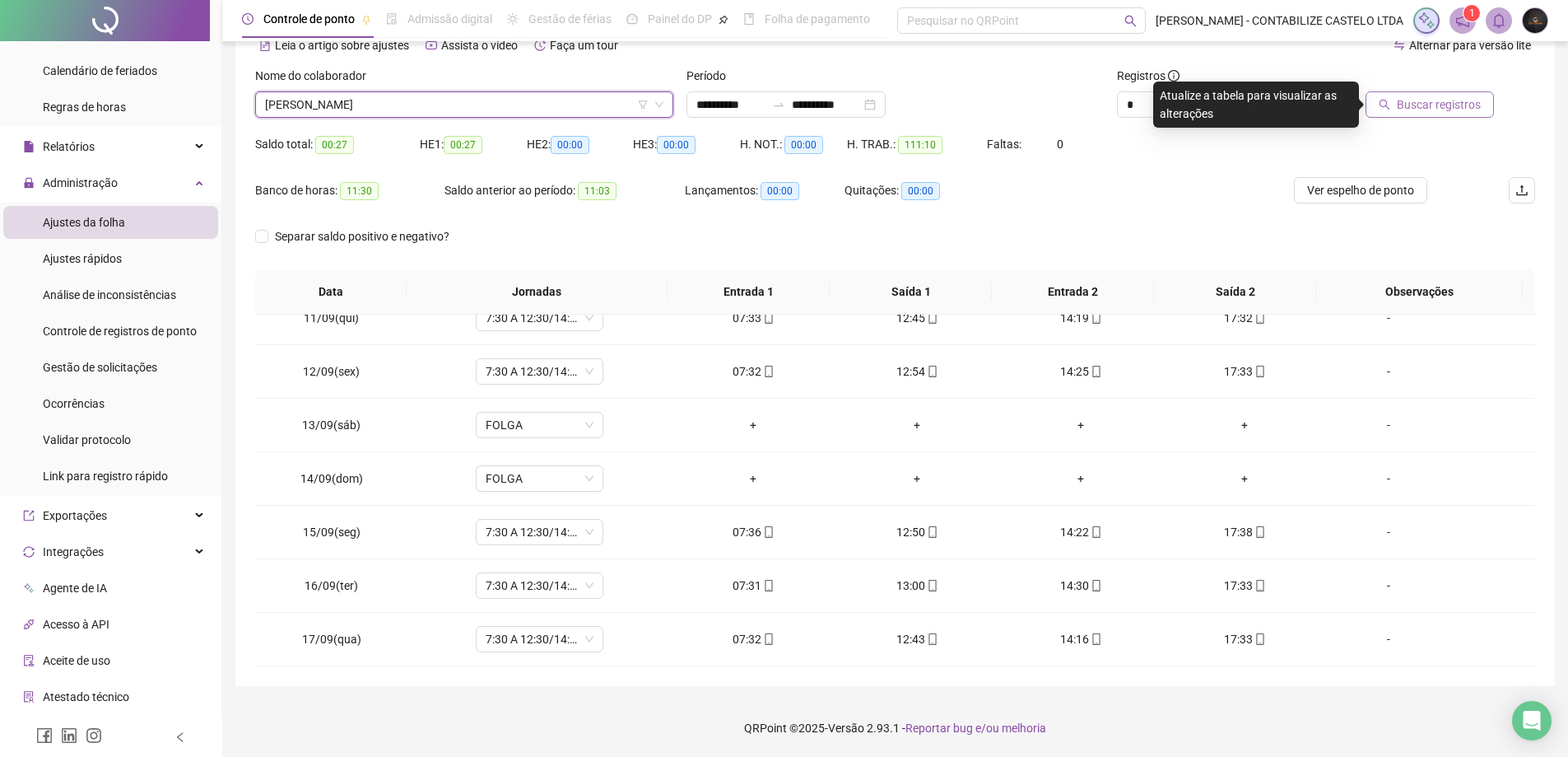
click at [1397, 97] on button "Buscar registros" at bounding box center [1429, 105] width 129 height 27
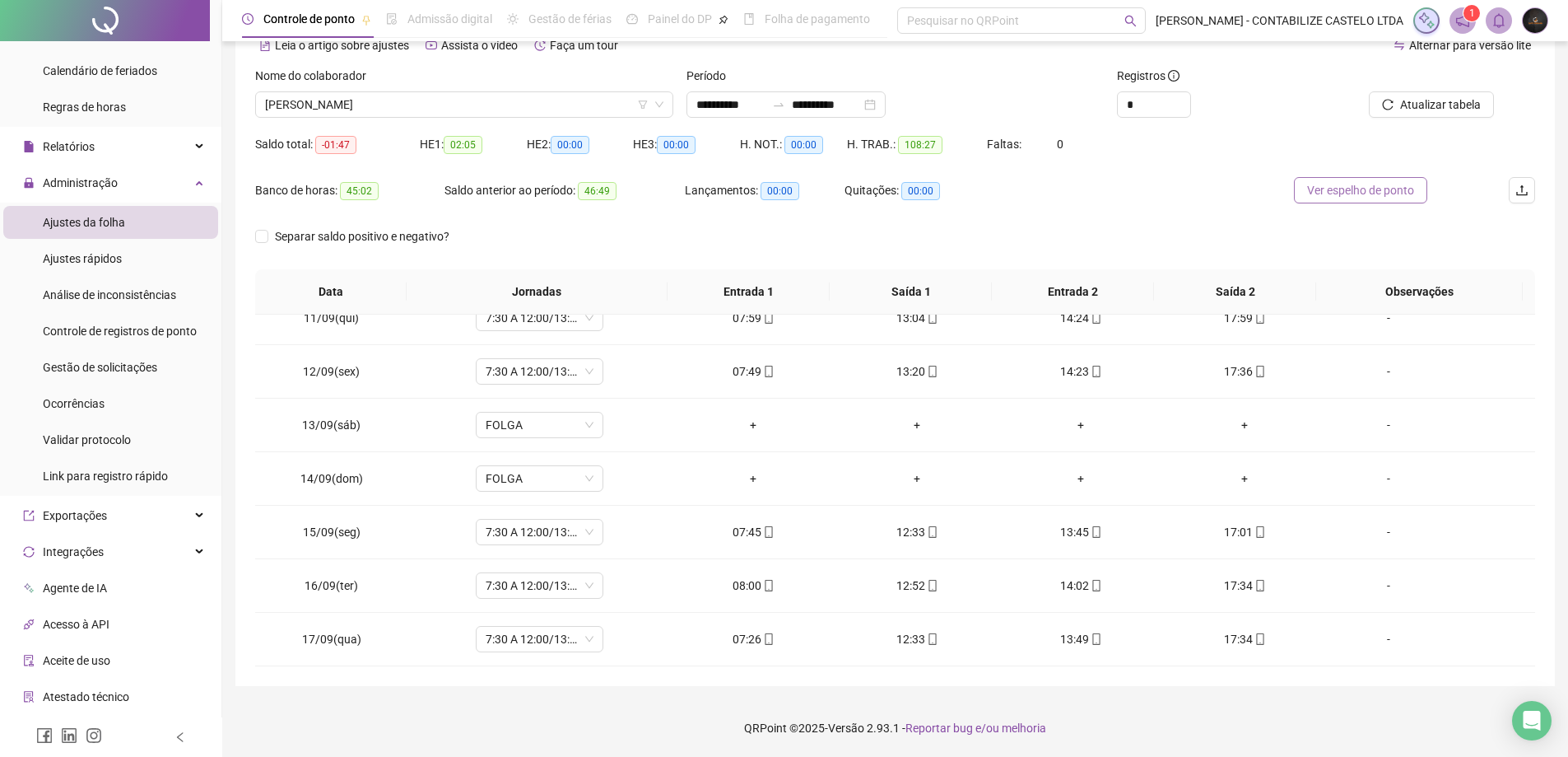
click at [1340, 195] on span "Ver espelho de ponto" at bounding box center [1360, 190] width 107 height 18
click at [118, 368] on span "Gestão de solicitações" at bounding box center [100, 367] width 115 height 13
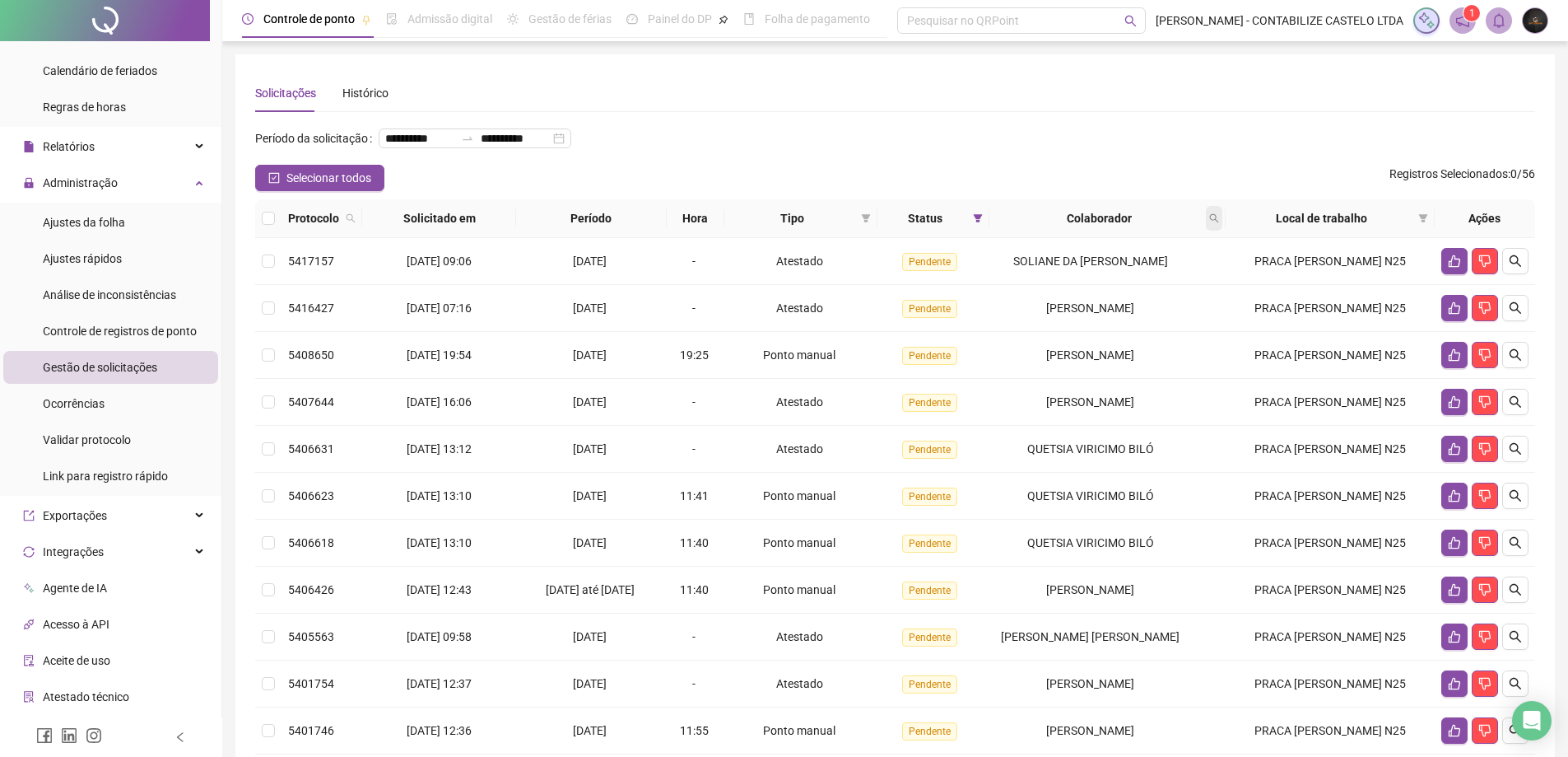
click at [1218, 231] on span at bounding box center [1214, 219] width 17 height 25
type input "******"
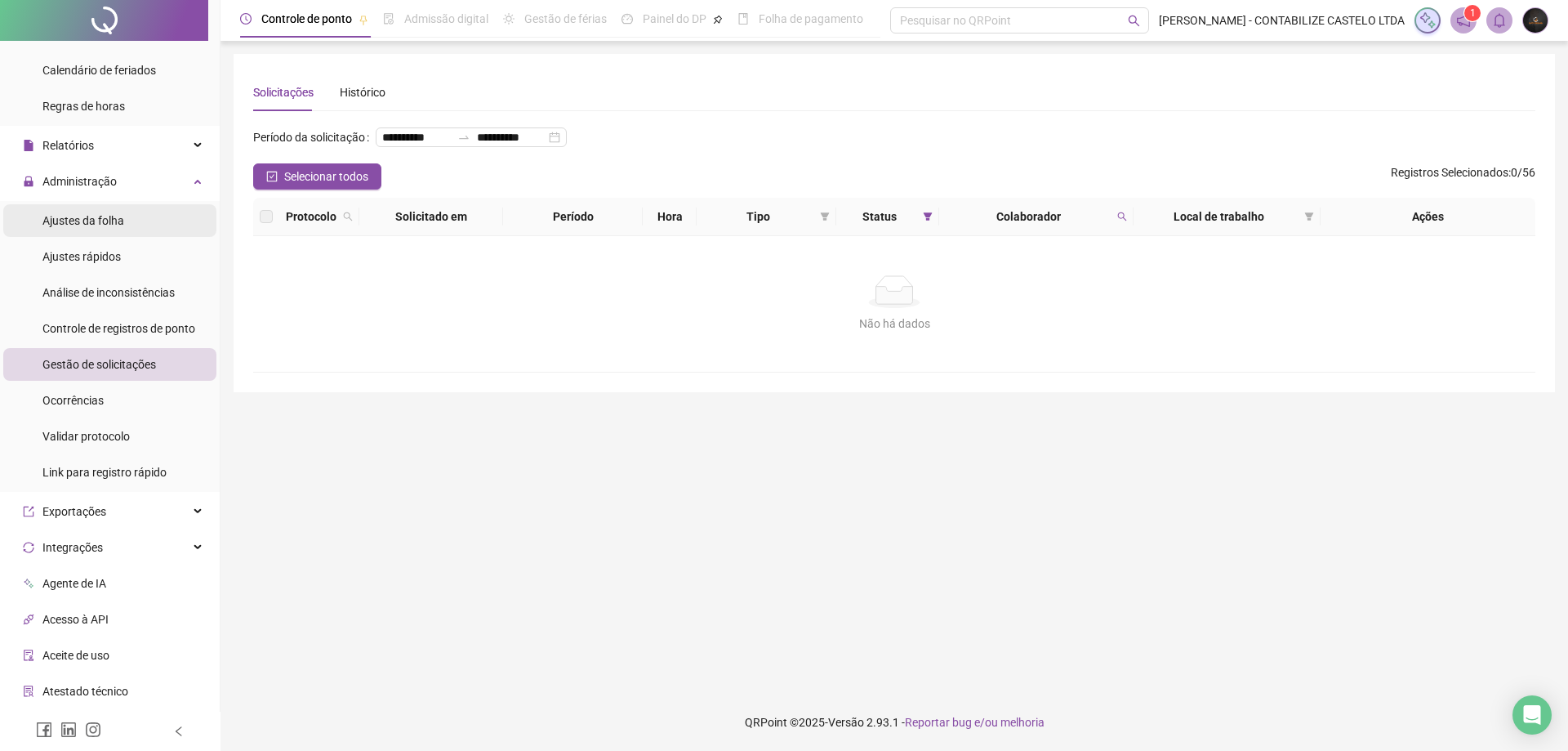
click at [62, 224] on span "Ajustes da folha" at bounding box center [83, 221] width 82 height 13
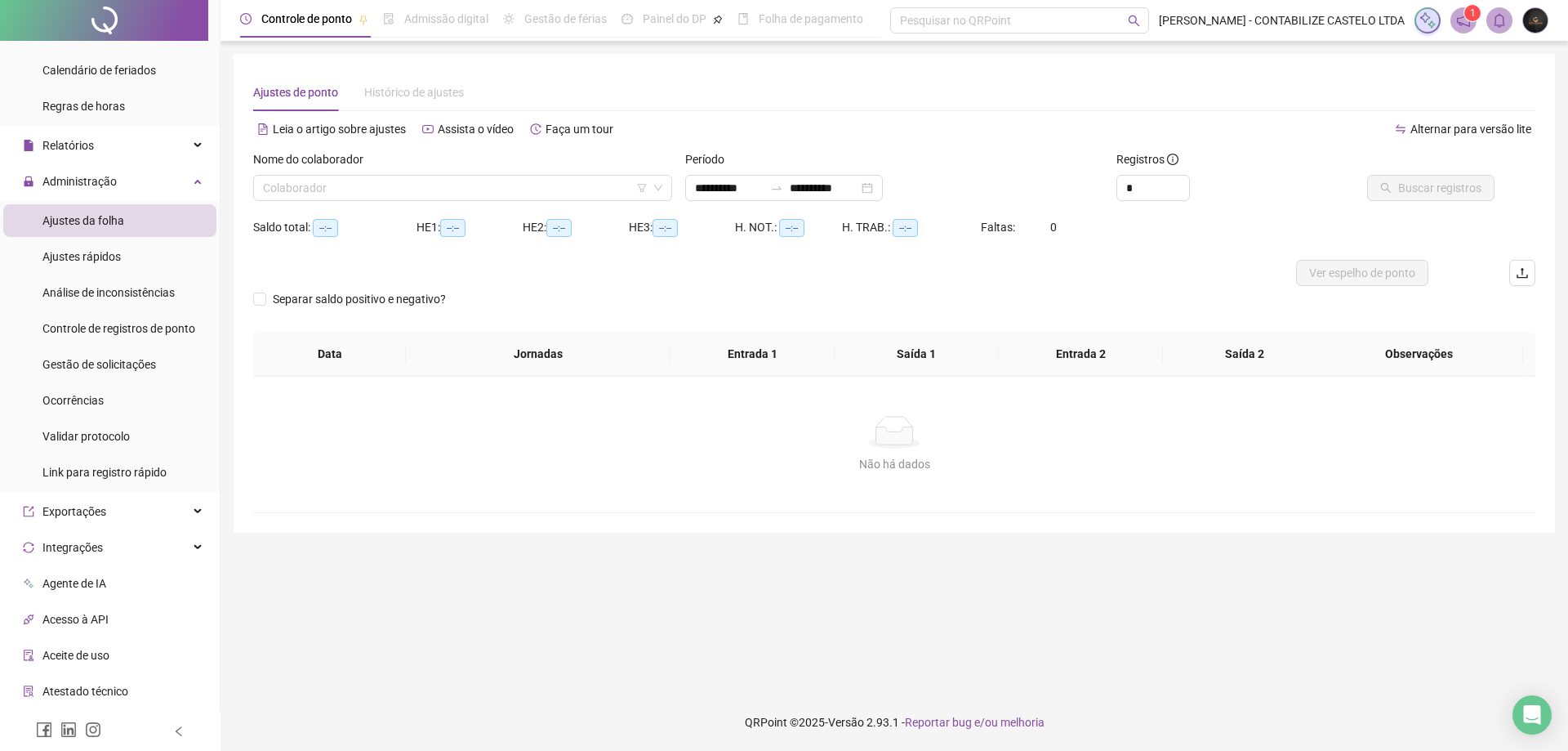
type input "**********"
click at [450, 197] on input "search" at bounding box center [455, 188] width 385 height 25
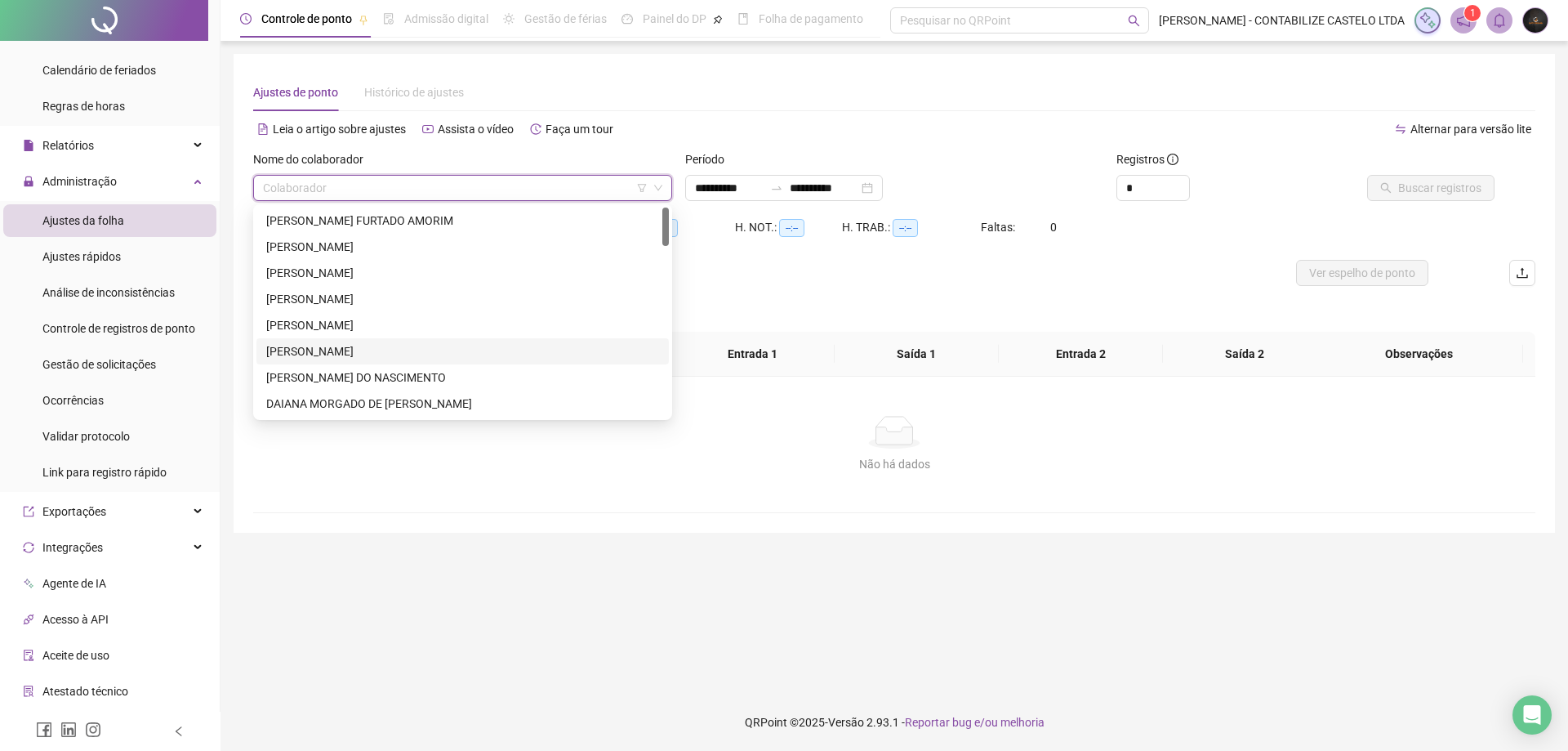
click at [392, 345] on div "[PERSON_NAME]" at bounding box center [462, 351] width 393 height 18
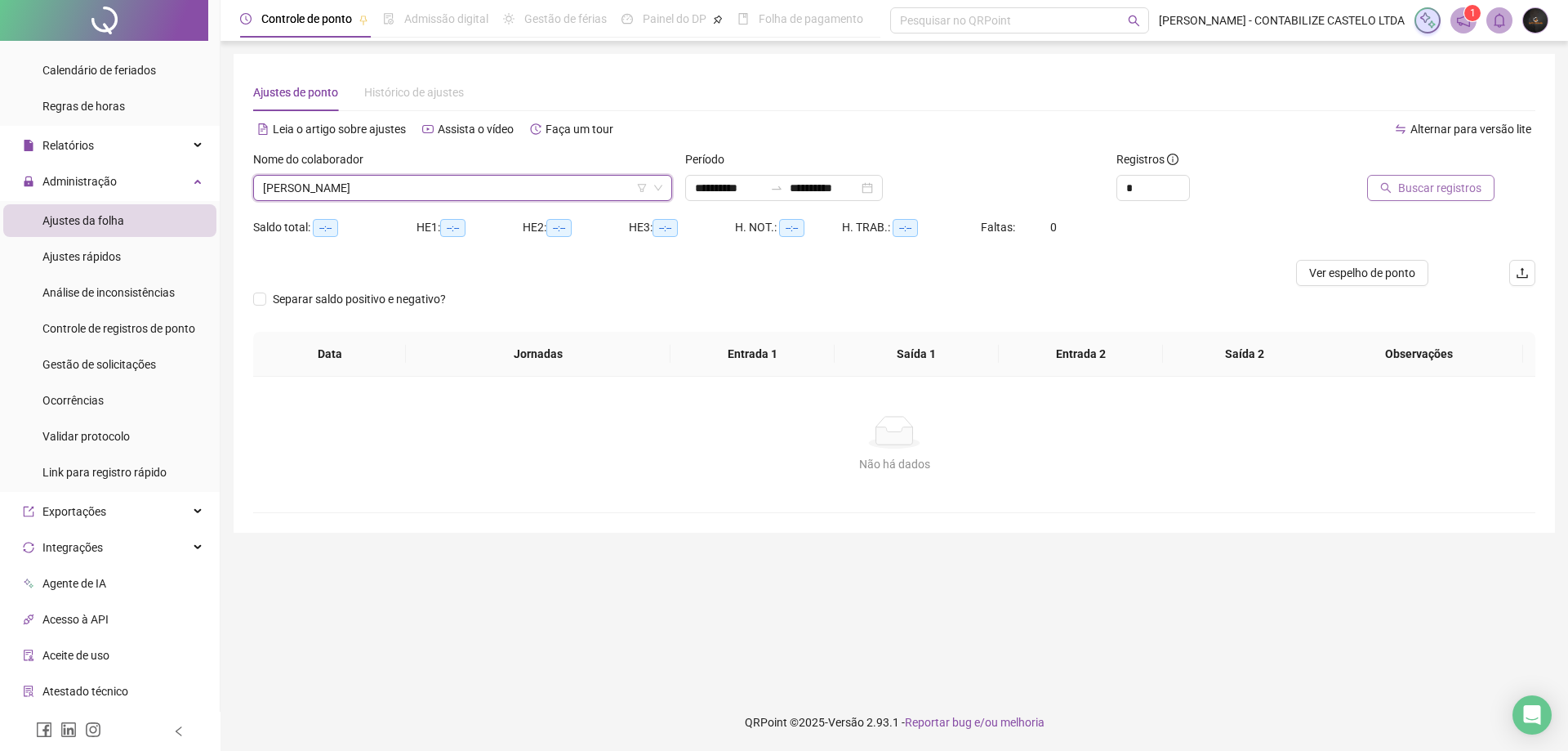
click at [1388, 185] on icon "search" at bounding box center [1386, 188] width 12 height 12
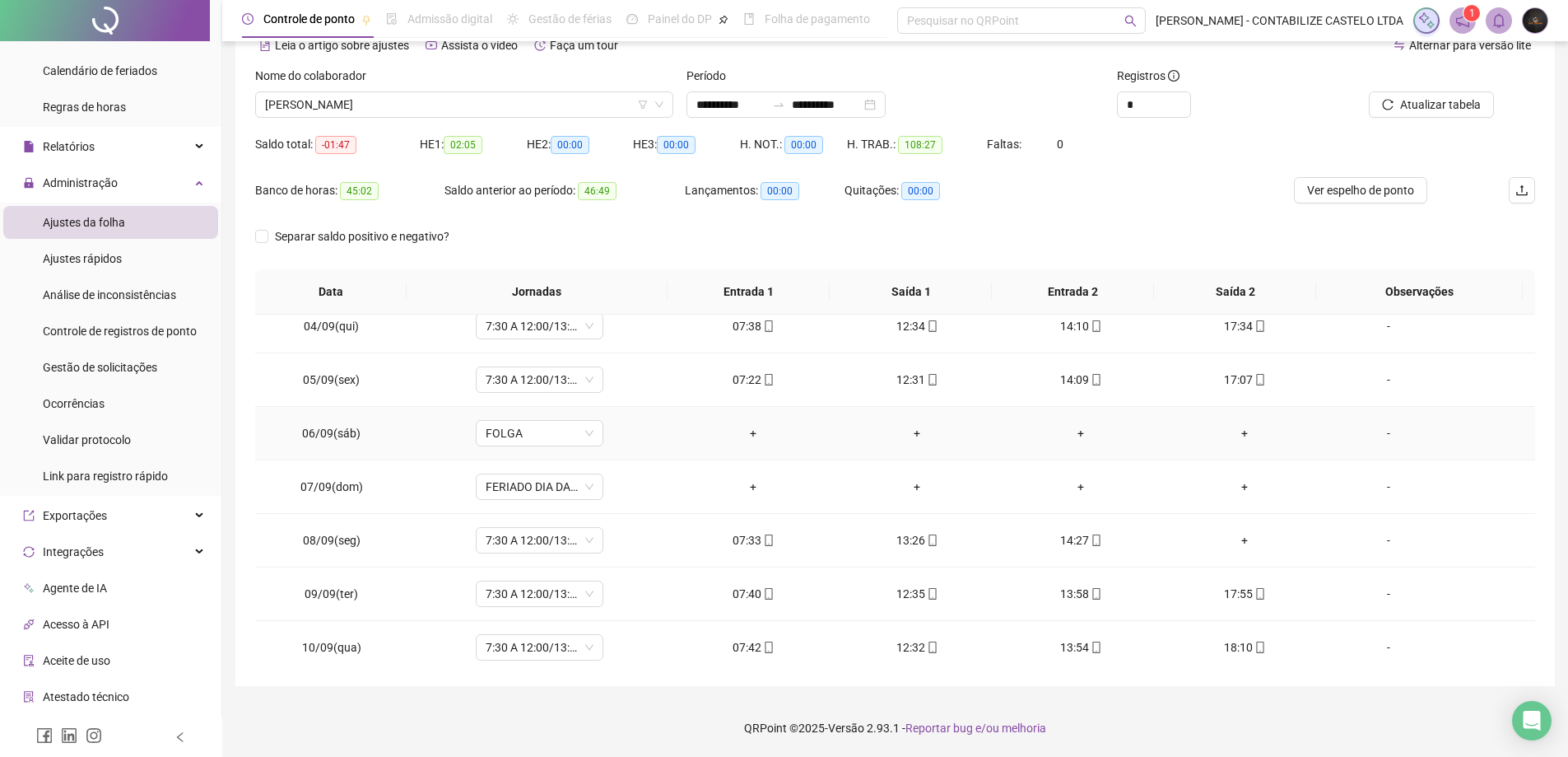
scroll to position [146, 0]
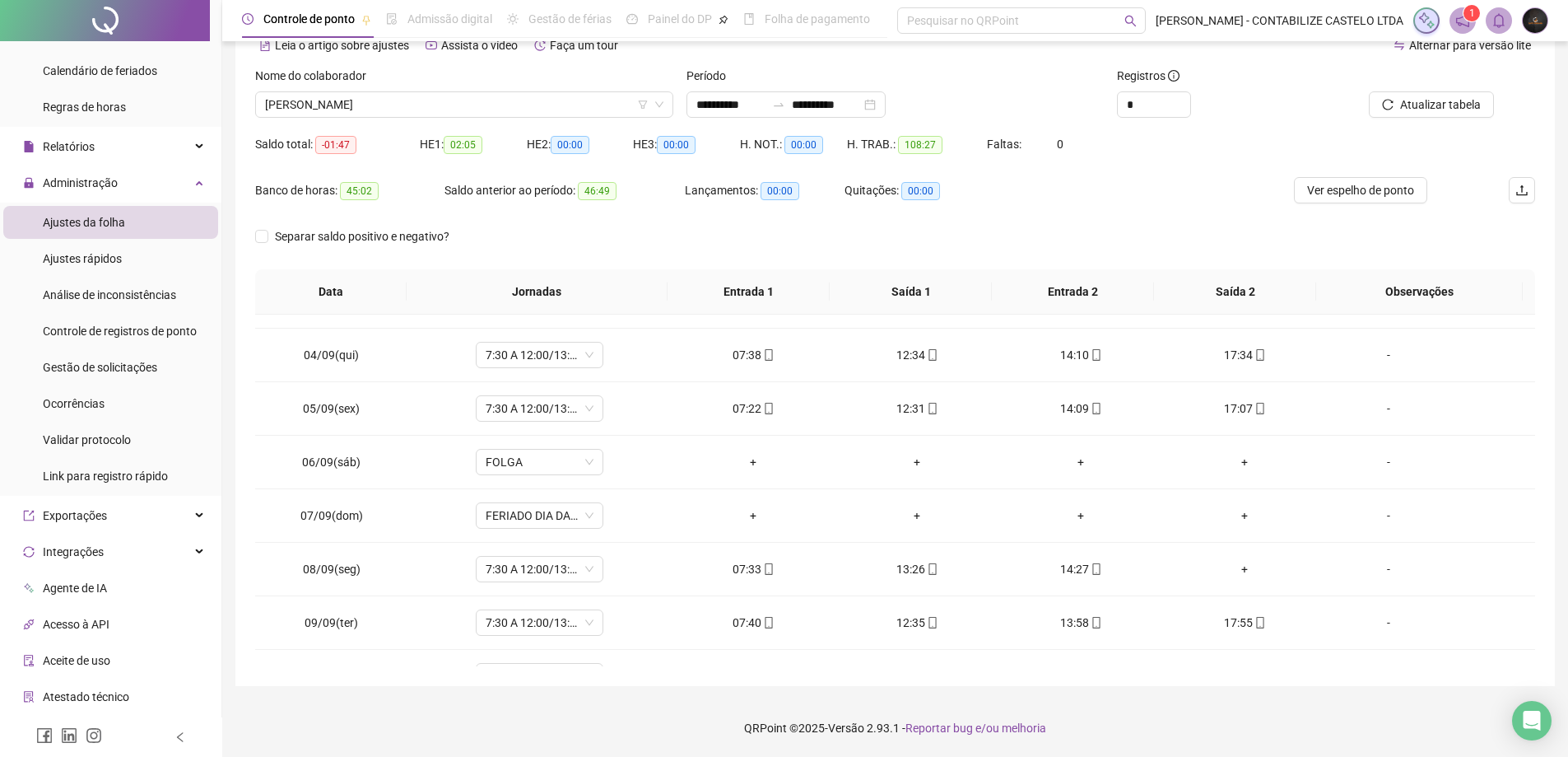
click at [1291, 187] on div "Ver espelho de ponto" at bounding box center [1361, 200] width 213 height 47
click at [1307, 188] on span "Ver espelho de ponto" at bounding box center [1360, 190] width 107 height 18
click at [1237, 566] on div "+" at bounding box center [1245, 569] width 138 height 18
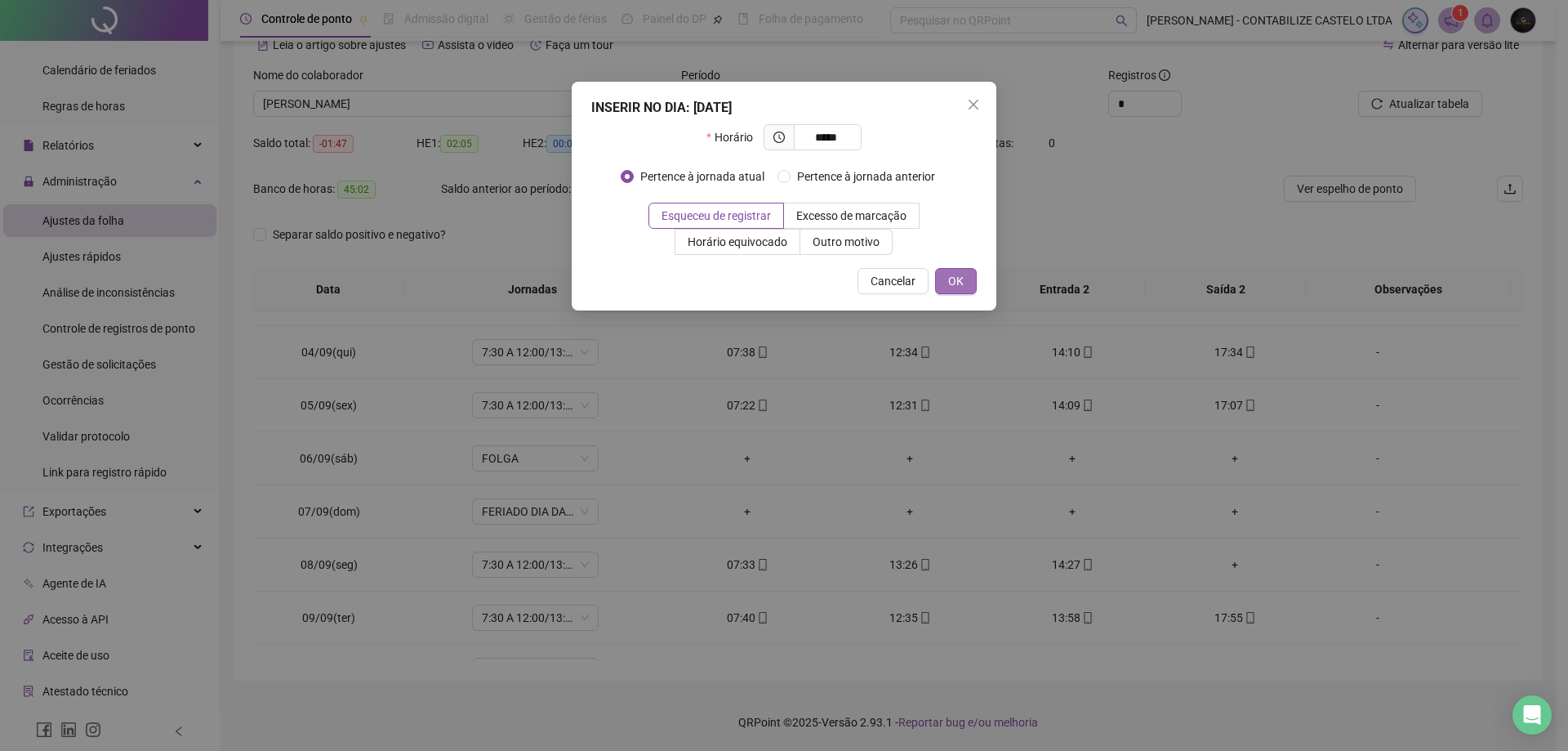
type input "*****"
click at [971, 283] on button "OK" at bounding box center [956, 281] width 42 height 26
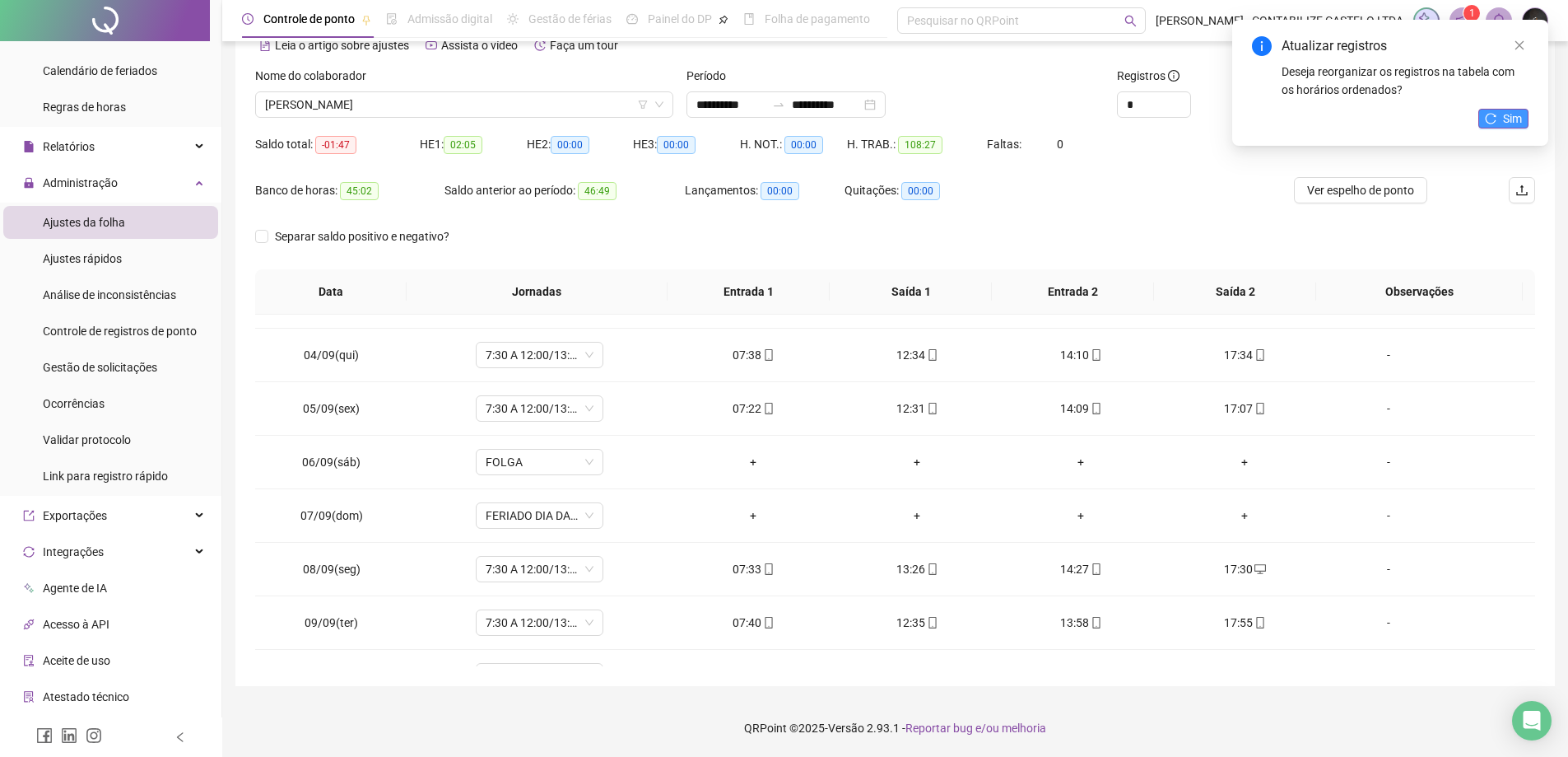
click at [1516, 118] on span "Sim" at bounding box center [1512, 119] width 19 height 18
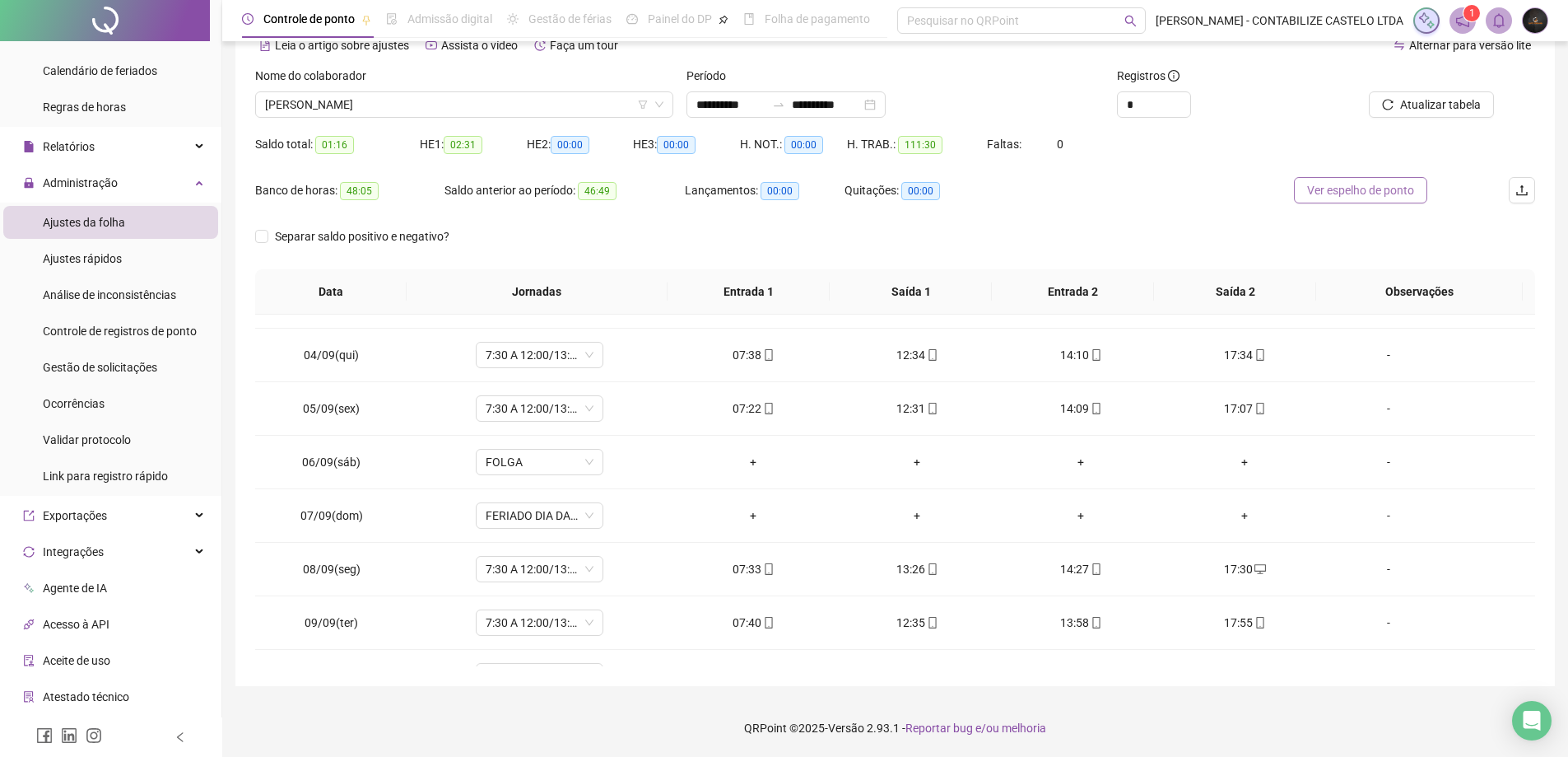
click at [1360, 189] on span "Ver espelho de ponto" at bounding box center [1360, 190] width 107 height 18
click at [456, 106] on span "[PERSON_NAME]" at bounding box center [464, 105] width 399 height 25
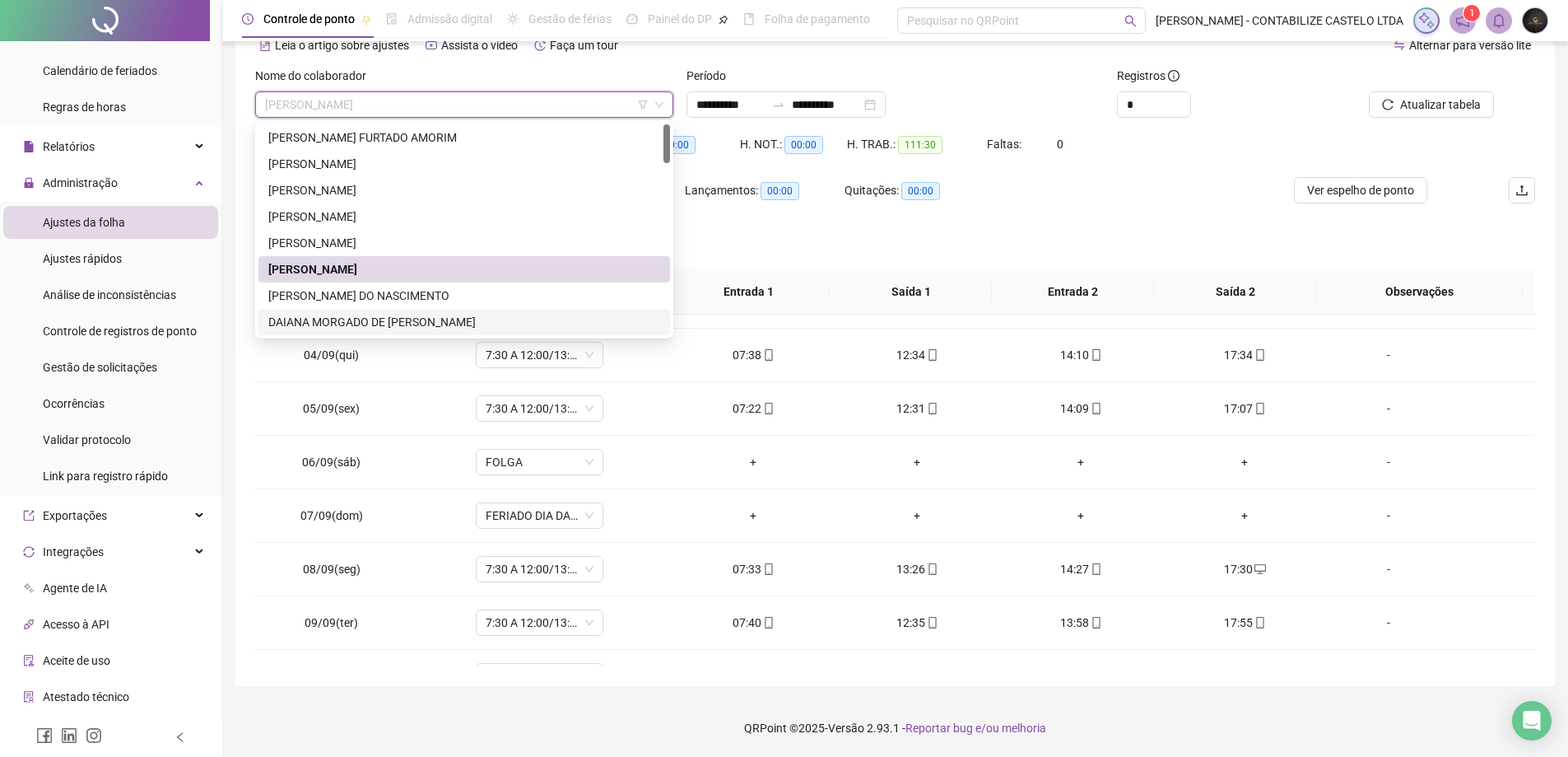
click at [388, 316] on div "DAIANA MORGADO DE [PERSON_NAME]" at bounding box center [464, 322] width 392 height 18
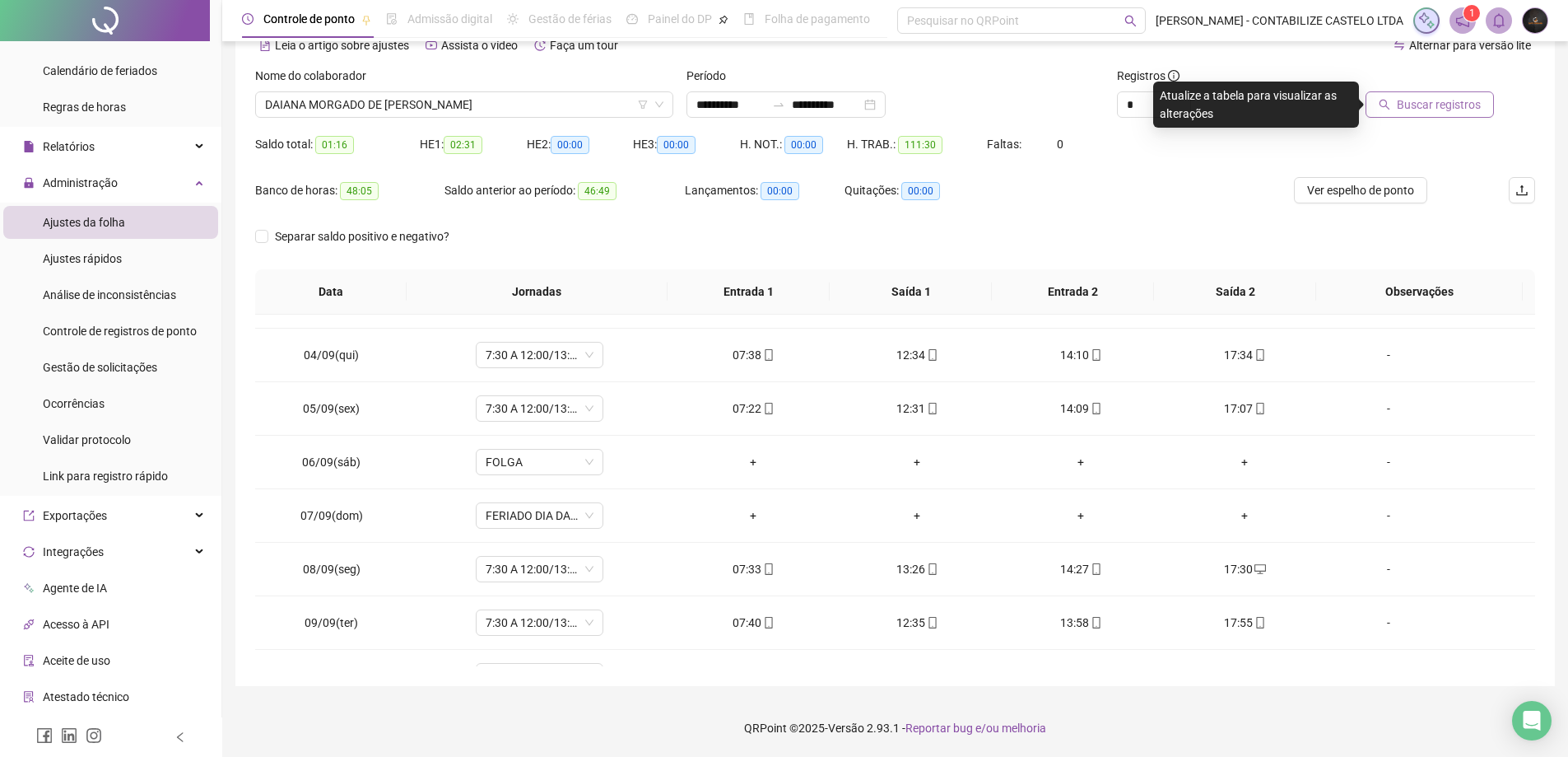
click at [1456, 97] on span "Buscar registros" at bounding box center [1438, 105] width 84 height 18
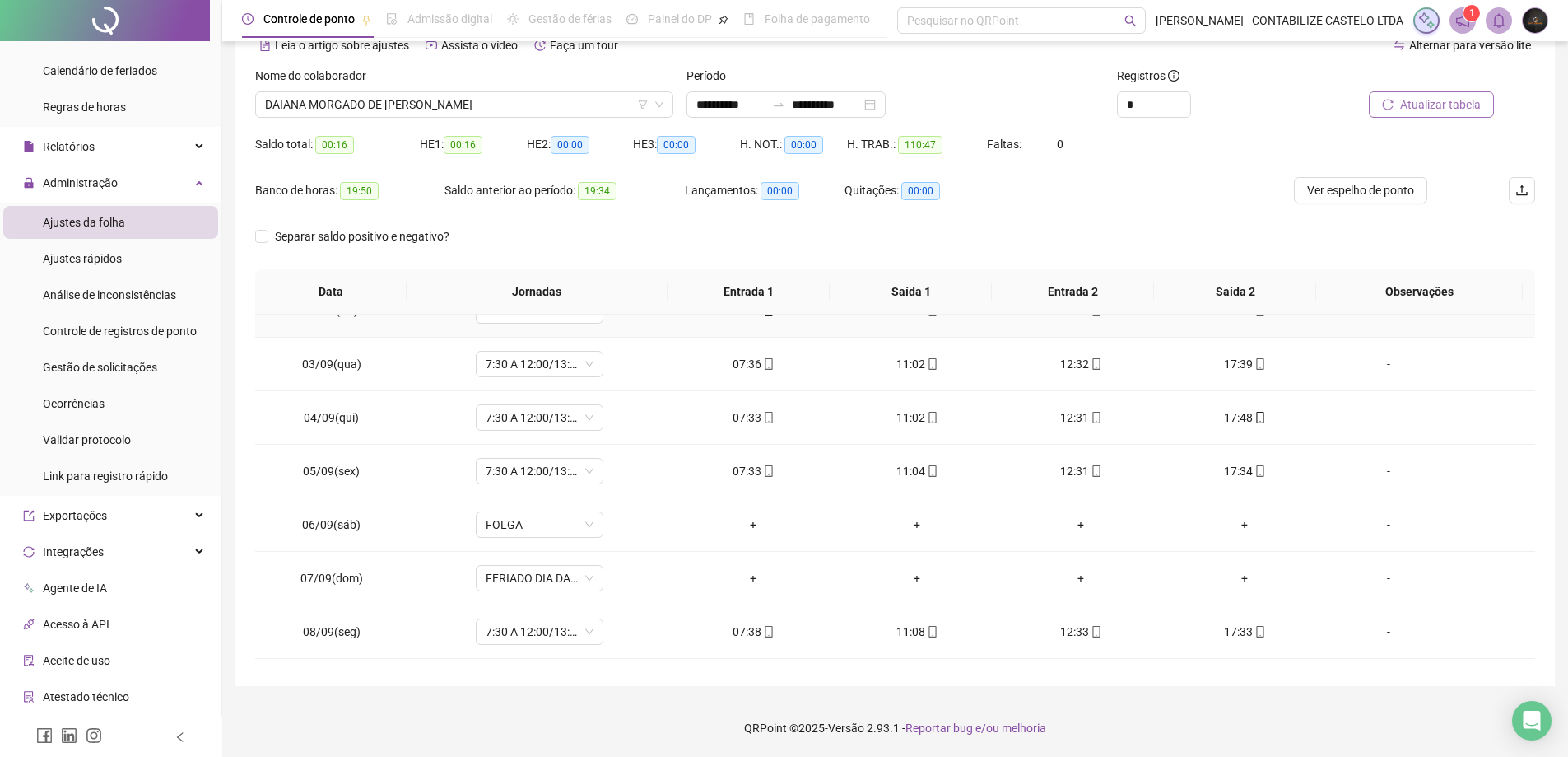
scroll to position [0, 0]
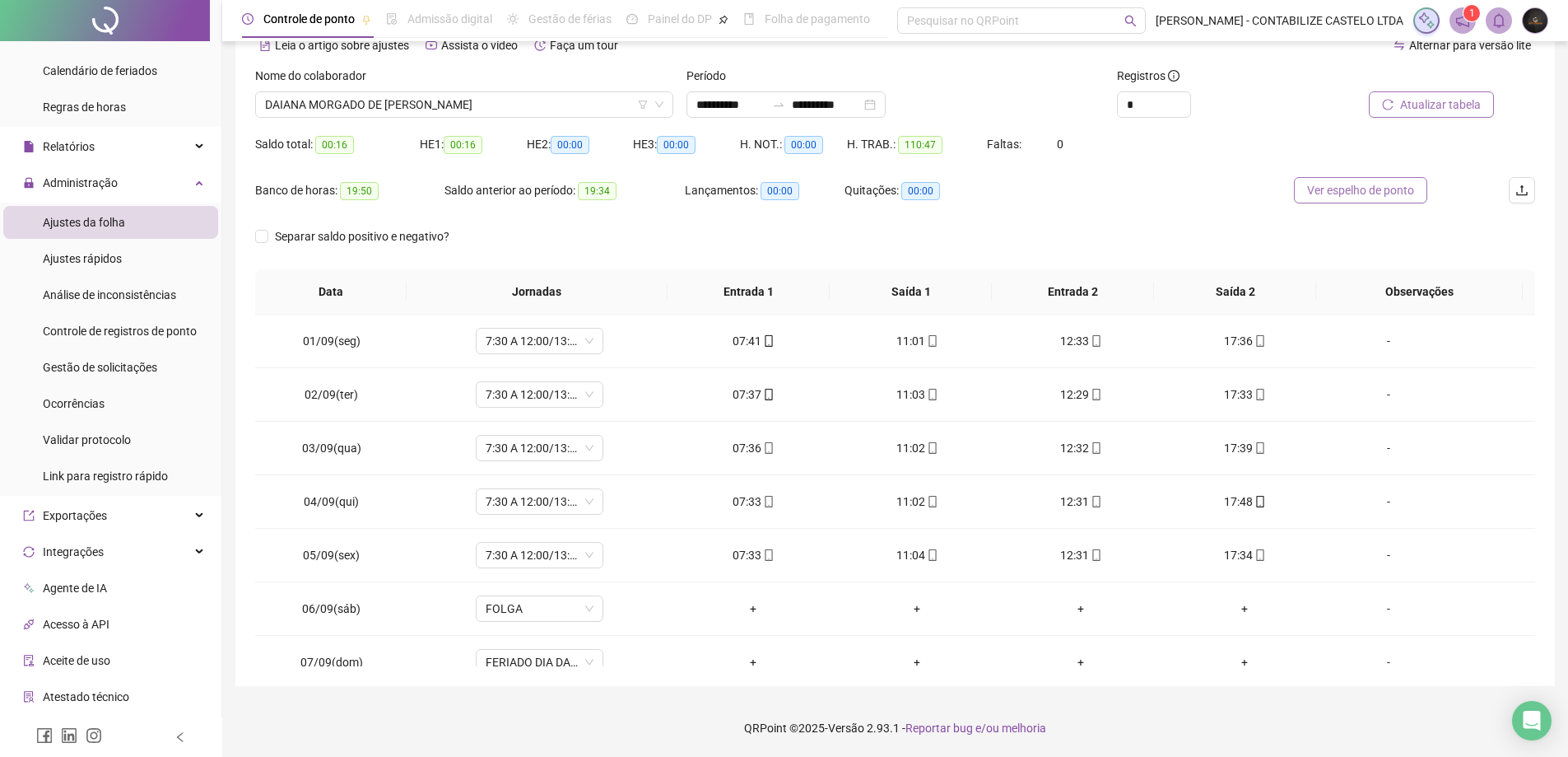
click at [1333, 203] on button "Ver espelho de ponto" at bounding box center [1360, 190] width 134 height 27
click at [428, 115] on span "DAIANA MORGADO DE [PERSON_NAME]" at bounding box center [464, 105] width 399 height 25
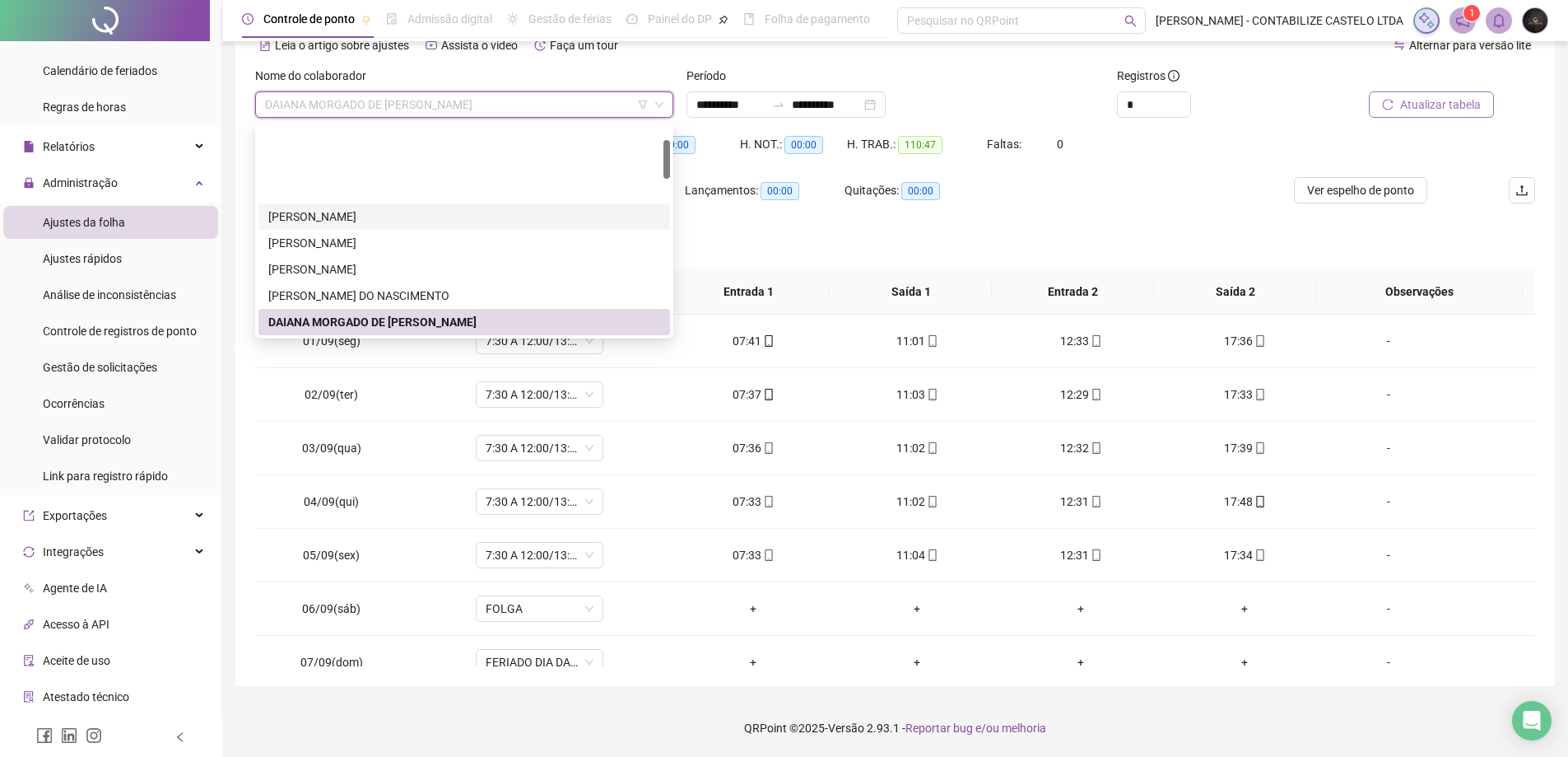
scroll to position [82, 0]
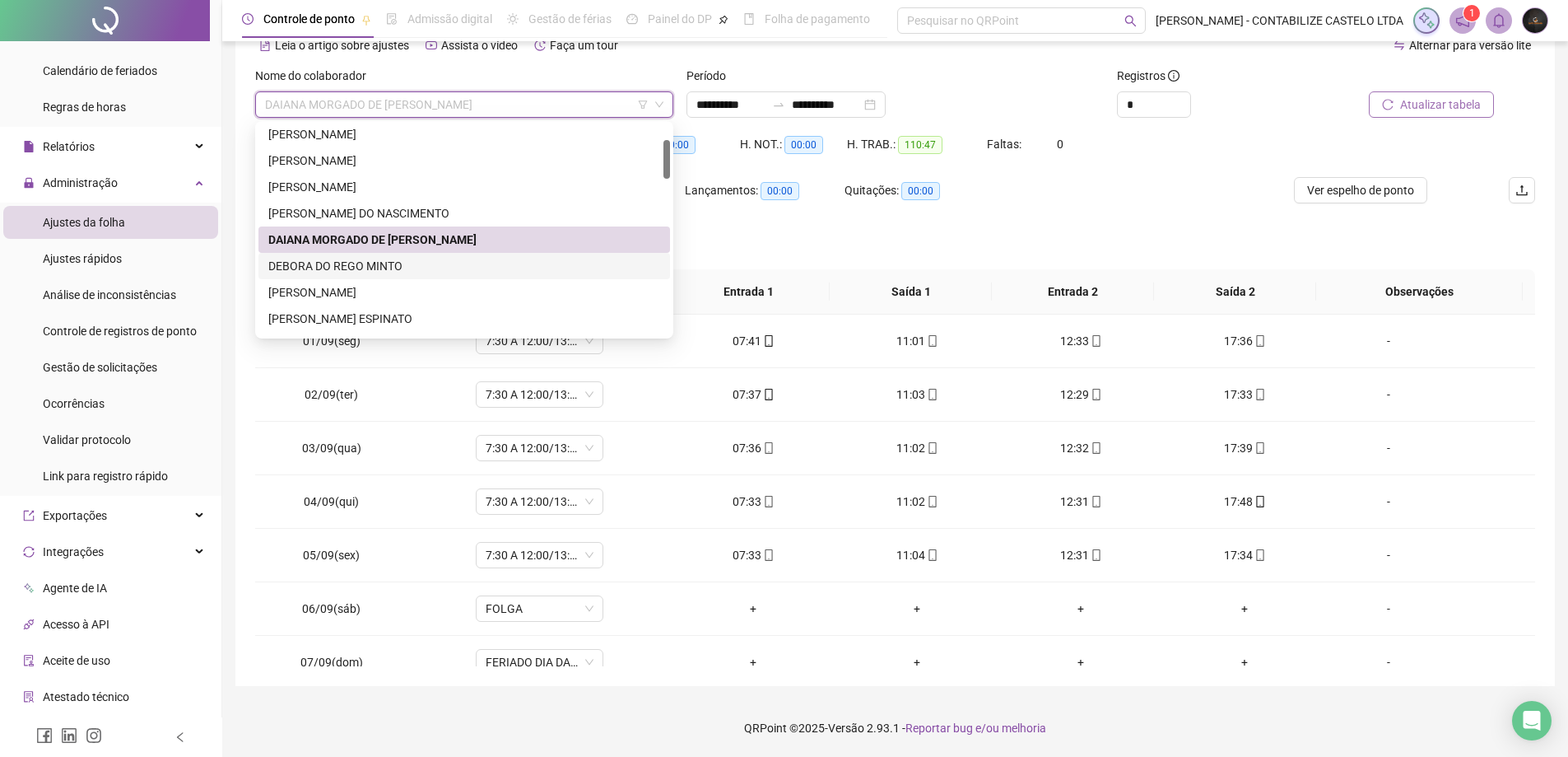
click at [401, 267] on div "DEBORA DO REGO MINTO" at bounding box center [464, 266] width 392 height 18
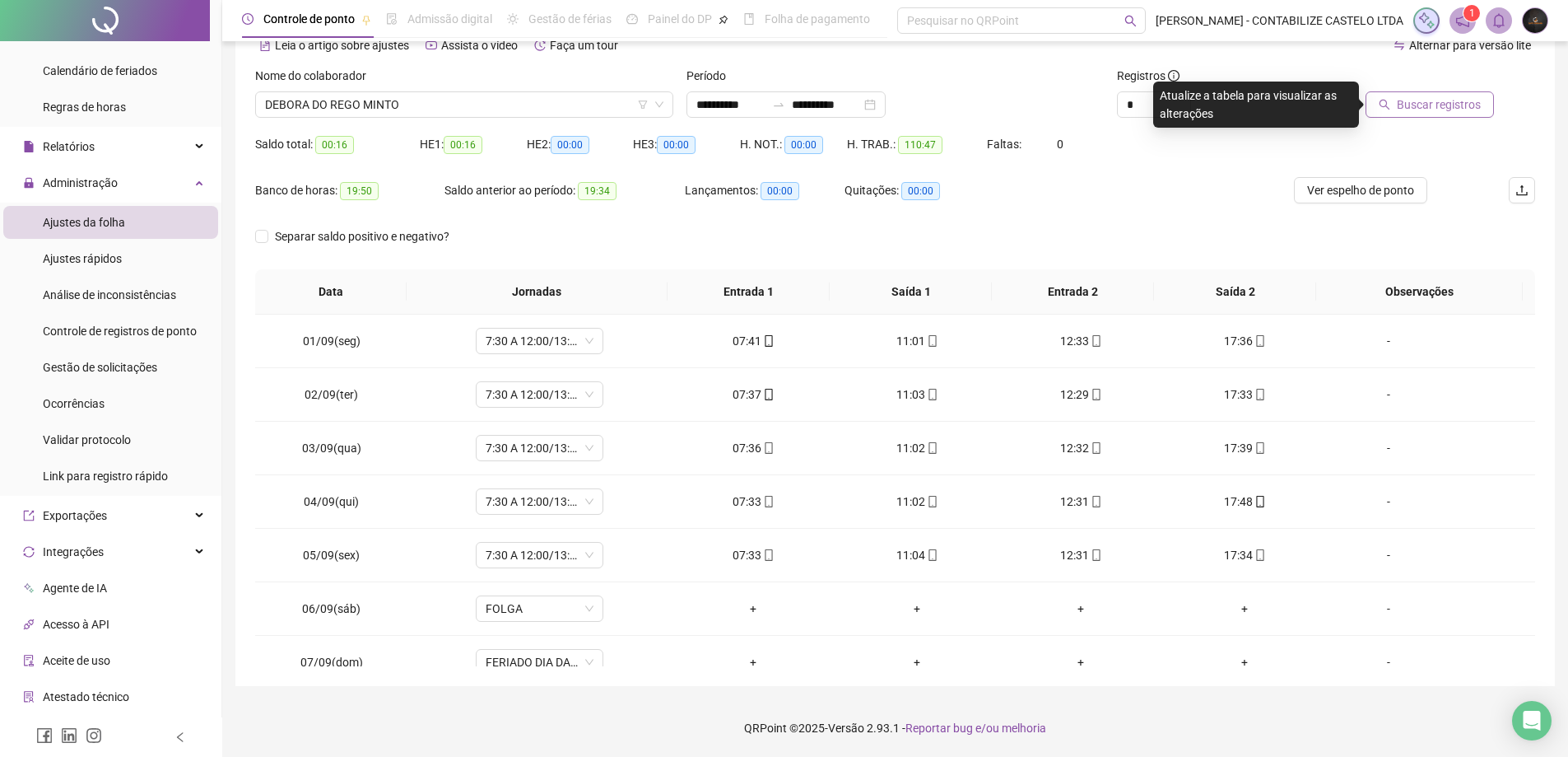
click at [1385, 112] on button "Buscar registros" at bounding box center [1429, 105] width 129 height 27
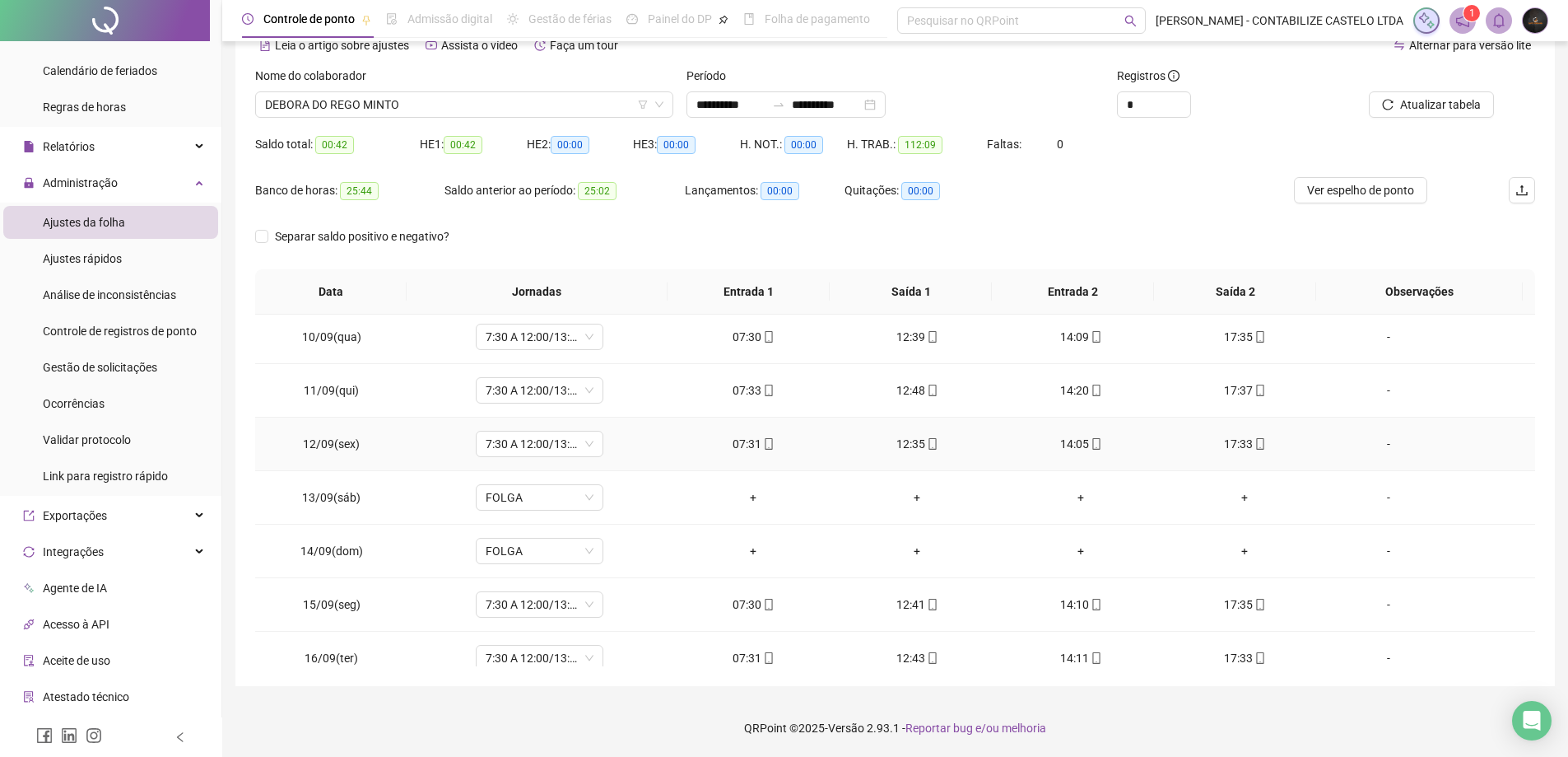
scroll to position [558, 0]
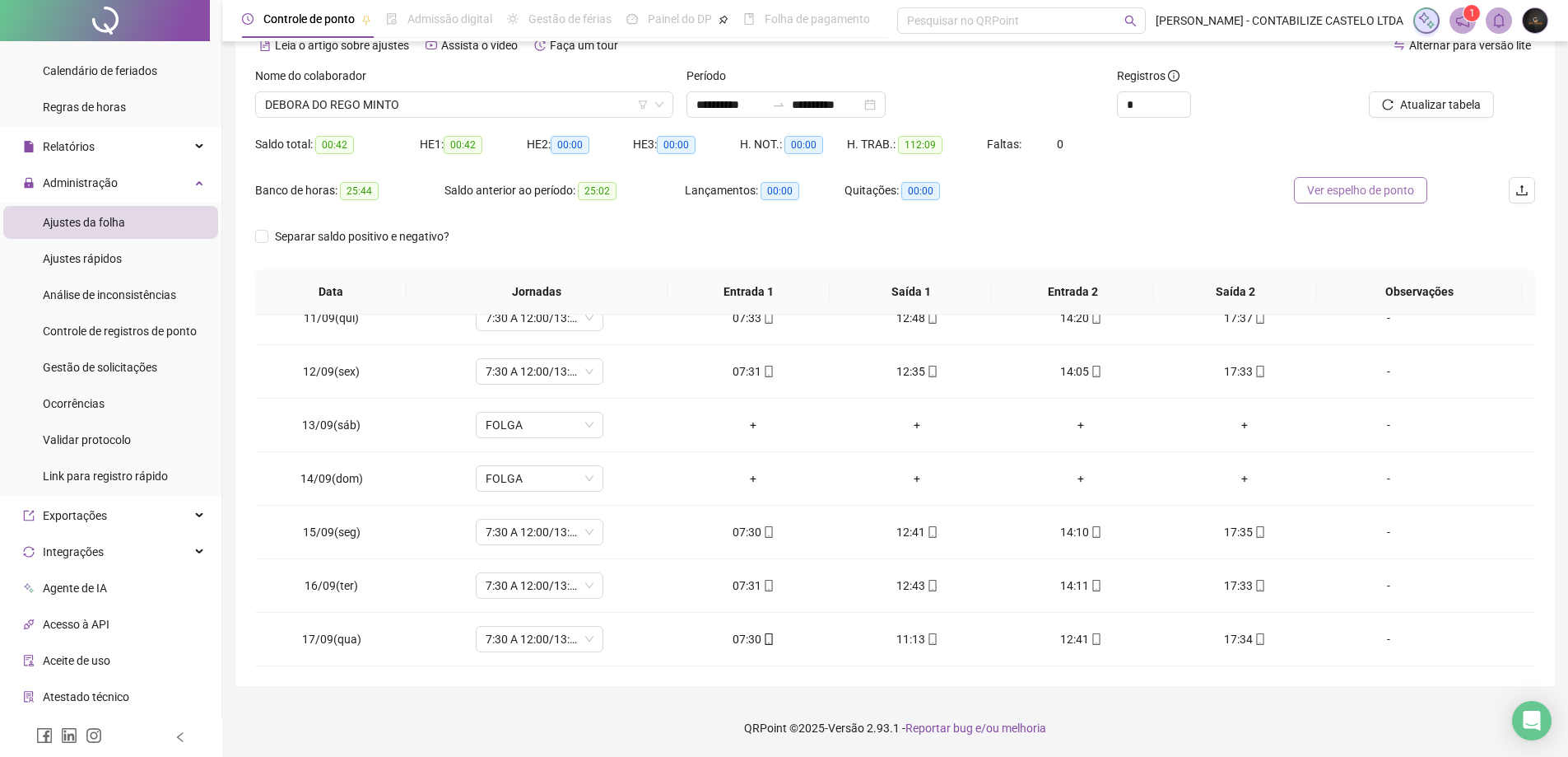
click at [1337, 202] on button "Ver espelho de ponto" at bounding box center [1360, 190] width 134 height 27
click at [444, 110] on span "DEBORA DO REGO MINTO" at bounding box center [464, 105] width 399 height 25
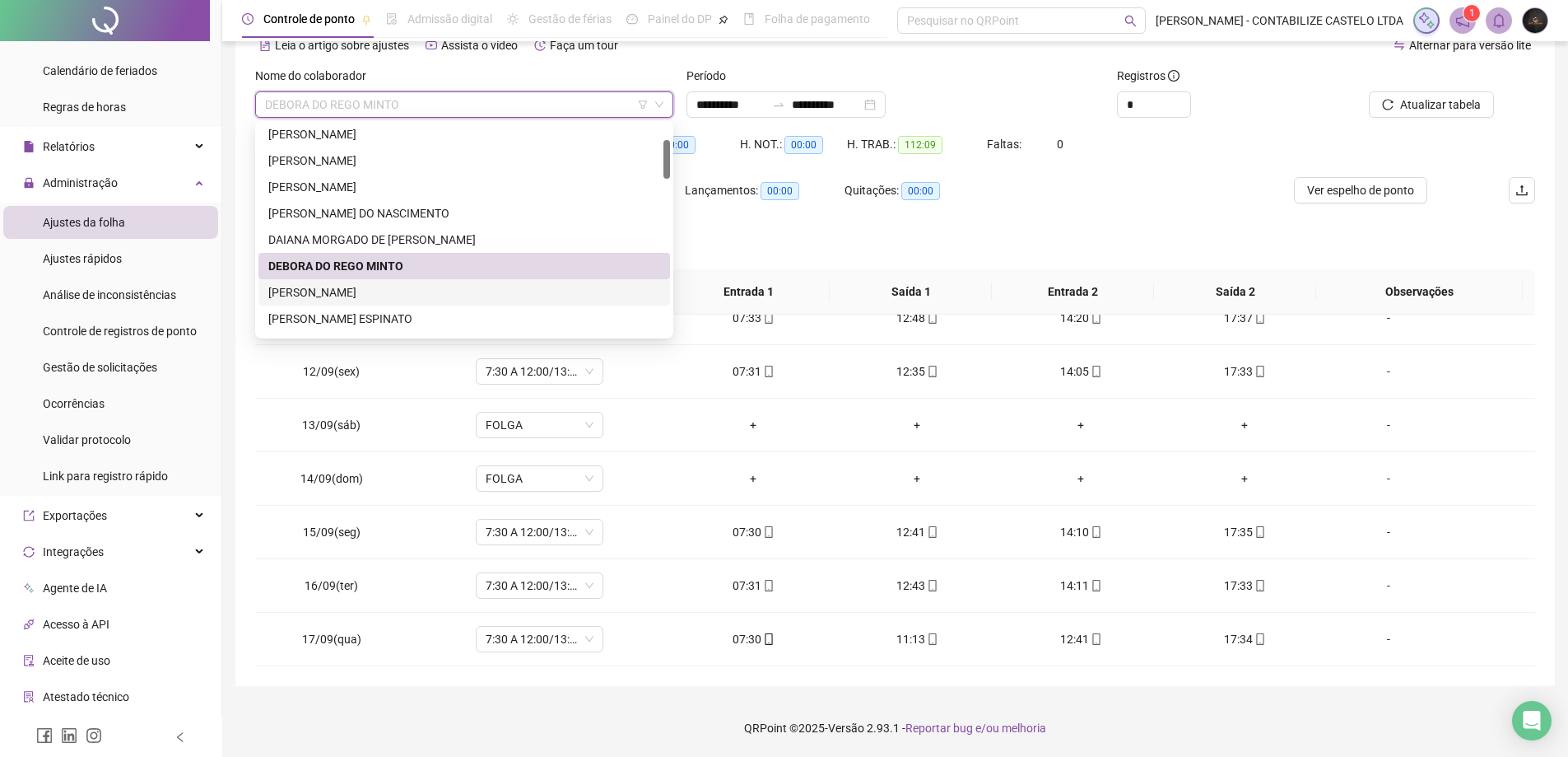
click at [407, 290] on div "[PERSON_NAME]" at bounding box center [464, 292] width 392 height 18
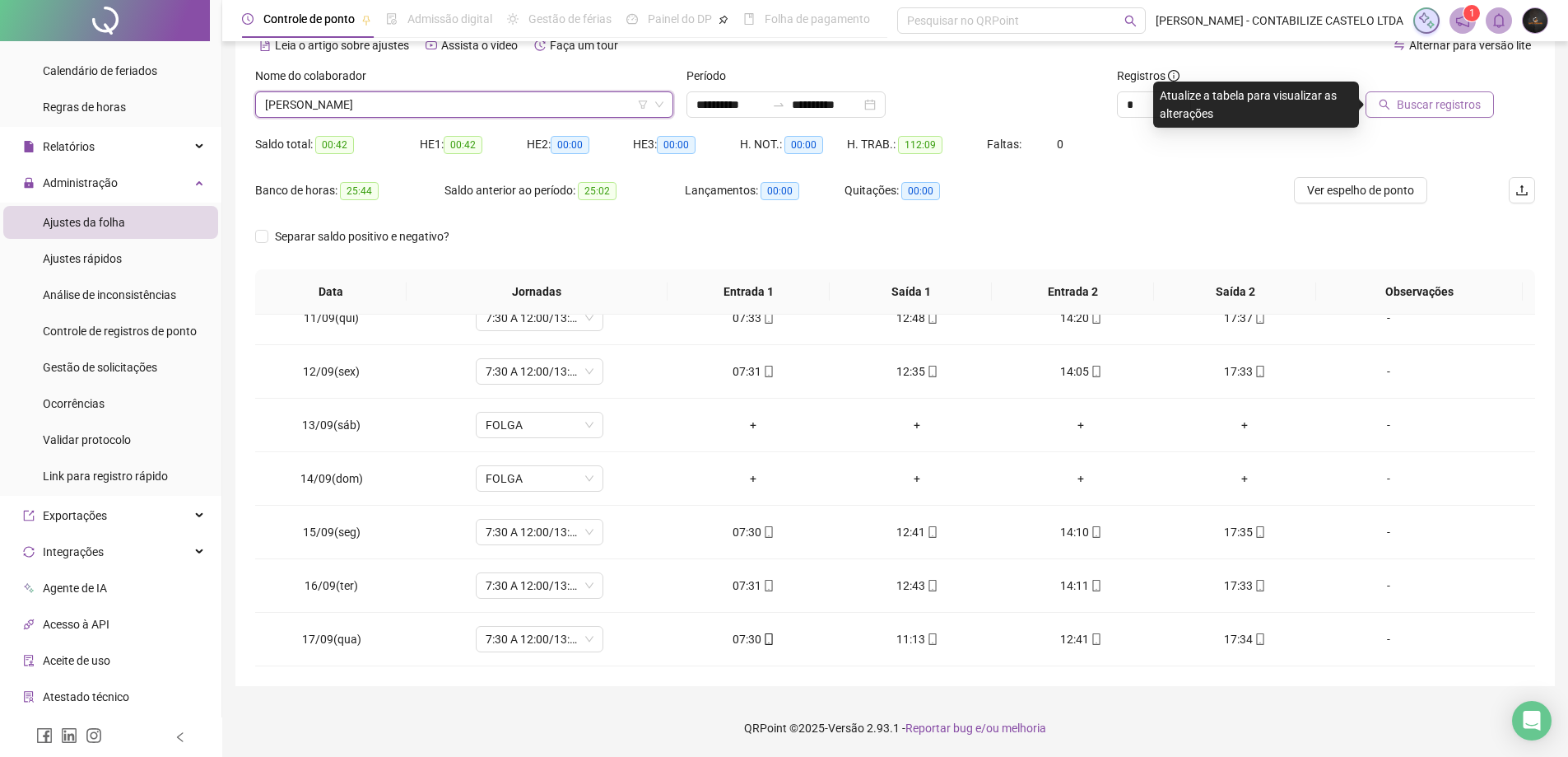
click at [1374, 100] on button "Buscar registros" at bounding box center [1429, 105] width 129 height 27
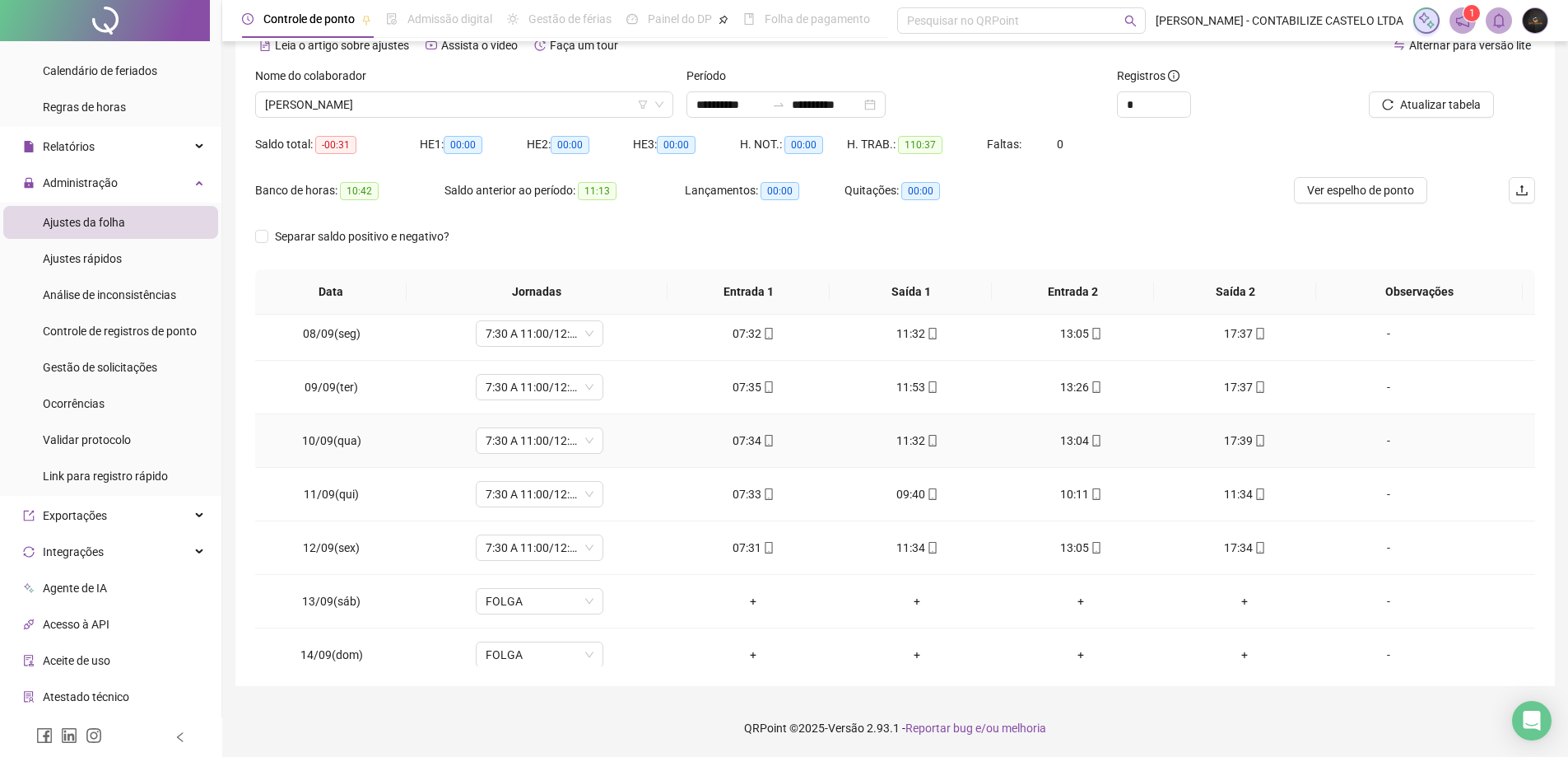
scroll to position [412, 0]
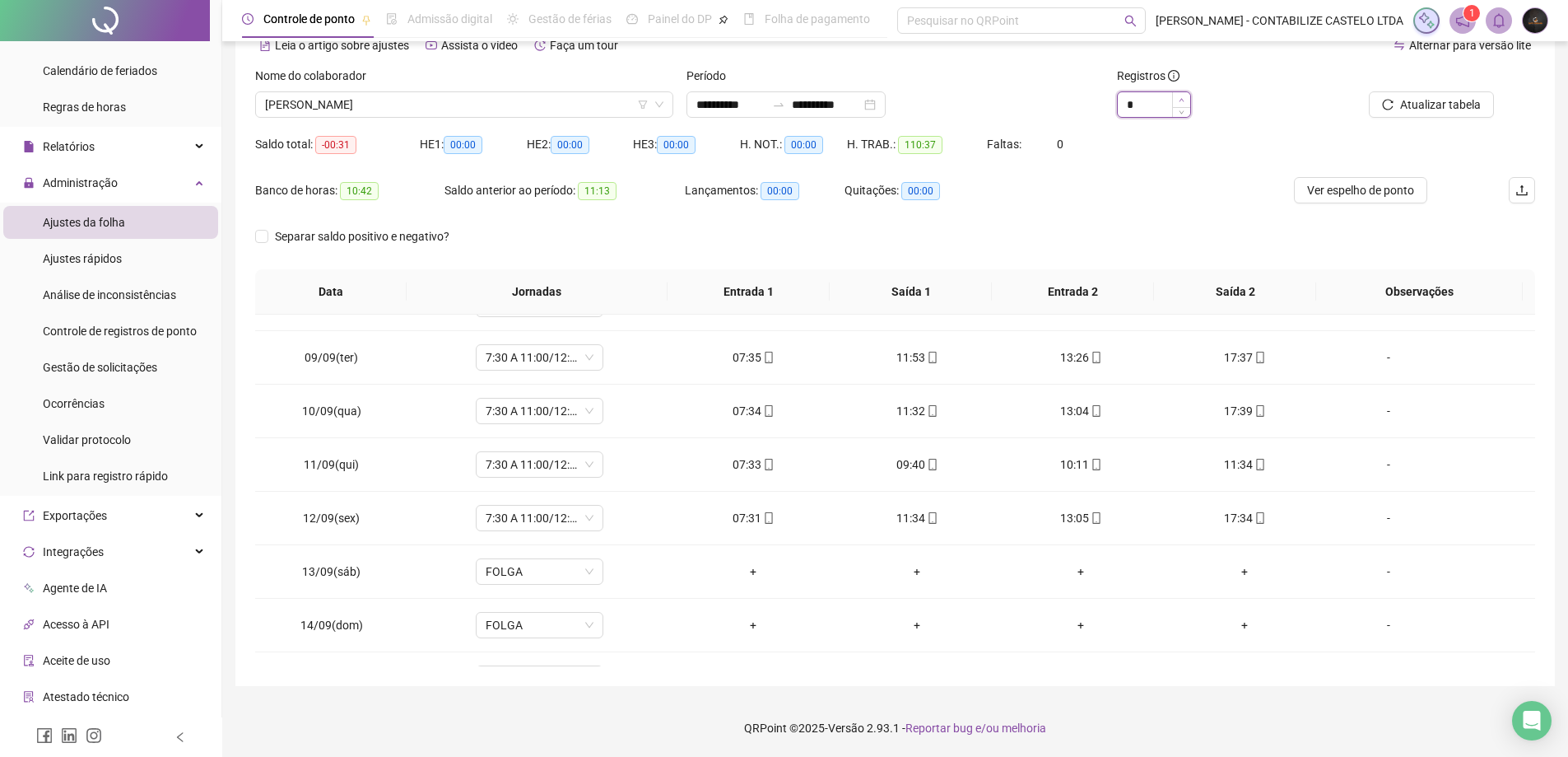
click at [1185, 98] on span "Increase Value" at bounding box center [1181, 100] width 18 height 15
type input "*"
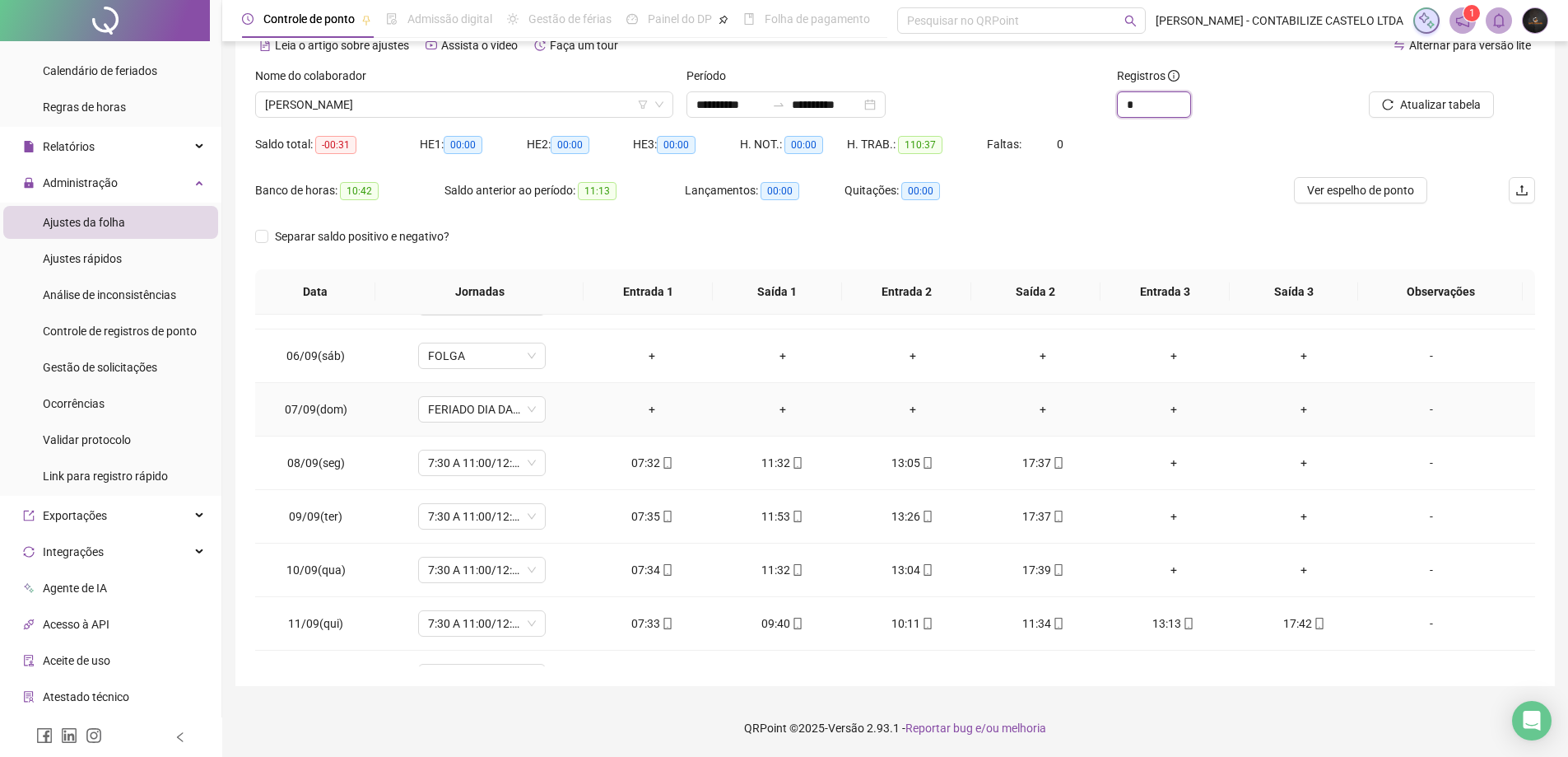
scroll to position [229, 0]
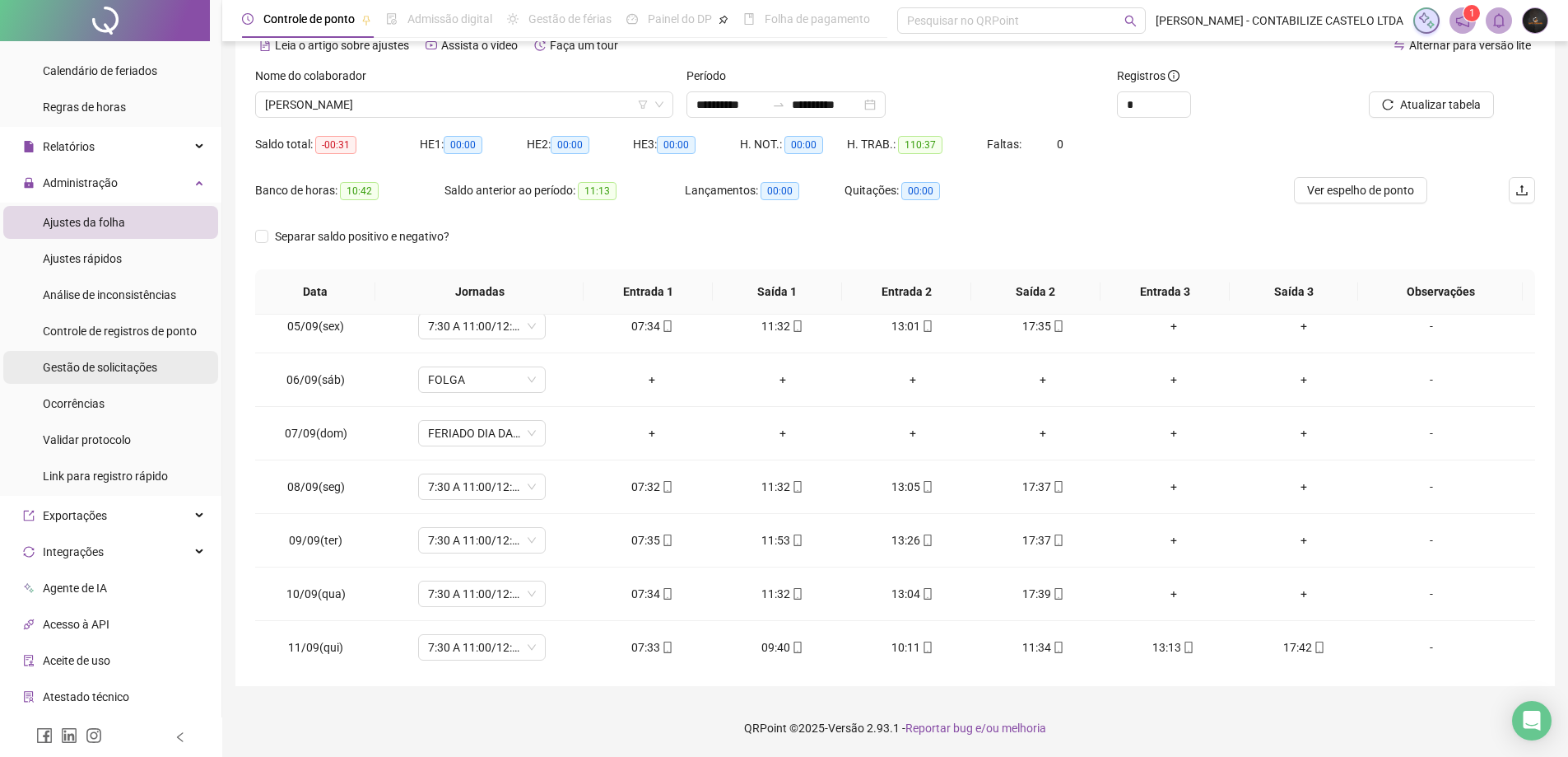
click at [101, 368] on span "Gestão de solicitações" at bounding box center [100, 367] width 115 height 13
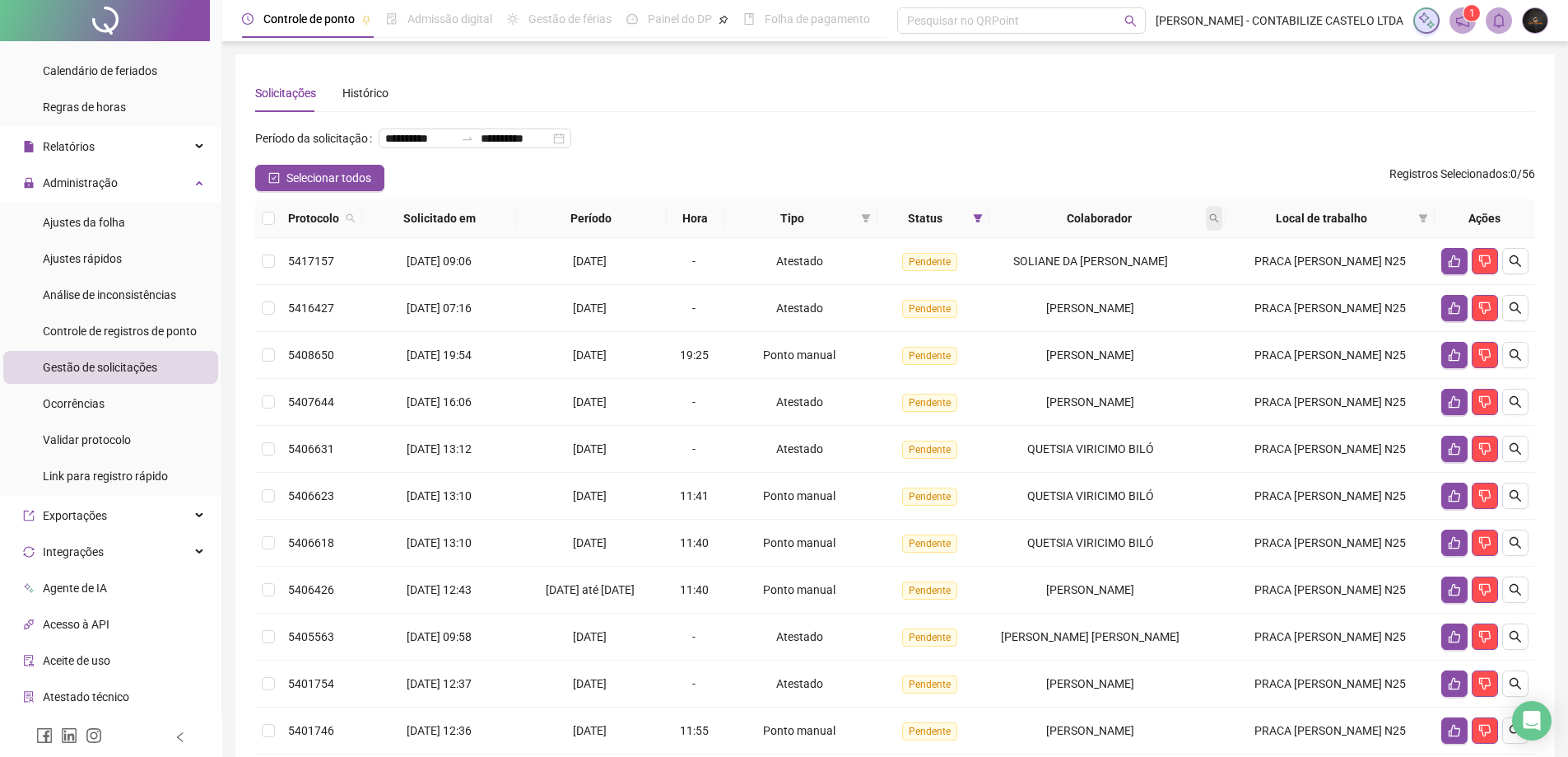
click at [1219, 224] on icon "search" at bounding box center [1214, 219] width 10 height 10
type input "********"
click at [1119, 299] on div "******** Buscar Limpar" at bounding box center [1148, 293] width 168 height 67
click at [1116, 305] on span "Buscar" at bounding box center [1116, 310] width 37 height 18
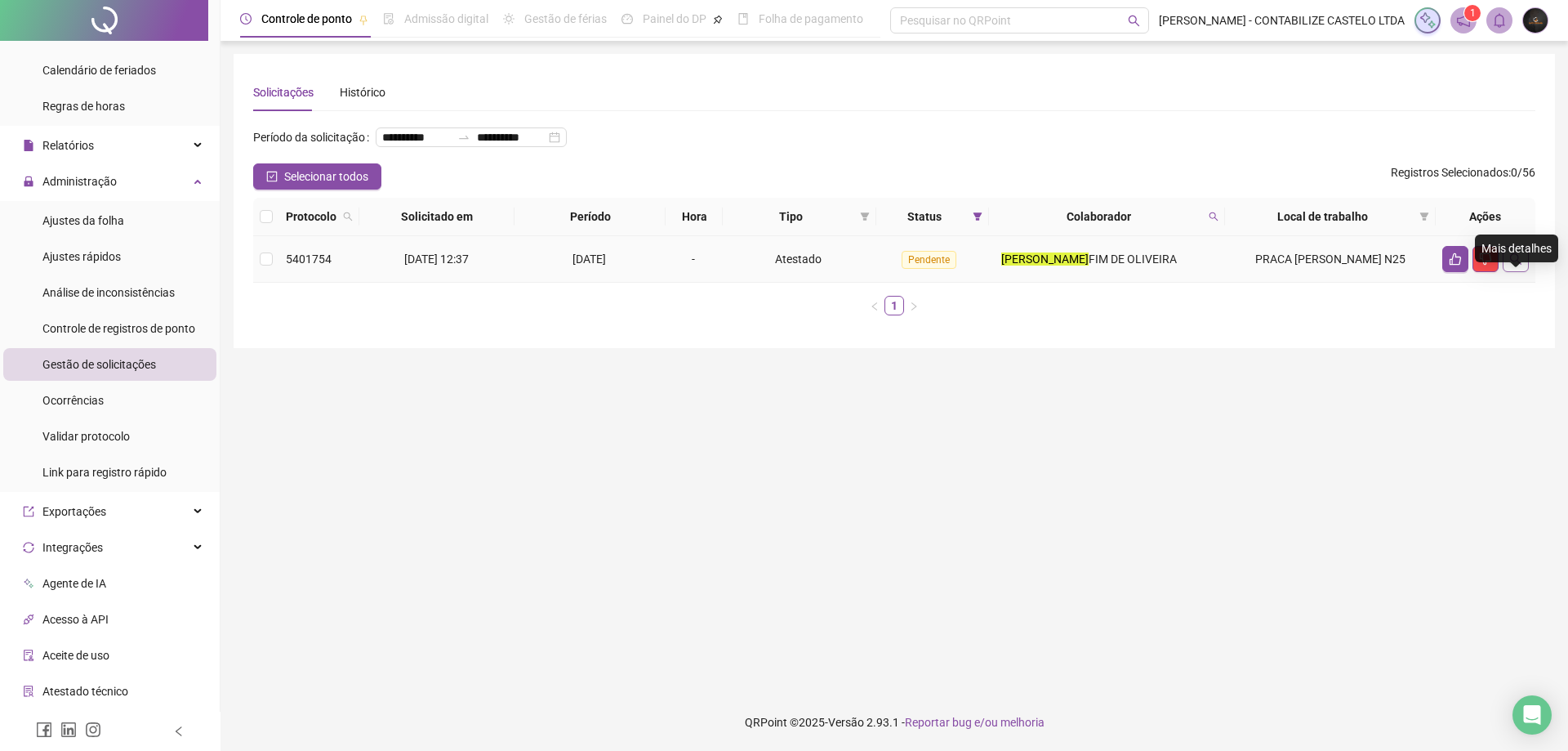
click at [1522, 272] on button "button" at bounding box center [1516, 259] width 26 height 26
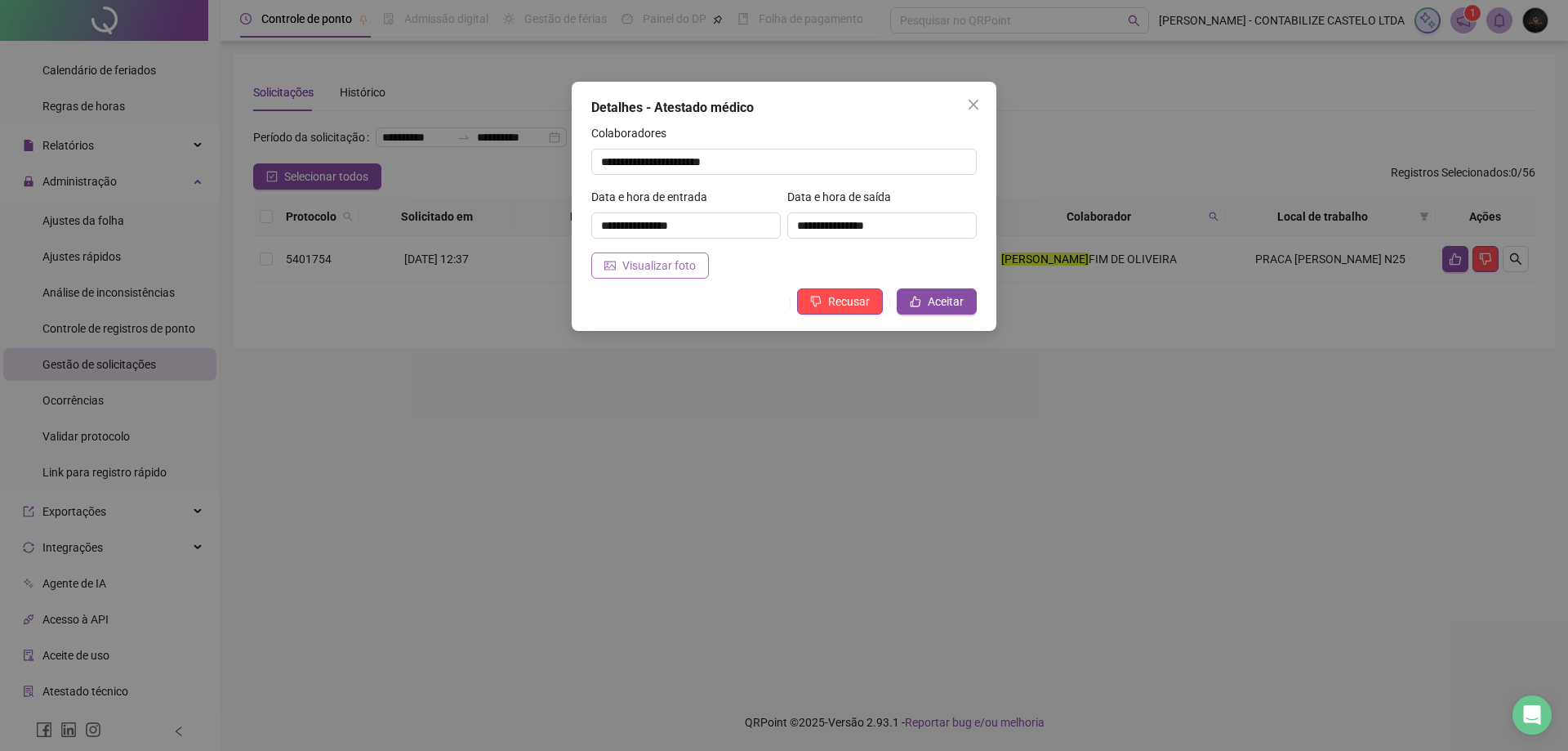
click at [681, 264] on span "Visualizar foto" at bounding box center [658, 265] width 73 height 18
click at [972, 105] on icon "close" at bounding box center [973, 105] width 10 height 10
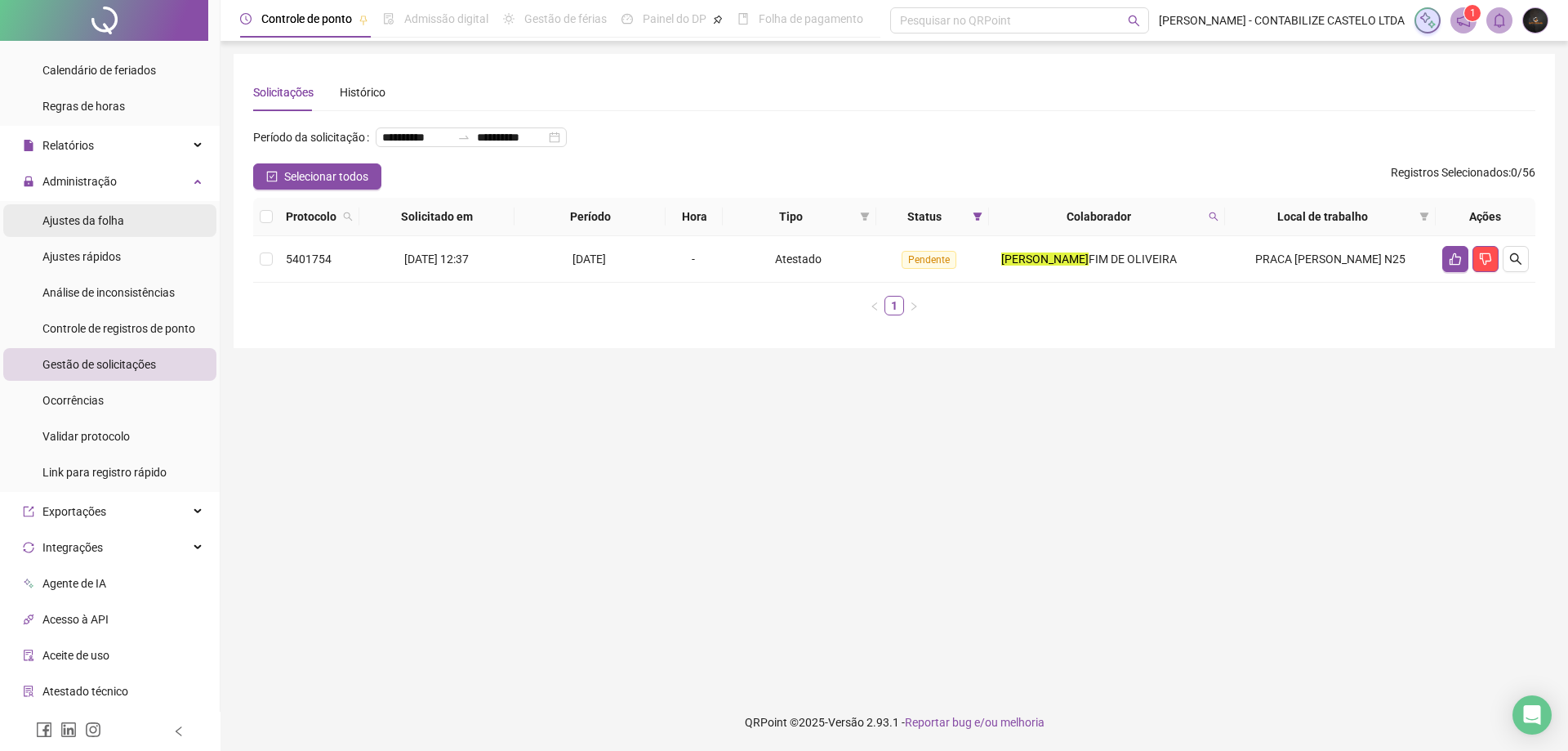
click at [75, 221] on span "Ajustes da folha" at bounding box center [83, 221] width 82 height 13
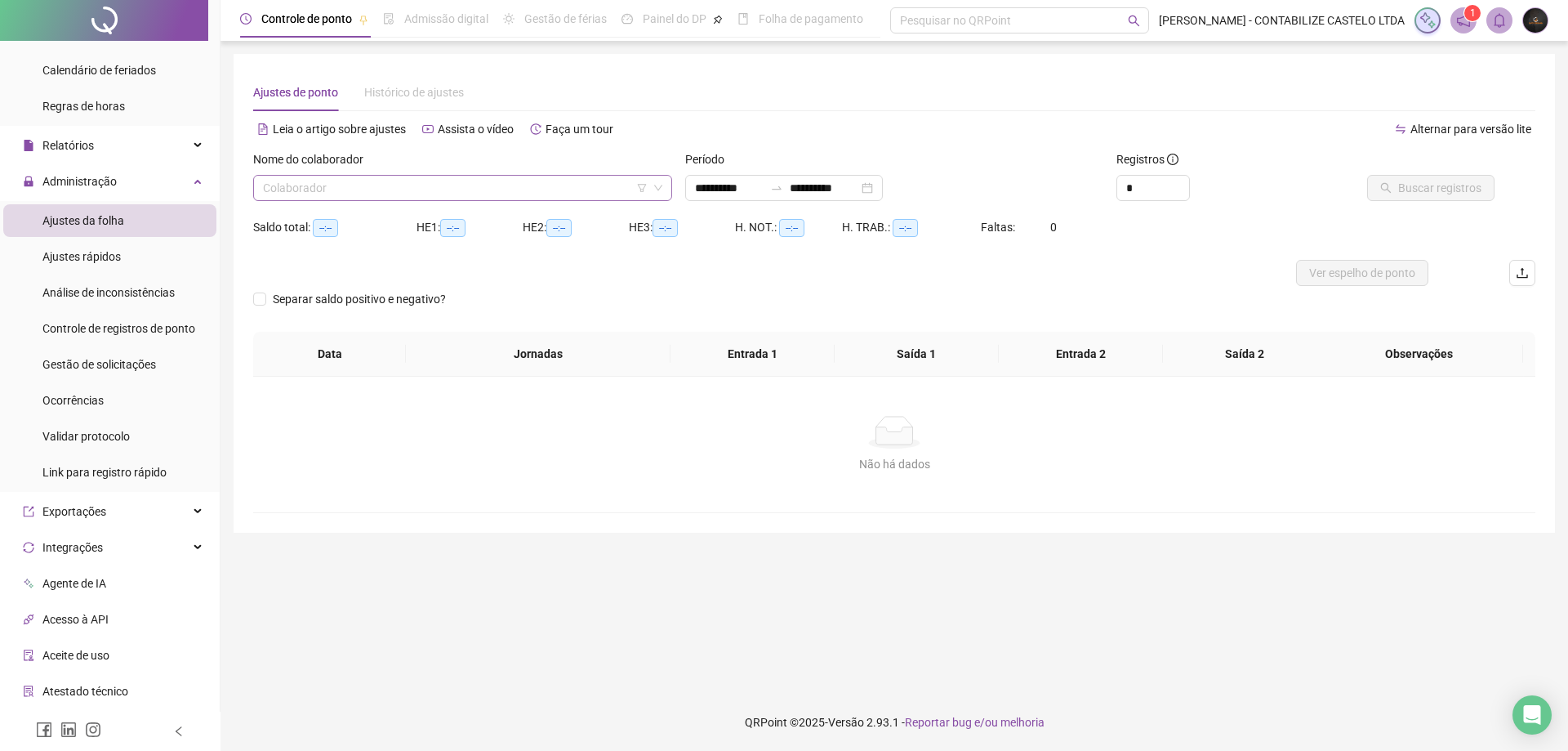
type input "**********"
click at [391, 185] on input "search" at bounding box center [455, 188] width 385 height 25
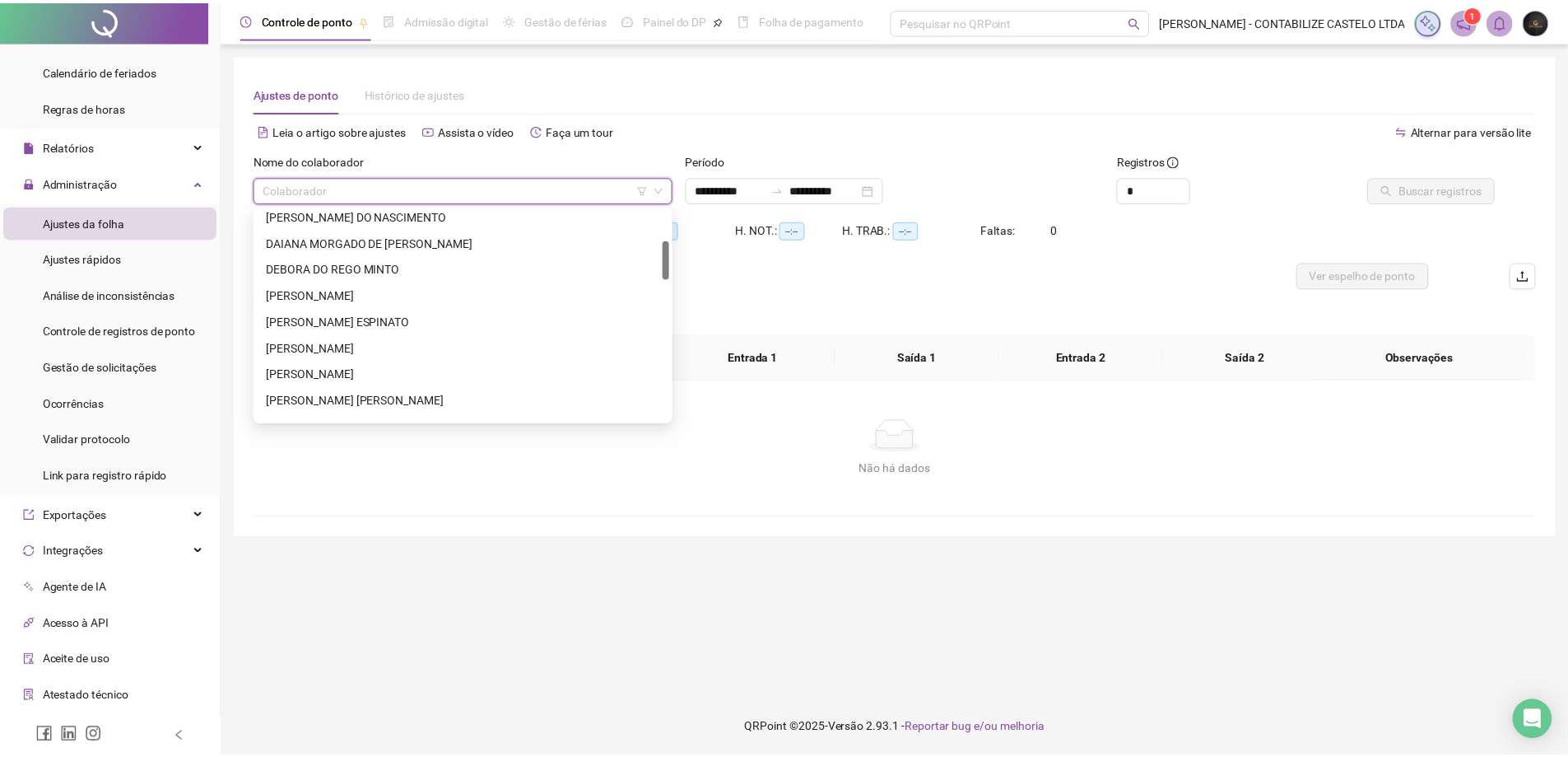
scroll to position [247, 0]
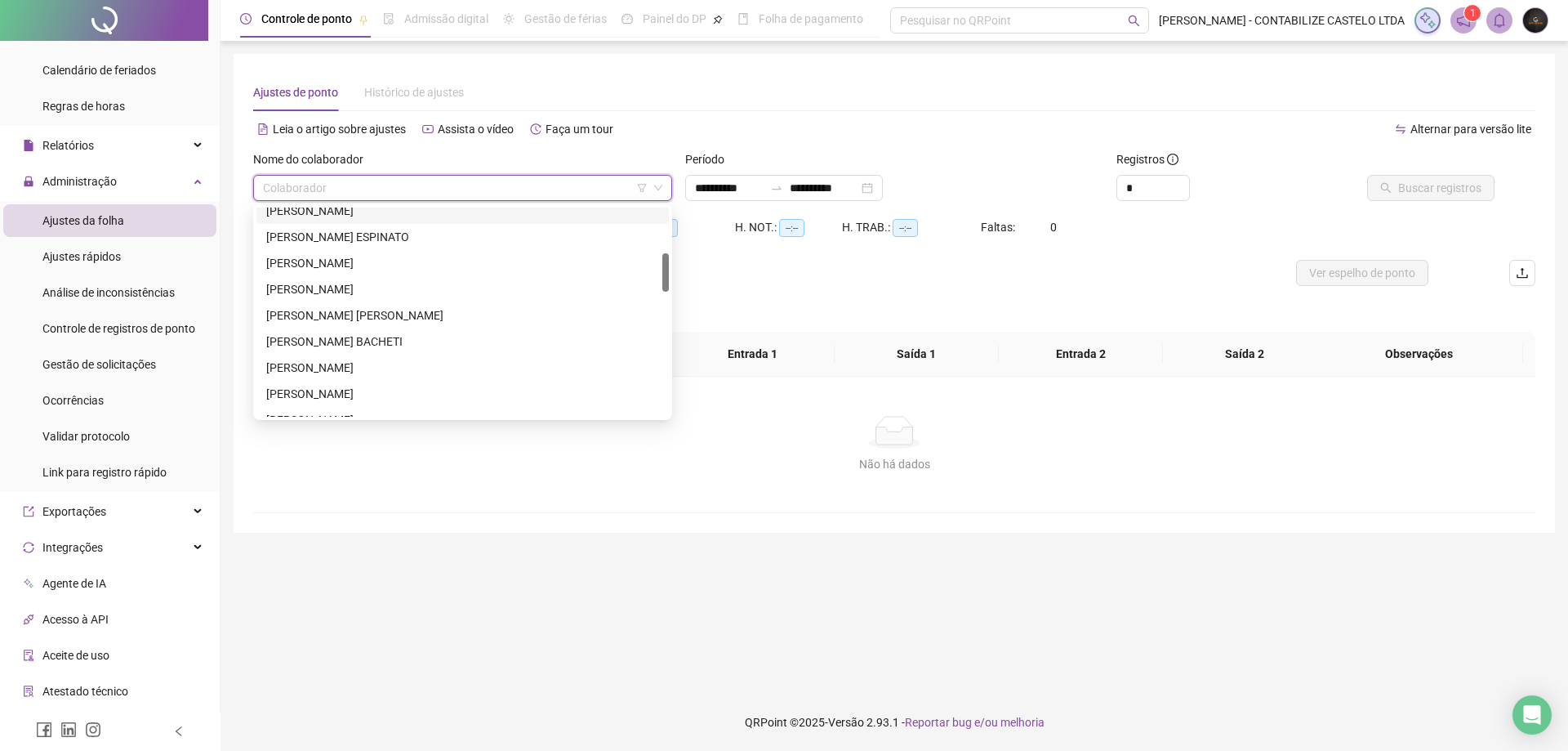
click at [373, 209] on div "[PERSON_NAME]" at bounding box center [462, 211] width 393 height 18
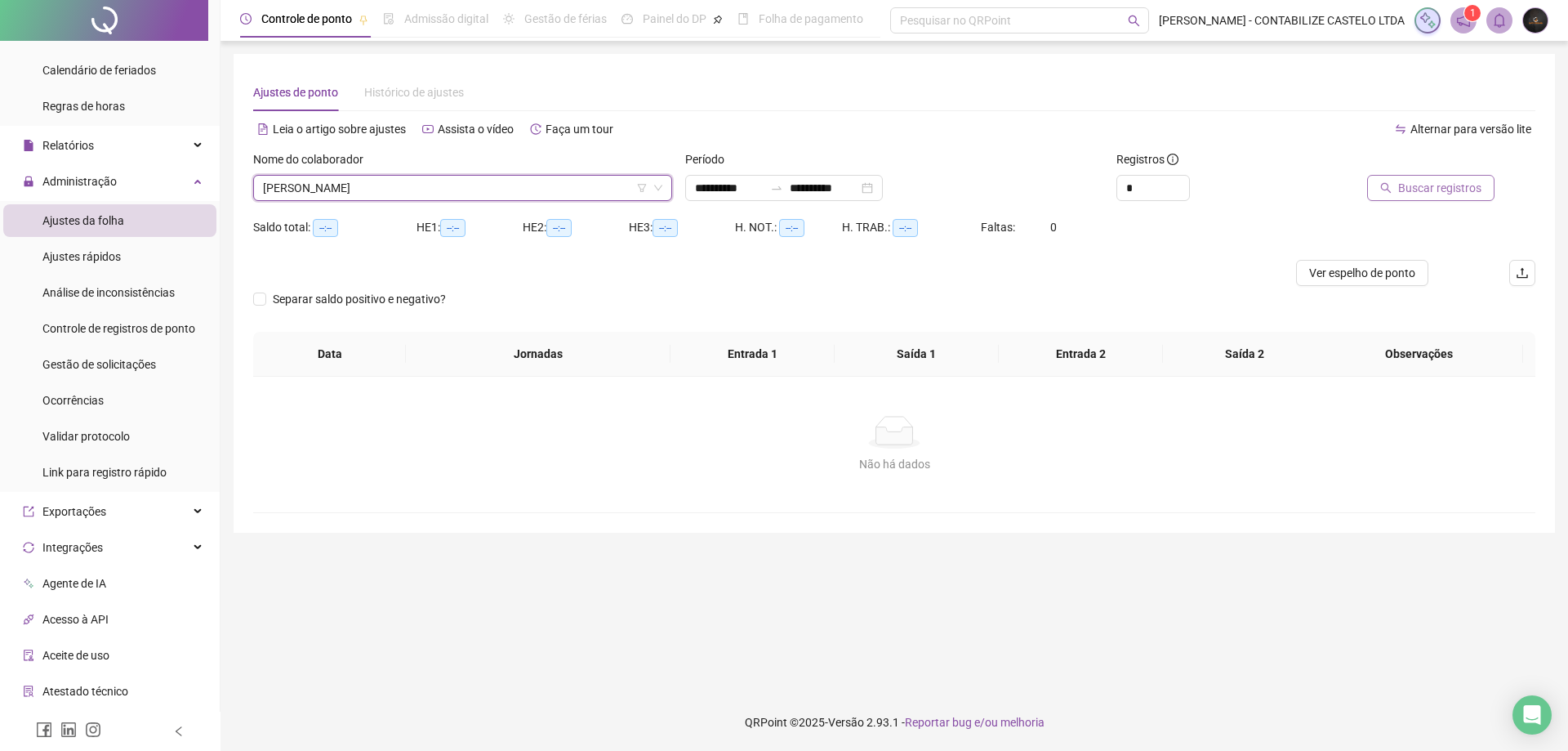
click at [1416, 181] on span "Buscar registros" at bounding box center [1439, 188] width 83 height 18
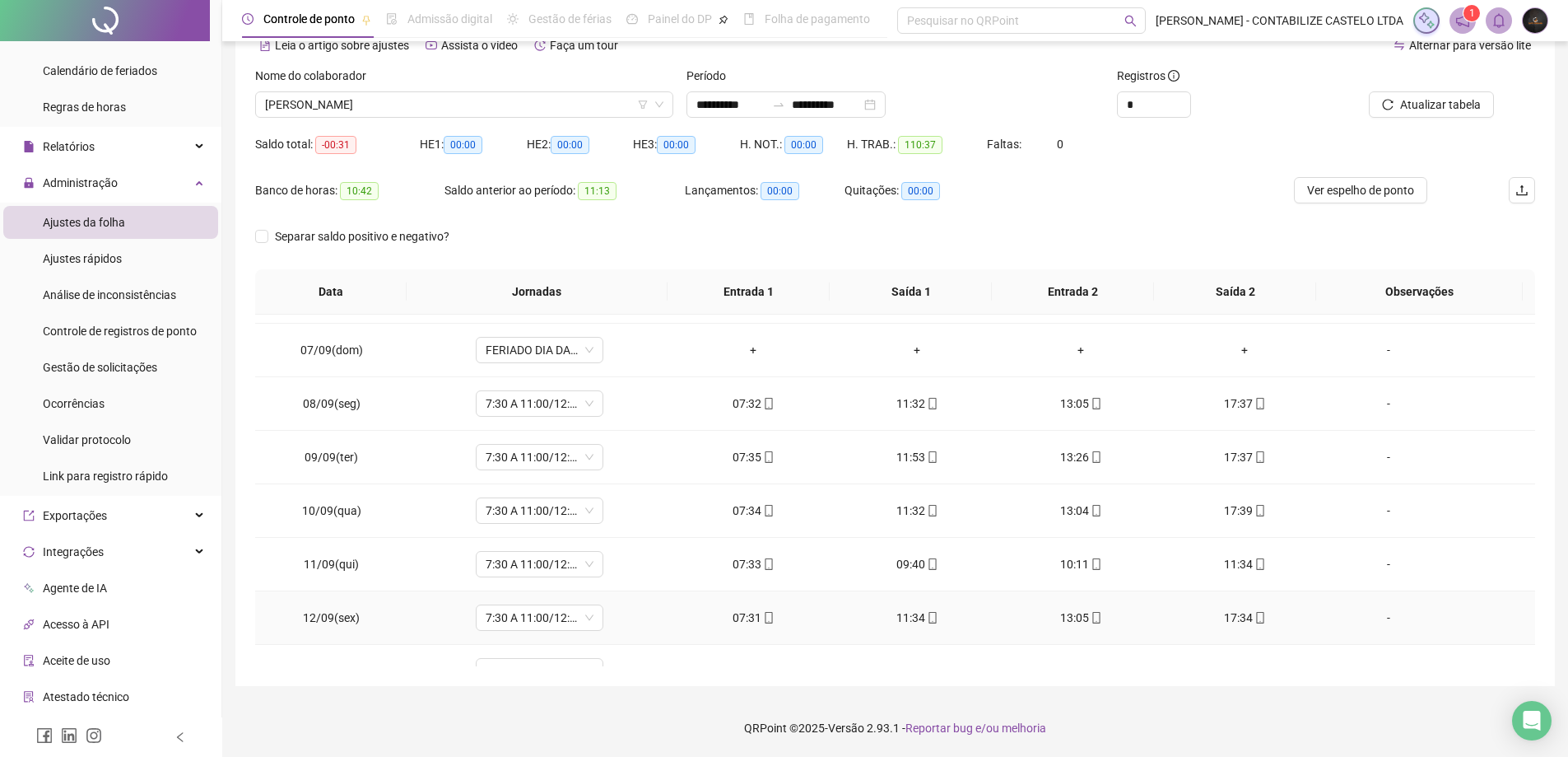
scroll to position [312, 0]
click at [1180, 101] on icon "up" at bounding box center [1181, 100] width 6 height 6
type input "*"
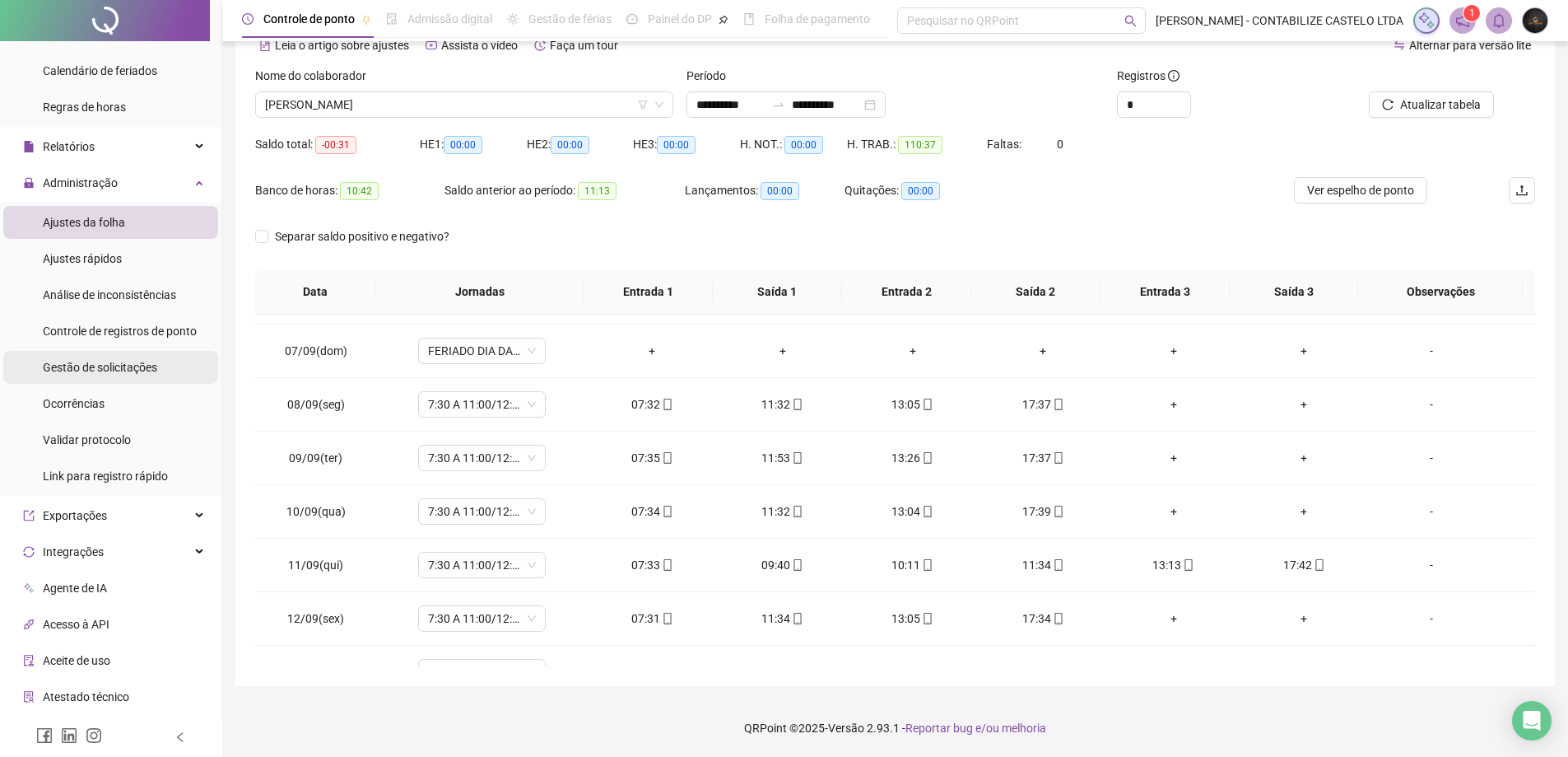
click at [91, 374] on span "Gestão de solicitações" at bounding box center [100, 367] width 115 height 13
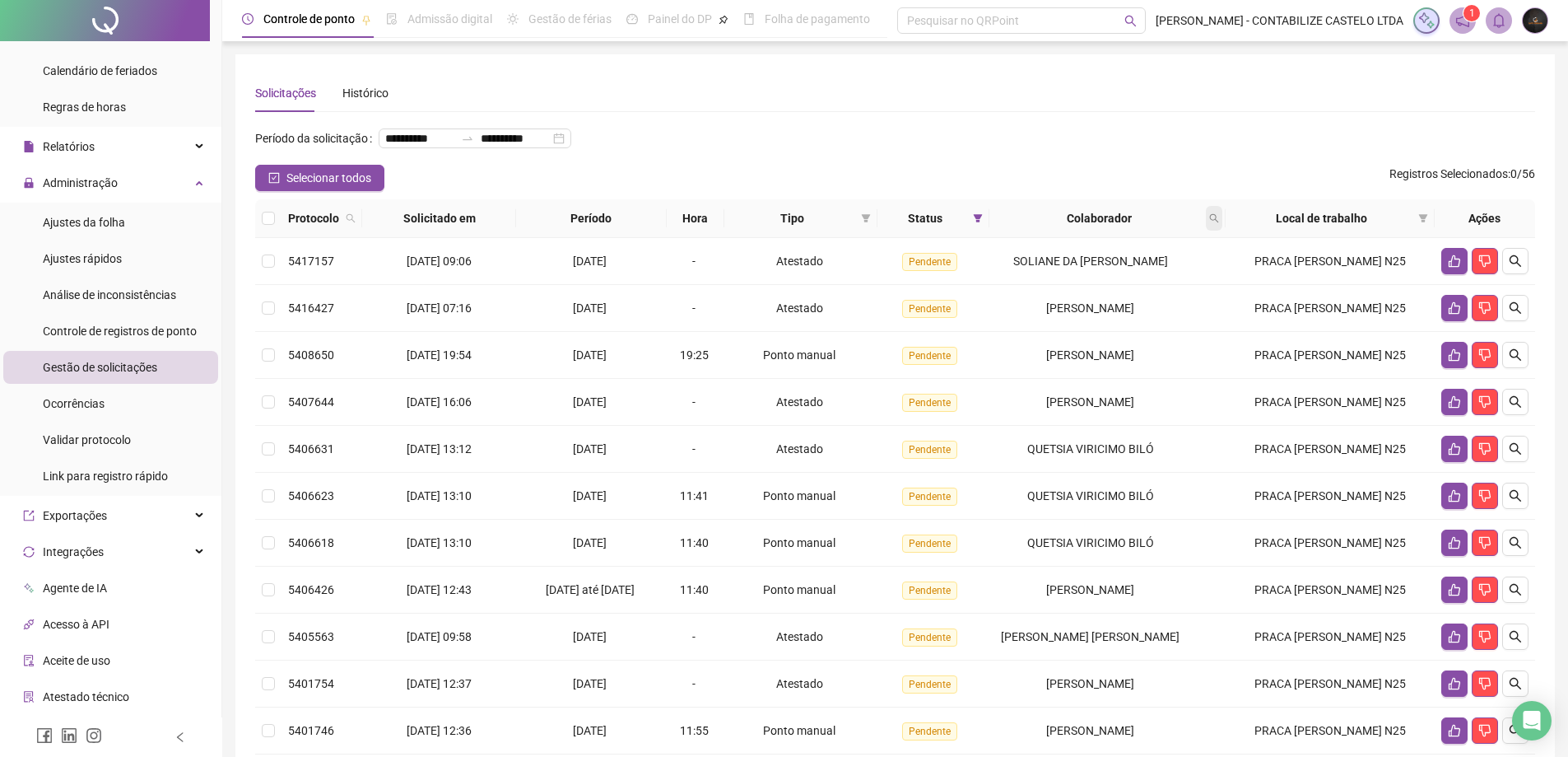
click at [1219, 224] on icon "search" at bounding box center [1214, 219] width 10 height 10
type input "********"
click at [1109, 315] on span "Buscar" at bounding box center [1116, 310] width 37 height 18
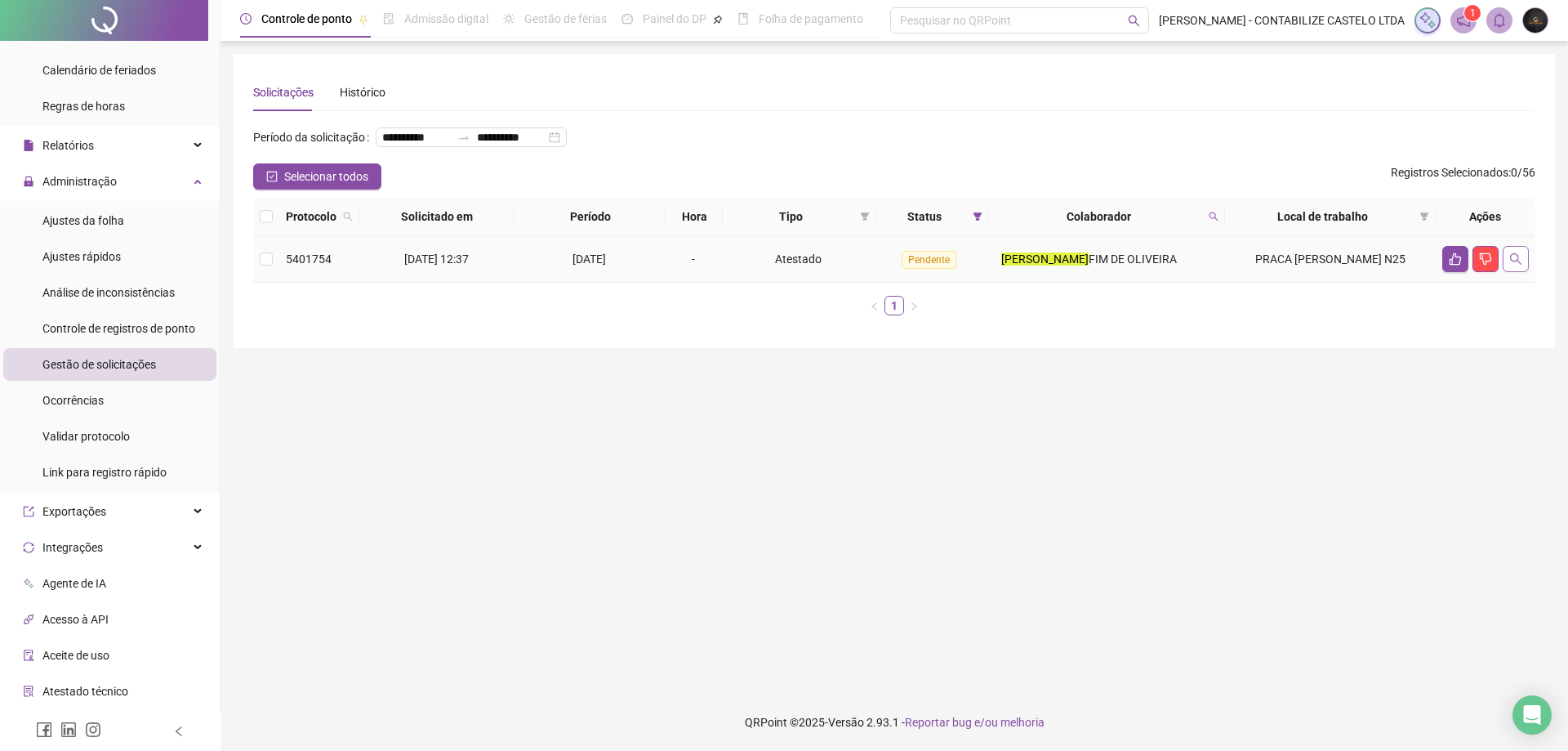
click at [1520, 265] on icon "search" at bounding box center [1516, 259] width 13 height 13
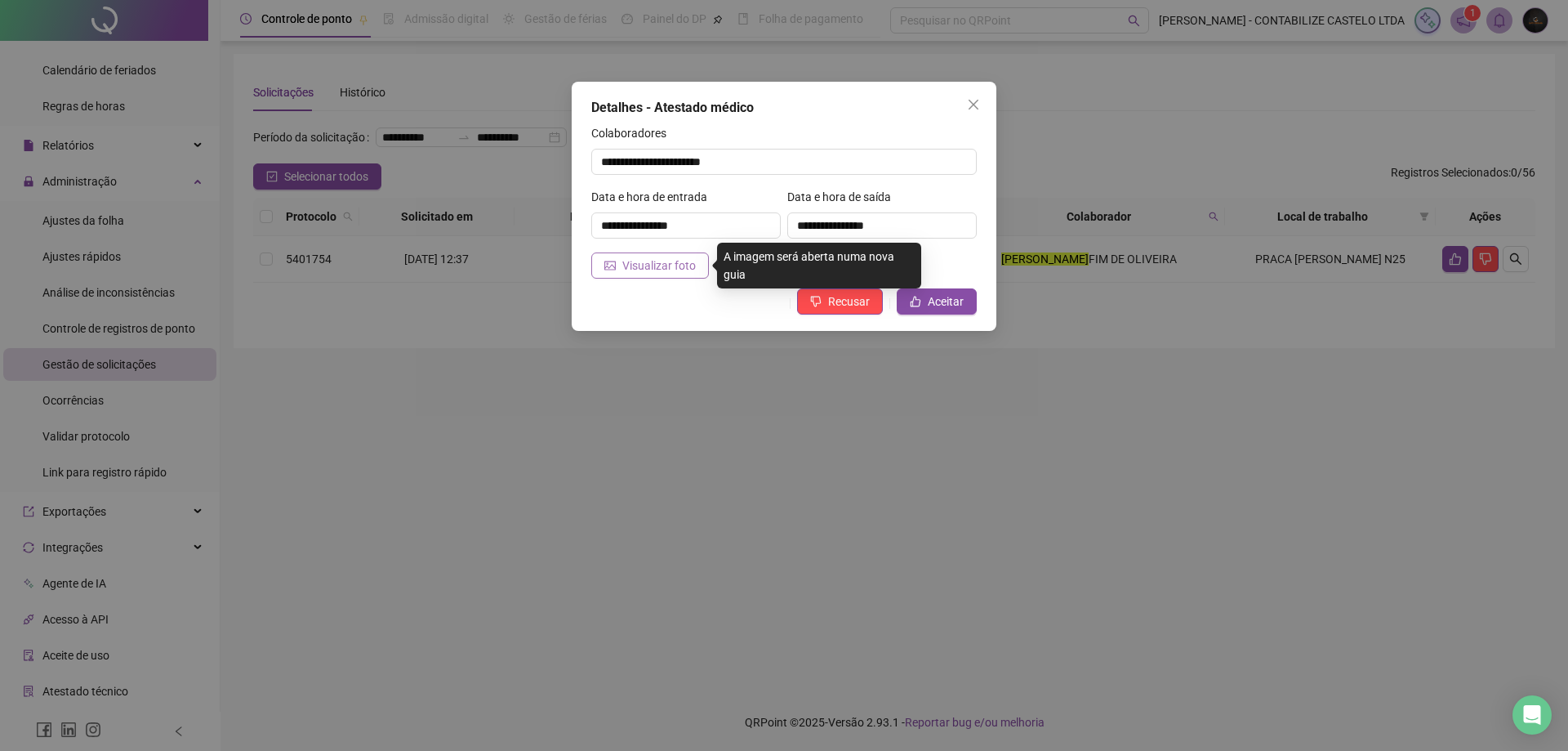
click at [687, 268] on span "Visualizar foto" at bounding box center [658, 265] width 73 height 18
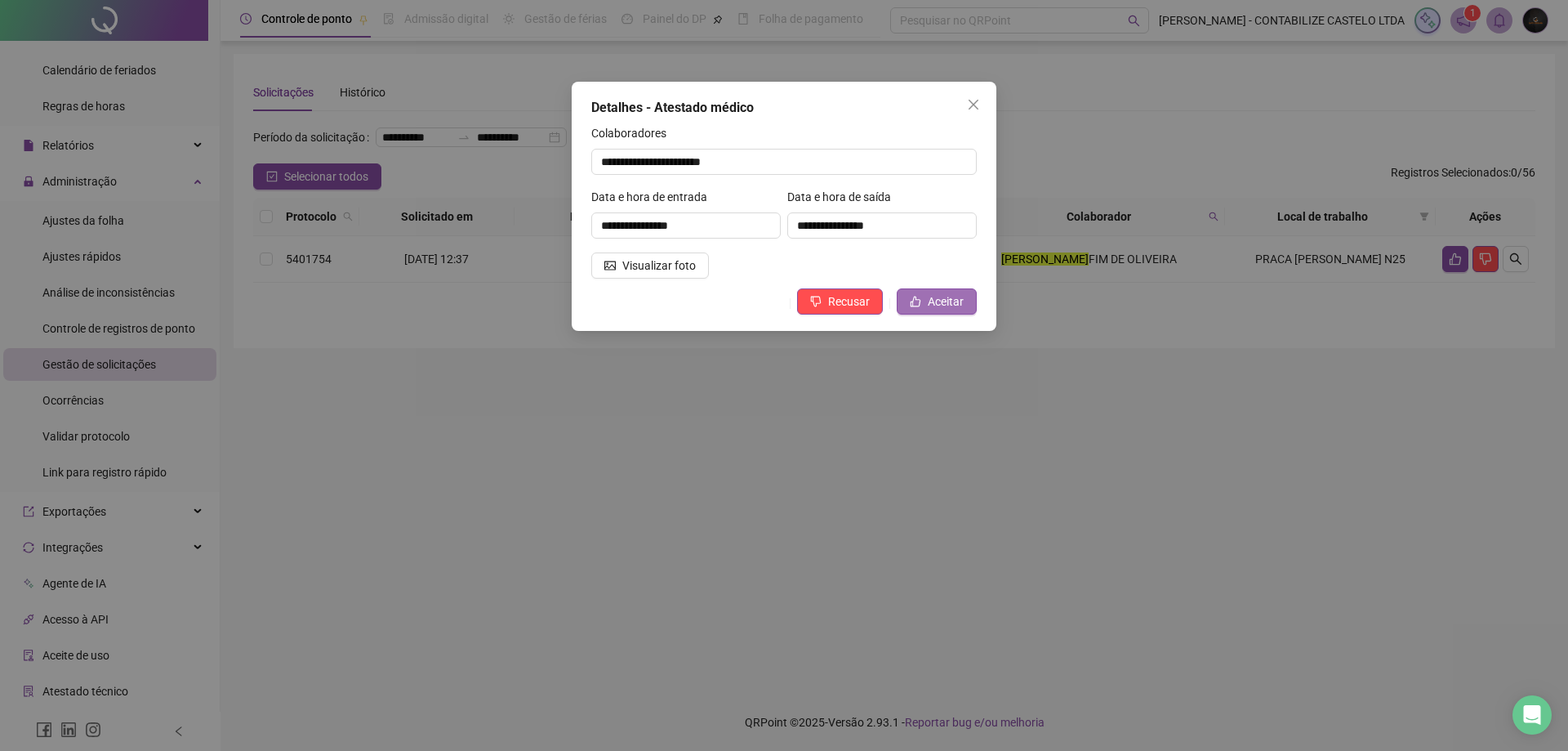
click at [958, 299] on span "Aceitar" at bounding box center [946, 302] width 36 height 18
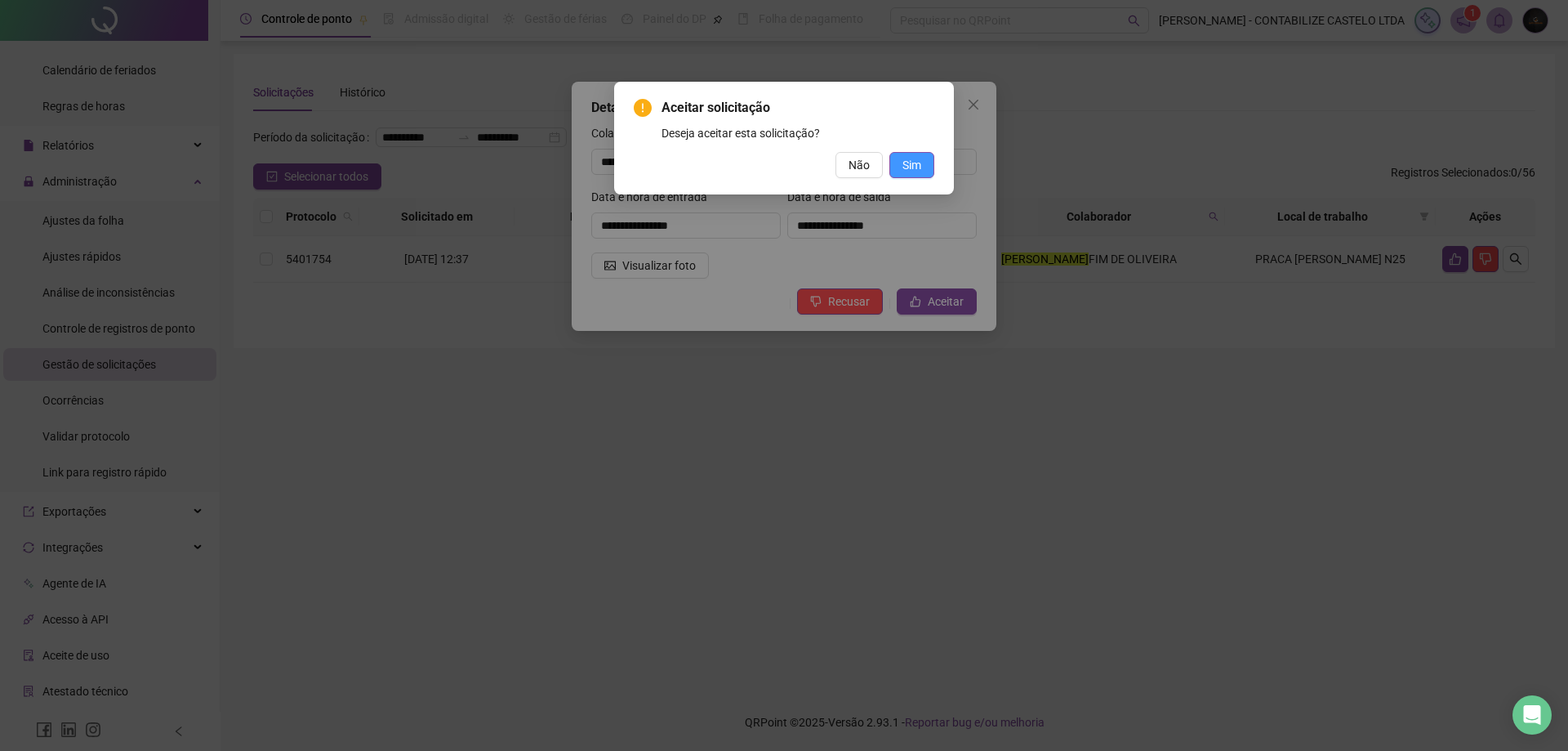
click at [926, 173] on button "Sim" at bounding box center [911, 165] width 45 height 26
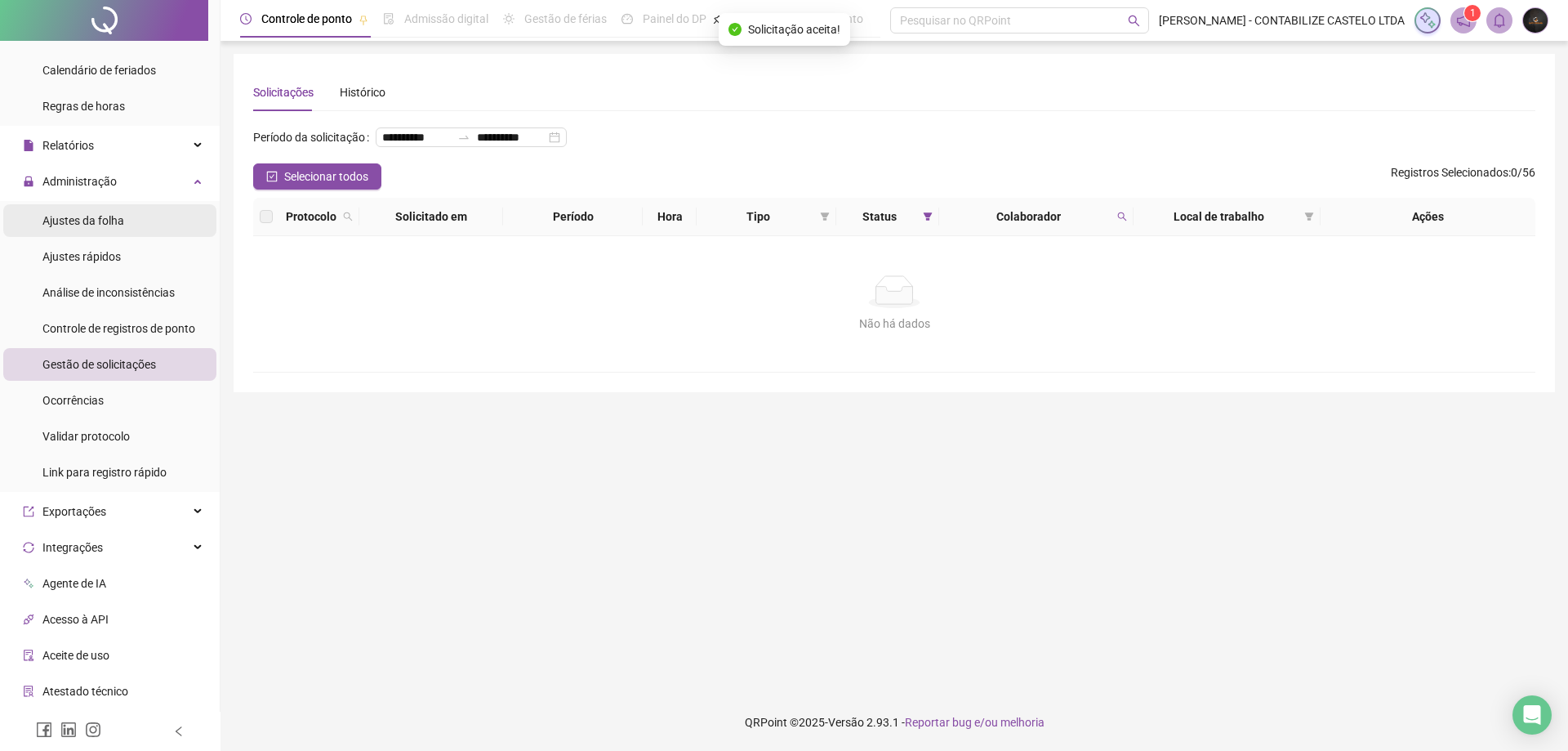
click at [94, 214] on span "Ajustes da folha" at bounding box center [83, 221] width 82 height 13
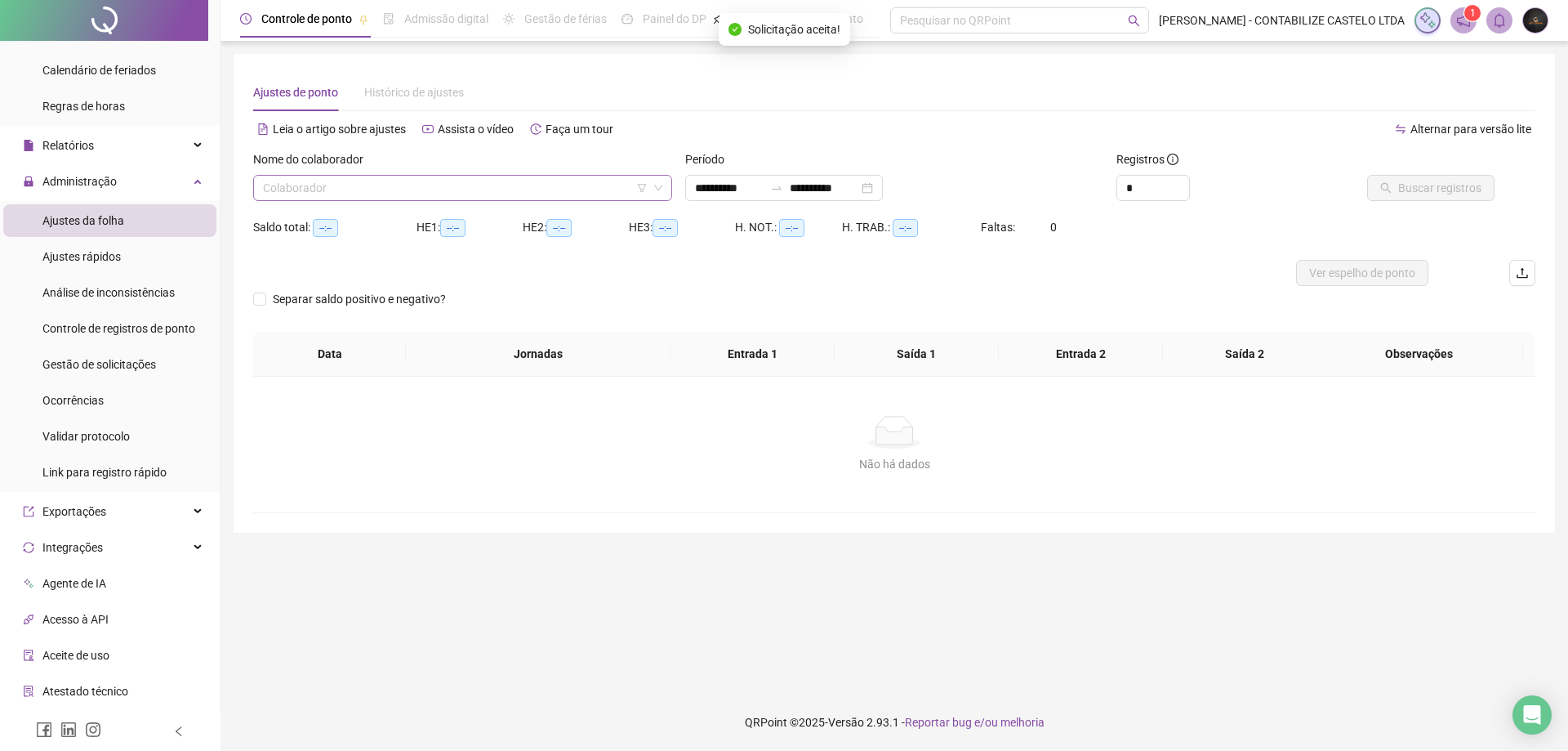
type input "**********"
click at [387, 190] on input "search" at bounding box center [455, 188] width 385 height 25
